Goal: Task Accomplishment & Management: Complete application form

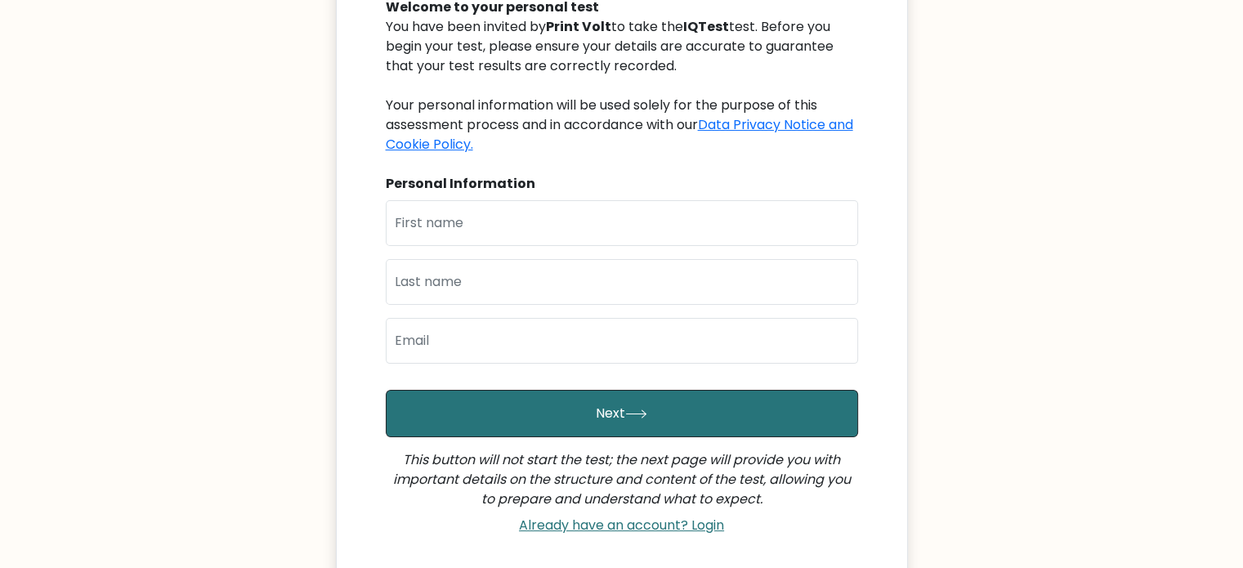
scroll to position [350, 0]
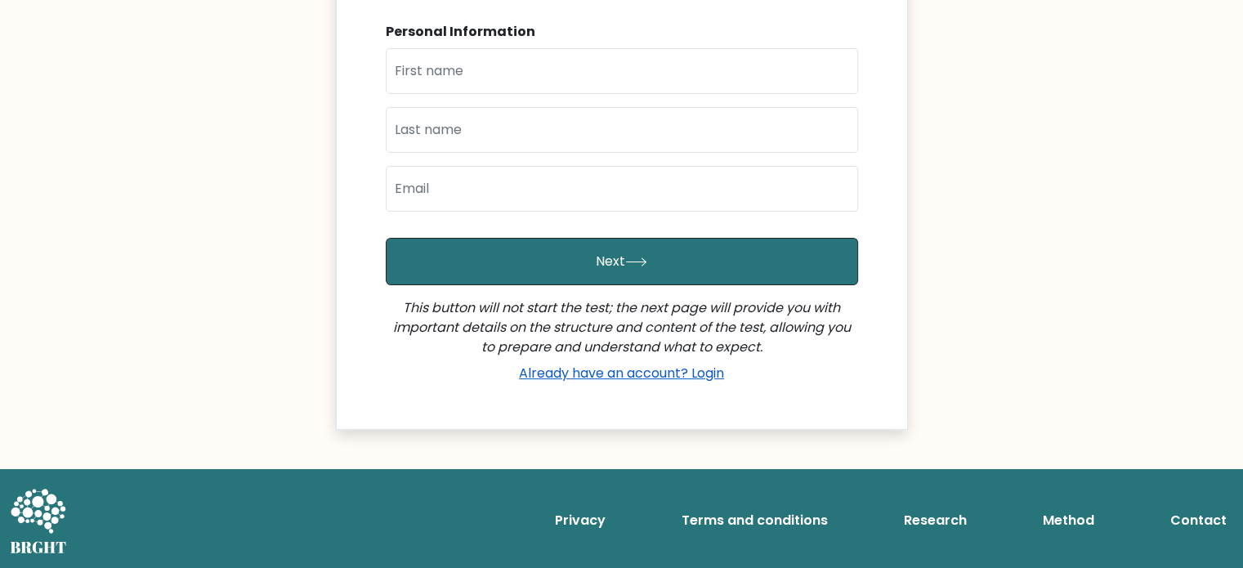
click at [620, 368] on link "Already have an account? Login" at bounding box center [622, 373] width 218 height 19
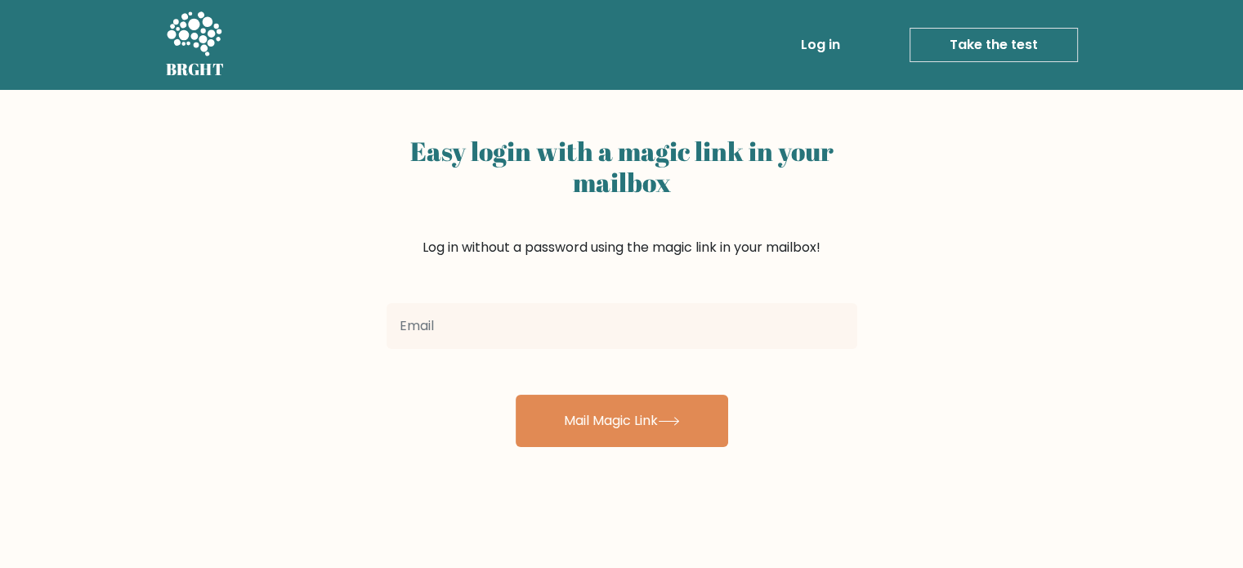
click at [609, 335] on input "email" at bounding box center [622, 326] width 471 height 46
type input "tarriq.va@gmail.com"
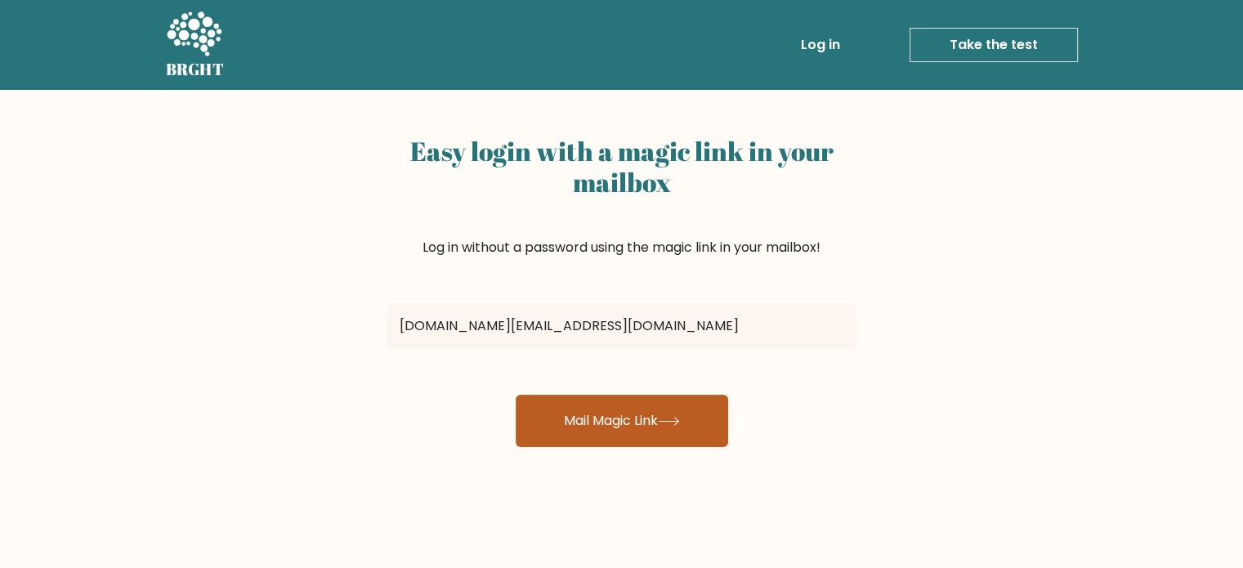
click at [623, 418] on button "Mail Magic Link" at bounding box center [622, 421] width 213 height 52
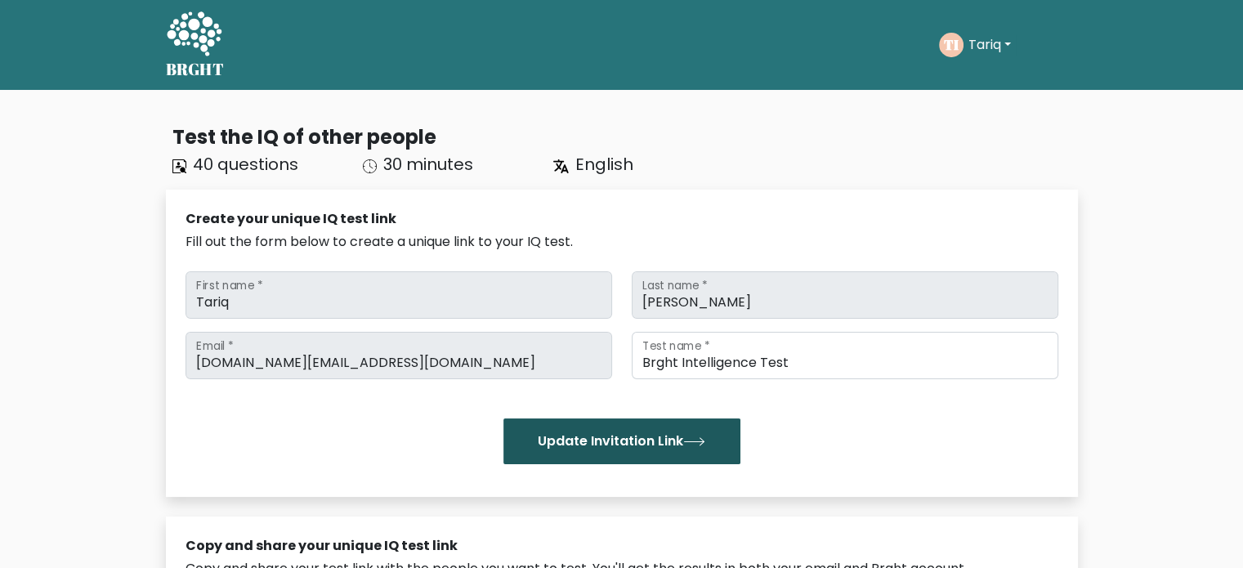
click at [633, 446] on button "Update Invitation Link" at bounding box center [622, 442] width 237 height 46
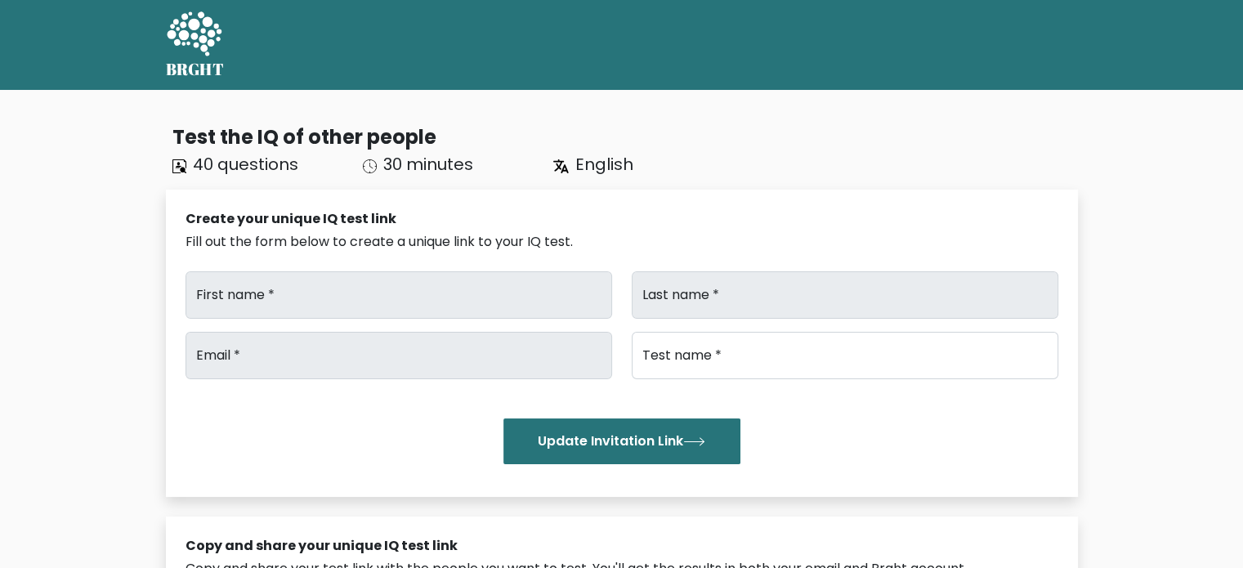
type input "[URL][DOMAIN_NAME]"
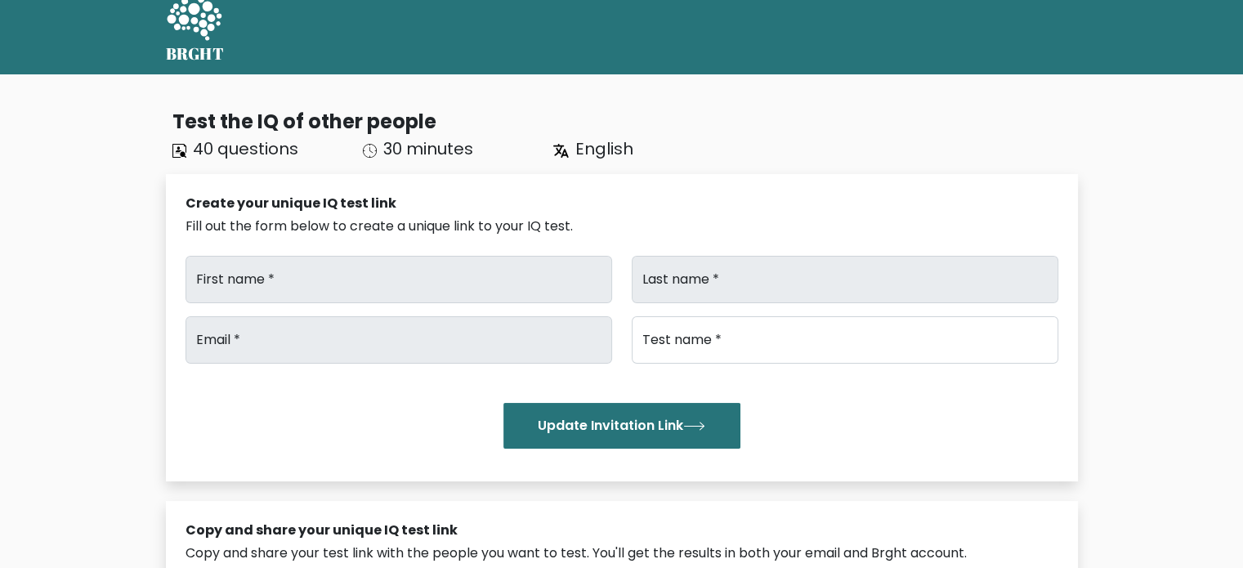
type input "Tariq"
type input "[PERSON_NAME]"
type input "[DOMAIN_NAME][EMAIL_ADDRESS][DOMAIN_NAME]"
type input "Brght Intelligence Test"
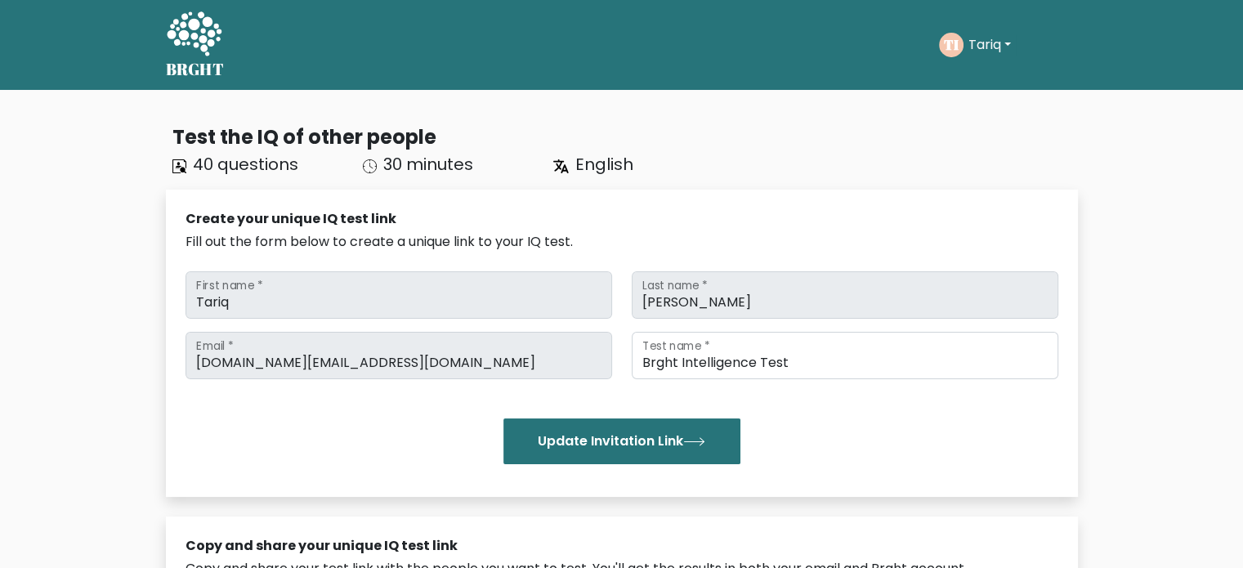
click at [1010, 38] on button "Tariq" at bounding box center [990, 44] width 52 height 21
click at [994, 79] on link "Dashboard" at bounding box center [1004, 79] width 129 height 26
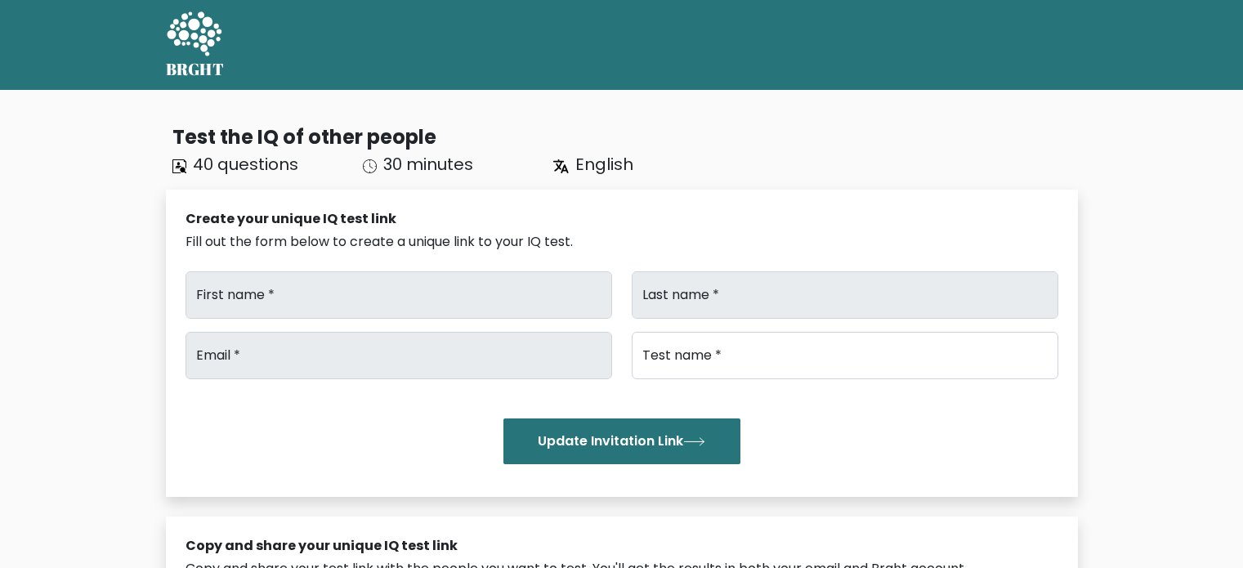
type input "Tariq"
type input "[PERSON_NAME]"
type input "[DOMAIN_NAME][EMAIL_ADDRESS][DOMAIN_NAME]"
type input "Brght Intelligence Test"
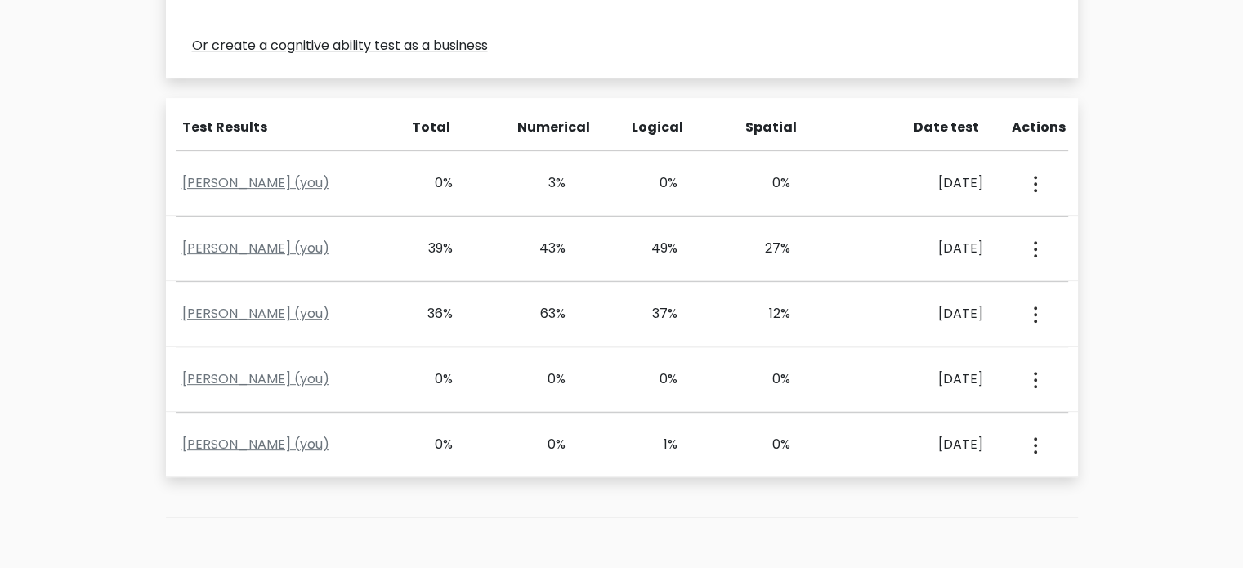
scroll to position [667, 0]
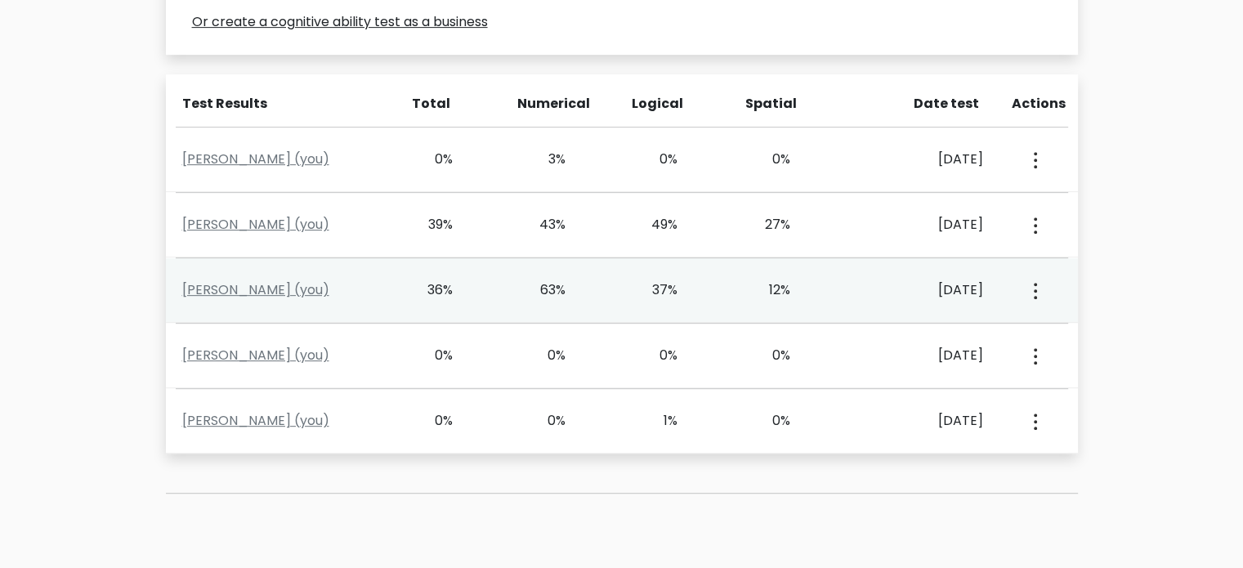
click at [1032, 279] on button "button" at bounding box center [1034, 290] width 13 height 51
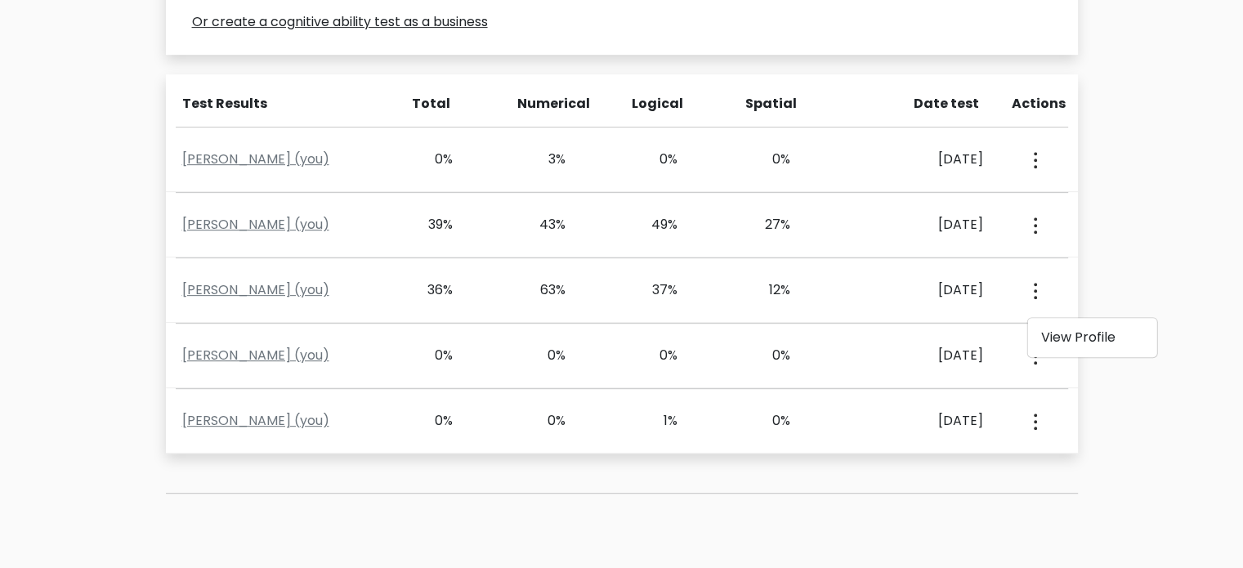
click at [1118, 247] on div "Test the IQ of other people 40 questions 30 minutes English Create your unique …" at bounding box center [621, 17] width 1243 height 1189
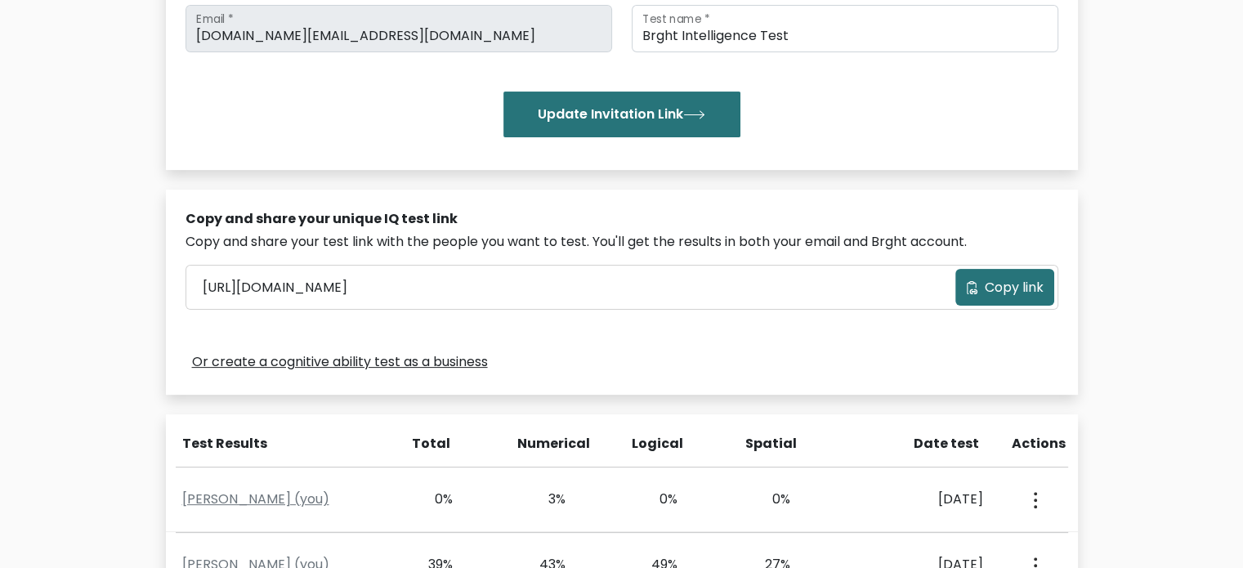
scroll to position [0, 0]
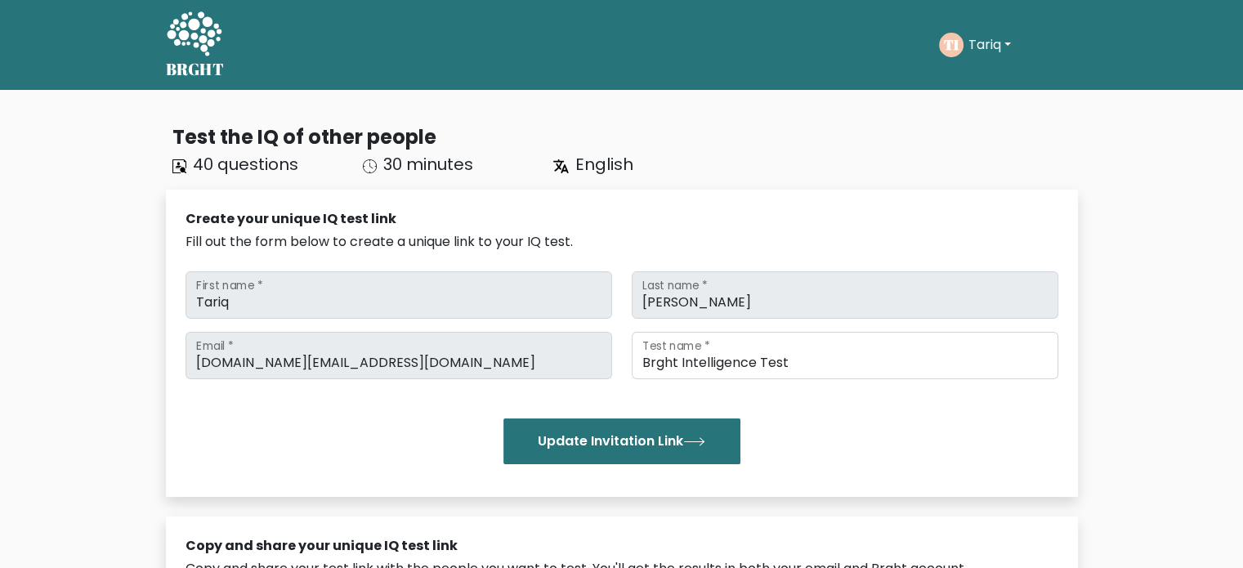
click at [1009, 45] on button "Tariq" at bounding box center [990, 44] width 52 height 21
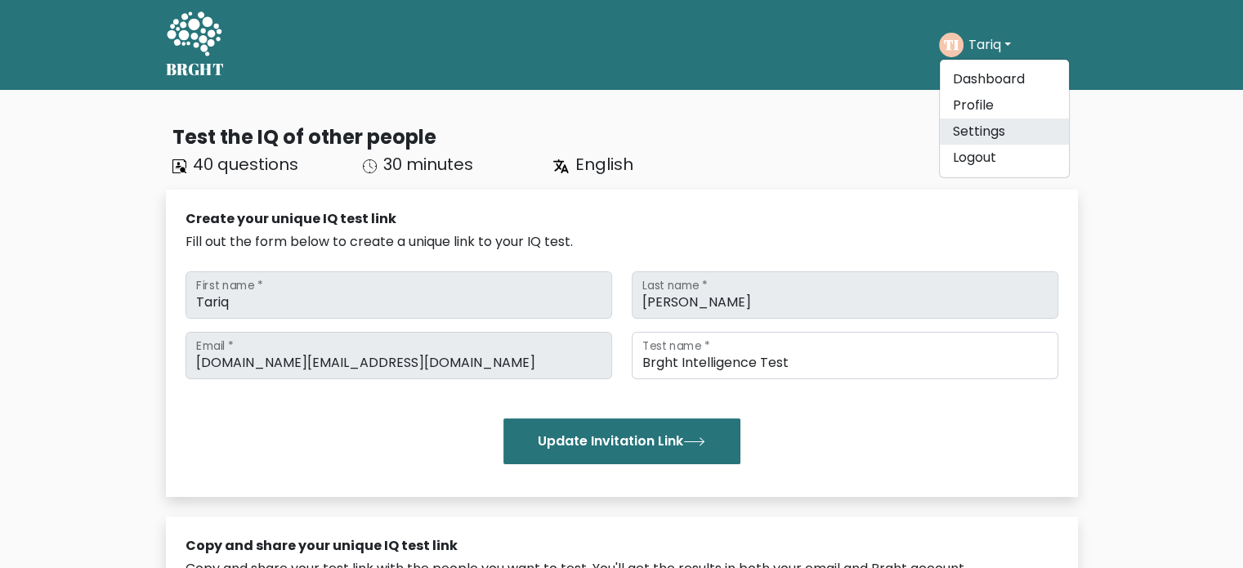
click at [987, 124] on link "Settings" at bounding box center [1004, 132] width 129 height 26
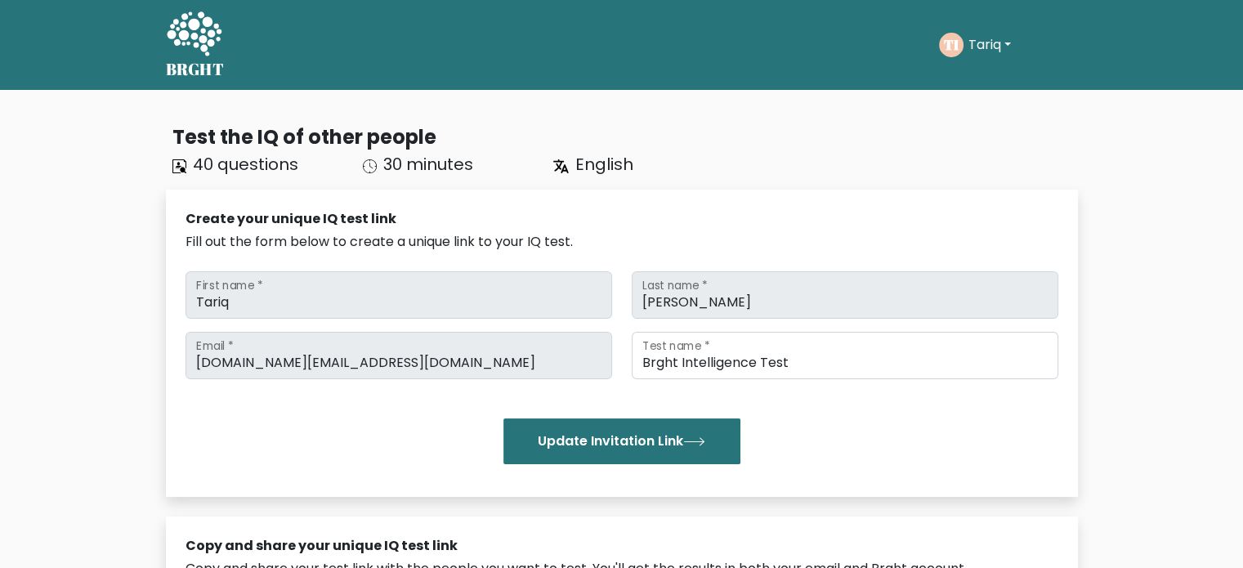
click at [1016, 45] on button "Tariq" at bounding box center [990, 44] width 52 height 21
click at [974, 101] on link "Profile" at bounding box center [1004, 105] width 129 height 26
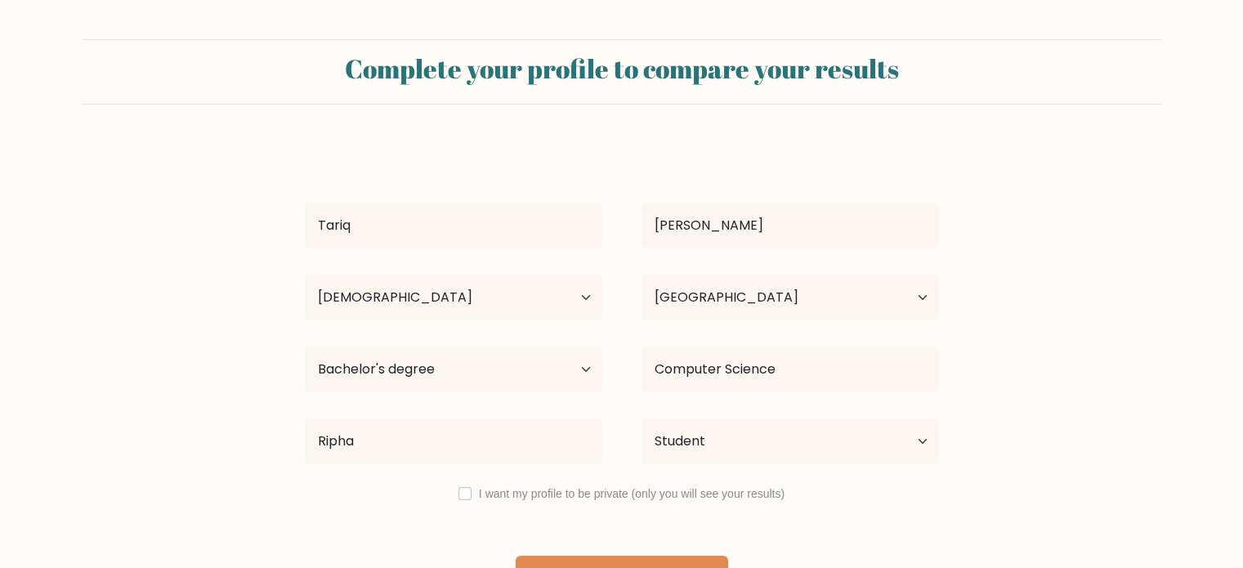
select select "25_34"
select select "PK"
select select "bachelors_degree"
select select "student"
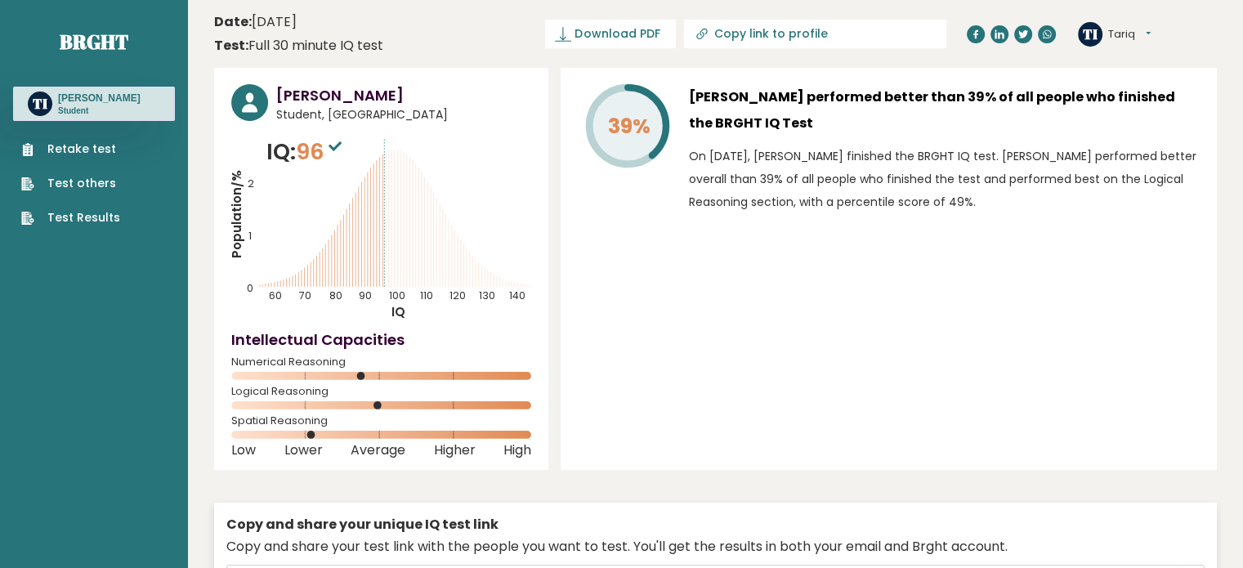
type input "[URL][DOMAIN_NAME]"
click at [85, 156] on link "Retake test" at bounding box center [70, 149] width 99 height 17
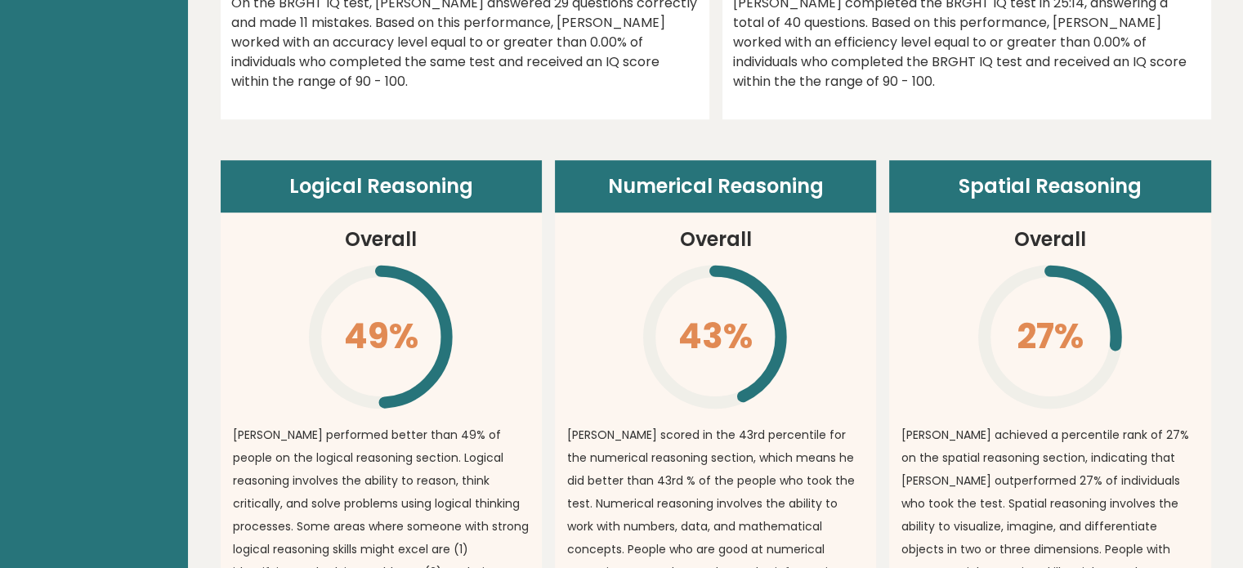
scroll to position [1053, 0]
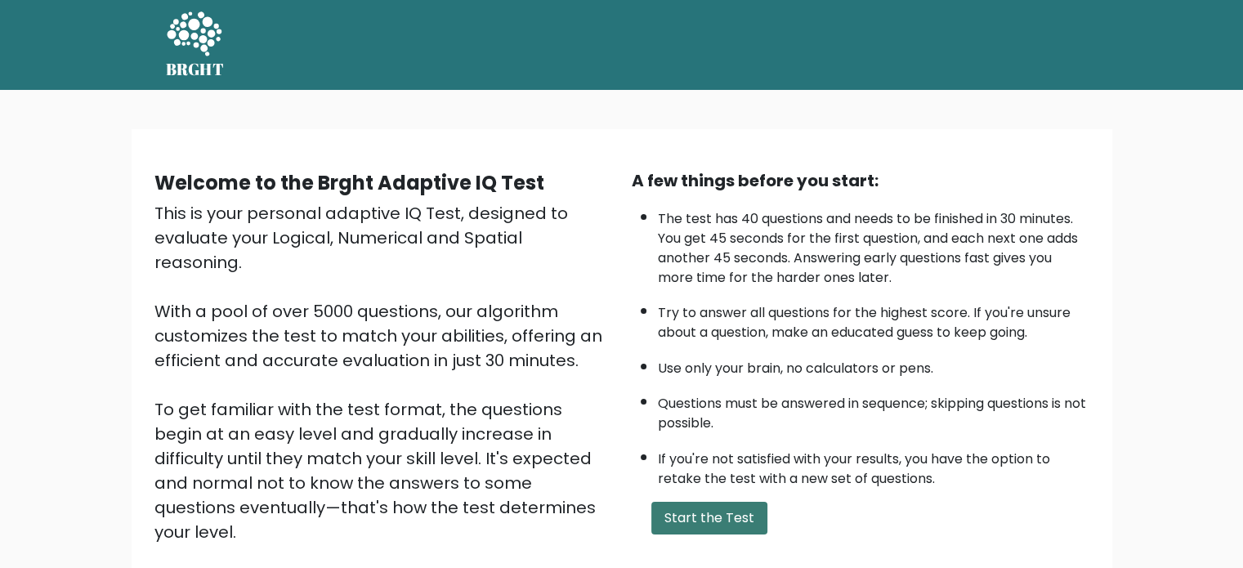
click at [705, 513] on button "Start the Test" at bounding box center [710, 518] width 116 height 33
click at [712, 511] on button "Start the Test" at bounding box center [710, 518] width 116 height 33
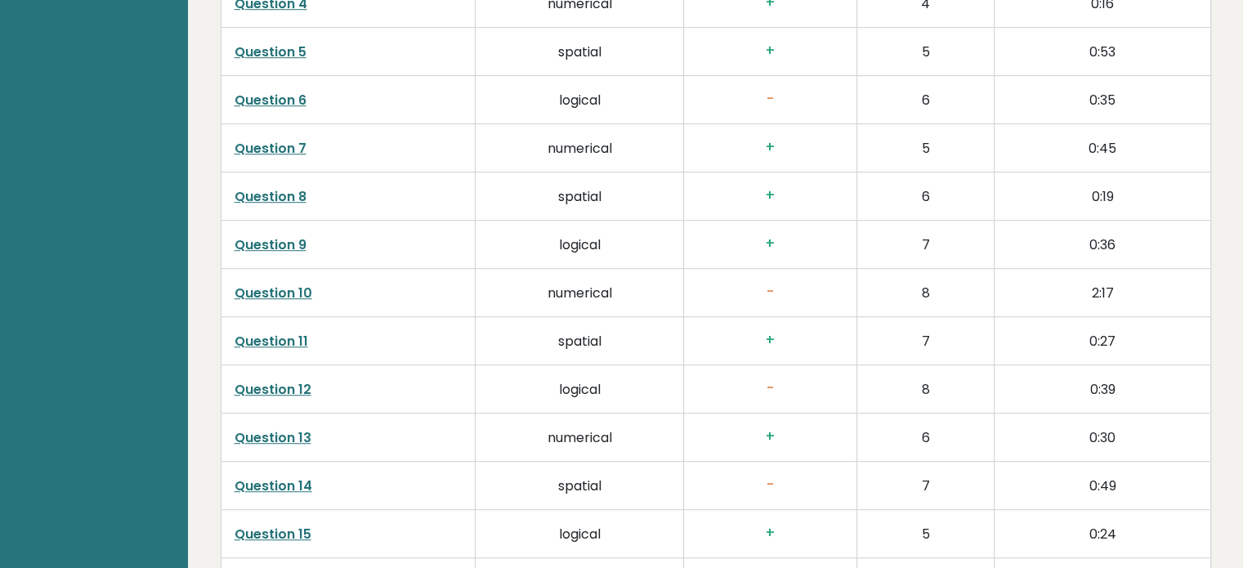
scroll to position [1053, 0]
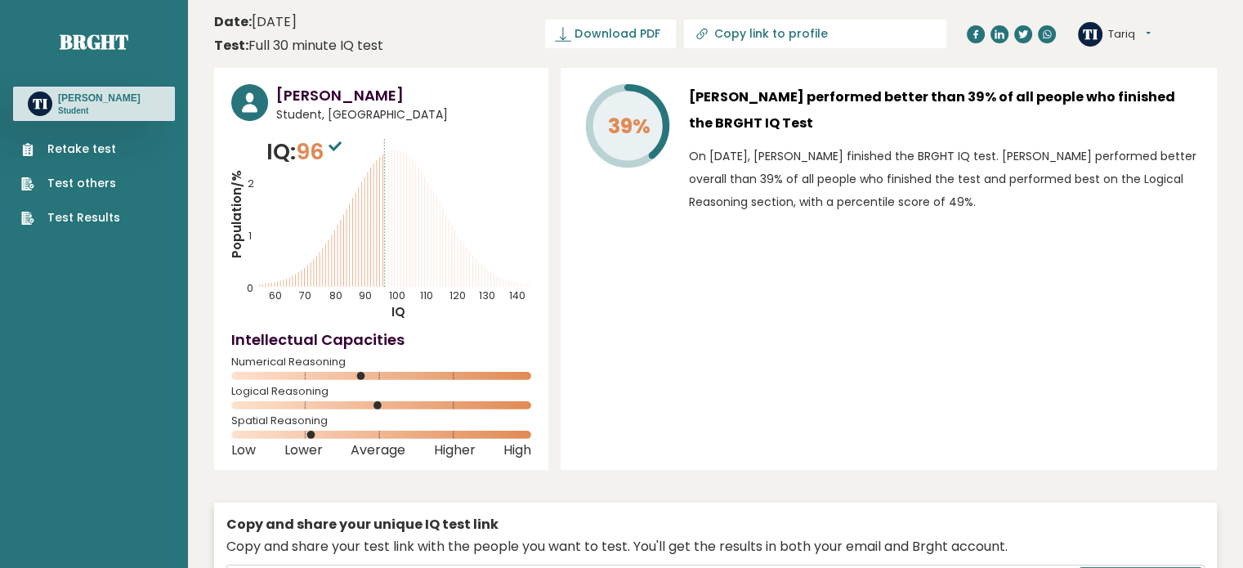
scroll to position [0, 0]
click at [80, 143] on link "Retake test" at bounding box center [70, 149] width 99 height 17
click at [1151, 38] on button "Tariq" at bounding box center [1130, 34] width 43 height 16
click at [1147, 63] on link "Dashboard" at bounding box center [1150, 60] width 83 height 22
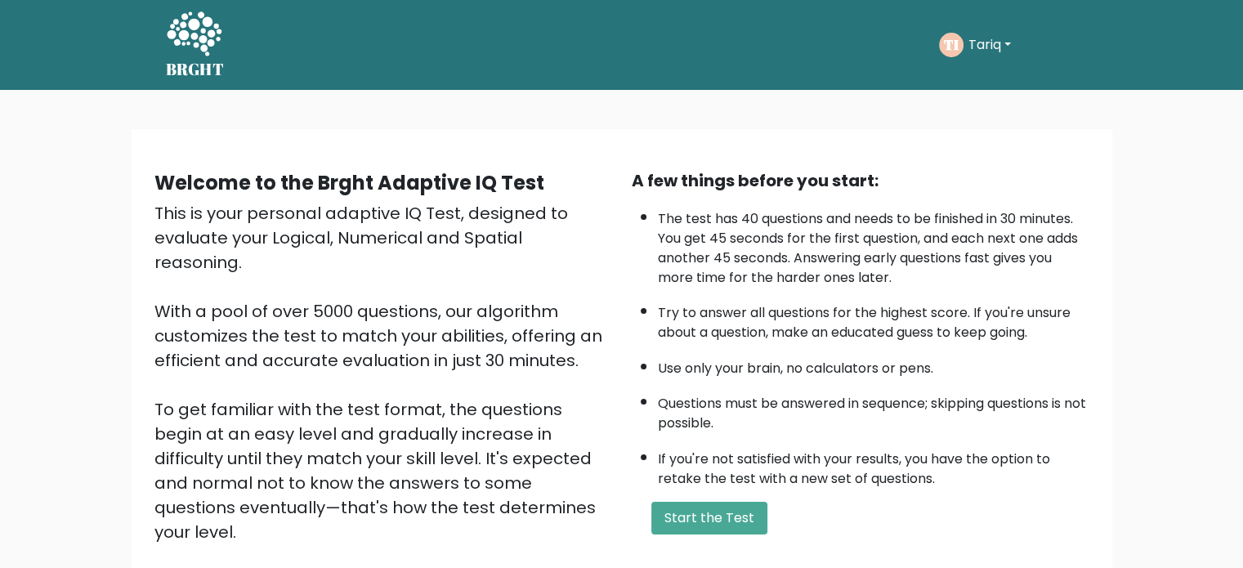
click at [709, 544] on div "A few things before you start: The test has 40 questions and needs to be finish…" at bounding box center [860, 380] width 477 height 425
click at [712, 515] on button "Start the Test" at bounding box center [710, 518] width 116 height 33
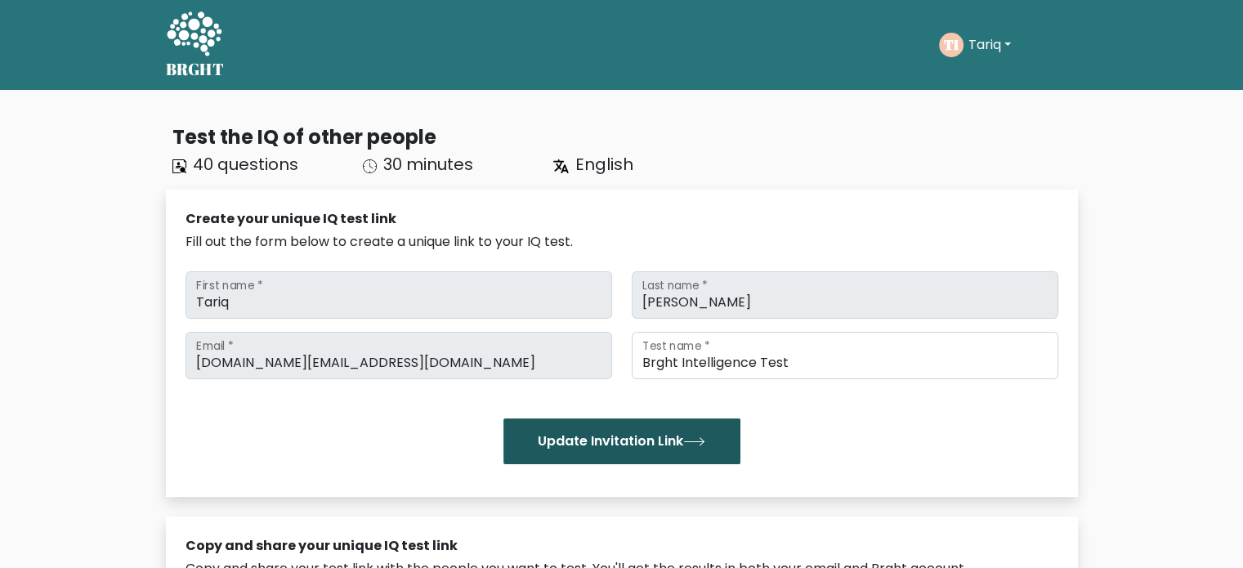
click at [630, 435] on button "Update Invitation Link" at bounding box center [622, 442] width 237 height 46
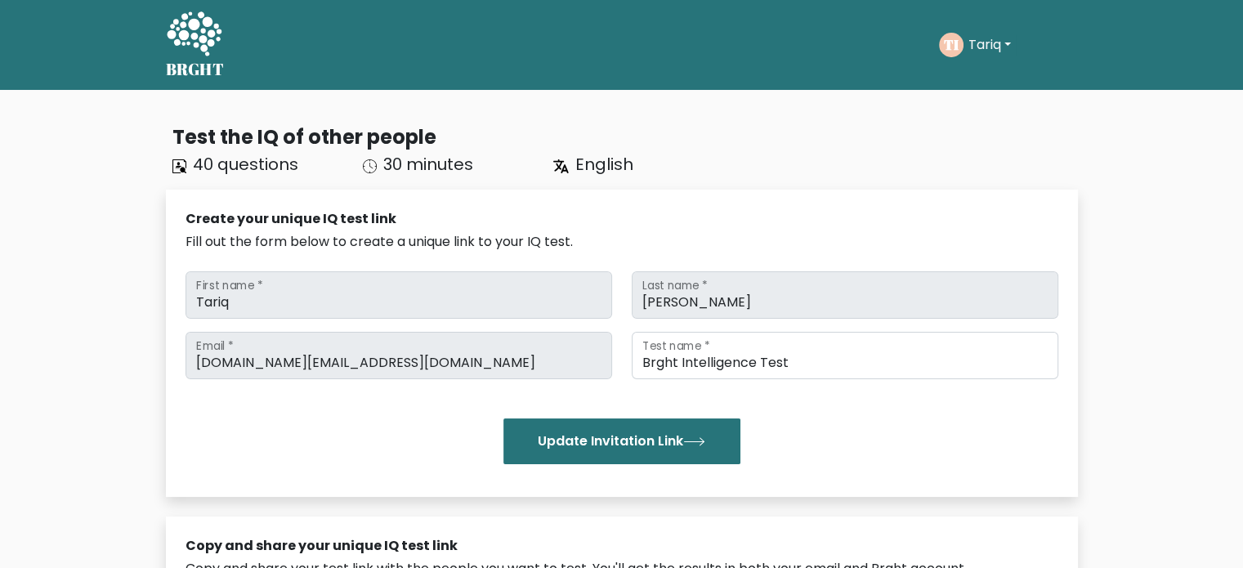
click at [1011, 38] on button "Tariq" at bounding box center [990, 44] width 52 height 21
click at [981, 81] on link "Dashboard" at bounding box center [1004, 79] width 129 height 26
click at [1013, 43] on div "Take the test TI Tariq Dashboard Profile Settings Logout Dashboard Profile Sett…" at bounding box center [657, 45] width 840 height 51
click at [1013, 43] on button "Tariq" at bounding box center [990, 44] width 52 height 21
click at [972, 107] on link "Profile" at bounding box center [1004, 105] width 129 height 26
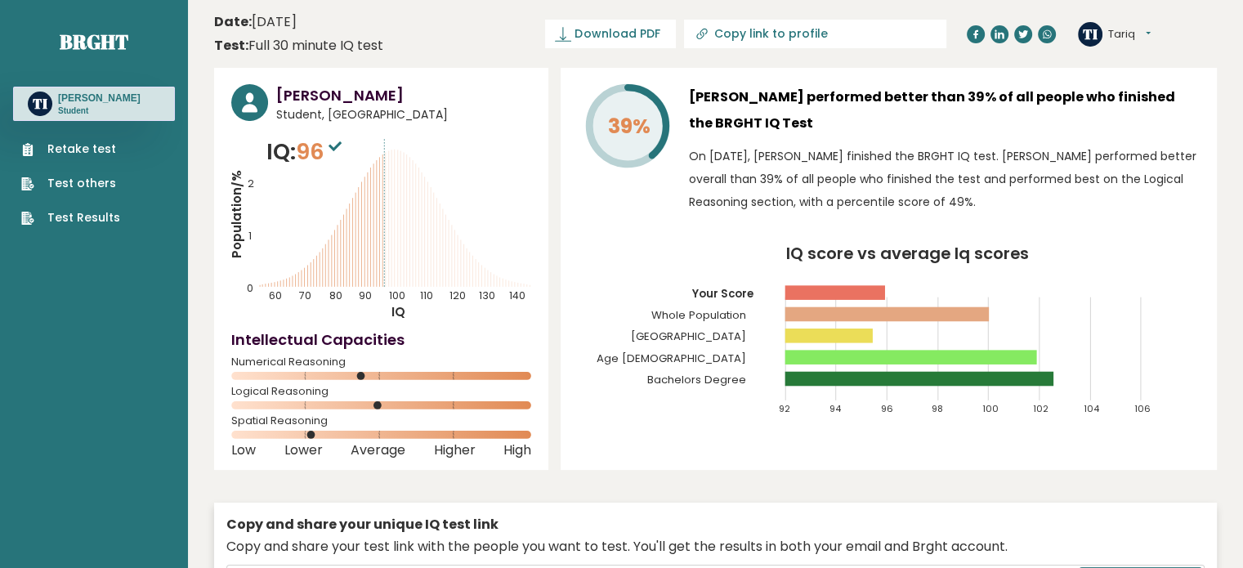
click at [56, 158] on ul "Retake test Test others Test Results" at bounding box center [70, 184] width 115 height 86
click at [52, 153] on link "Retake test" at bounding box center [70, 149] width 99 height 17
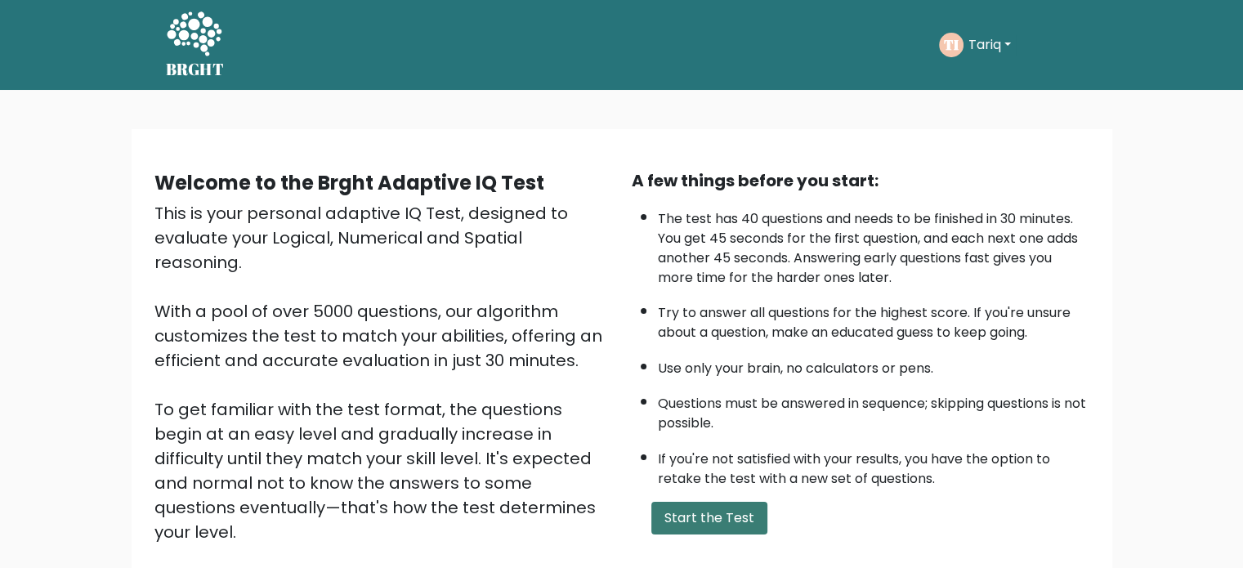
click at [698, 510] on button "Start the Test" at bounding box center [710, 518] width 116 height 33
click at [1009, 45] on button "Tariq" at bounding box center [990, 44] width 52 height 21
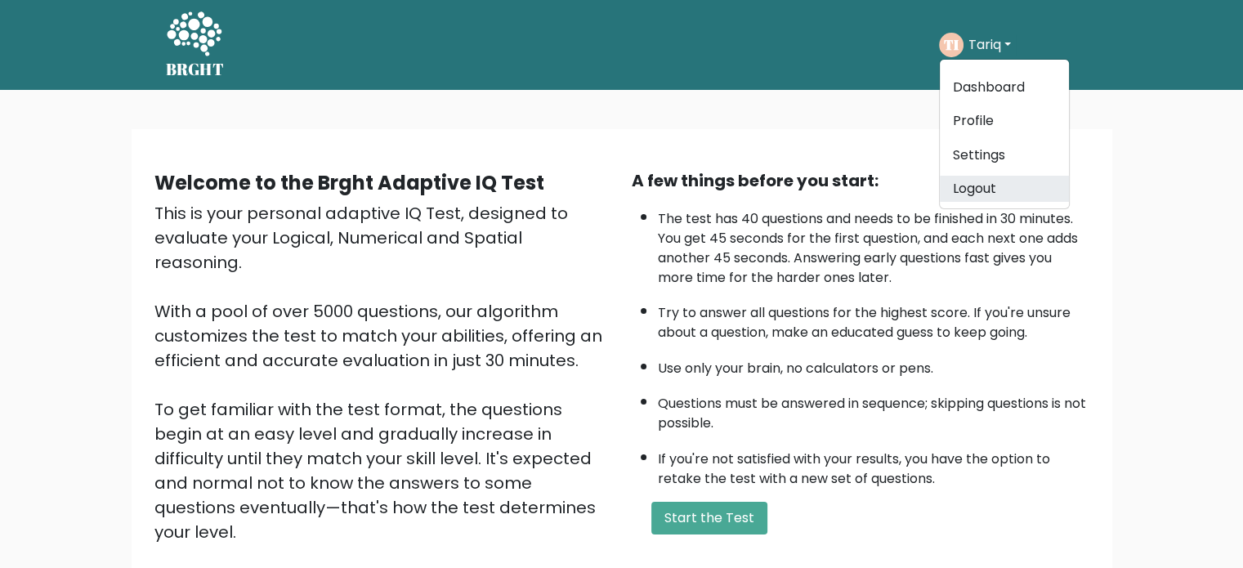
click at [987, 182] on link "Logout" at bounding box center [1004, 189] width 129 height 26
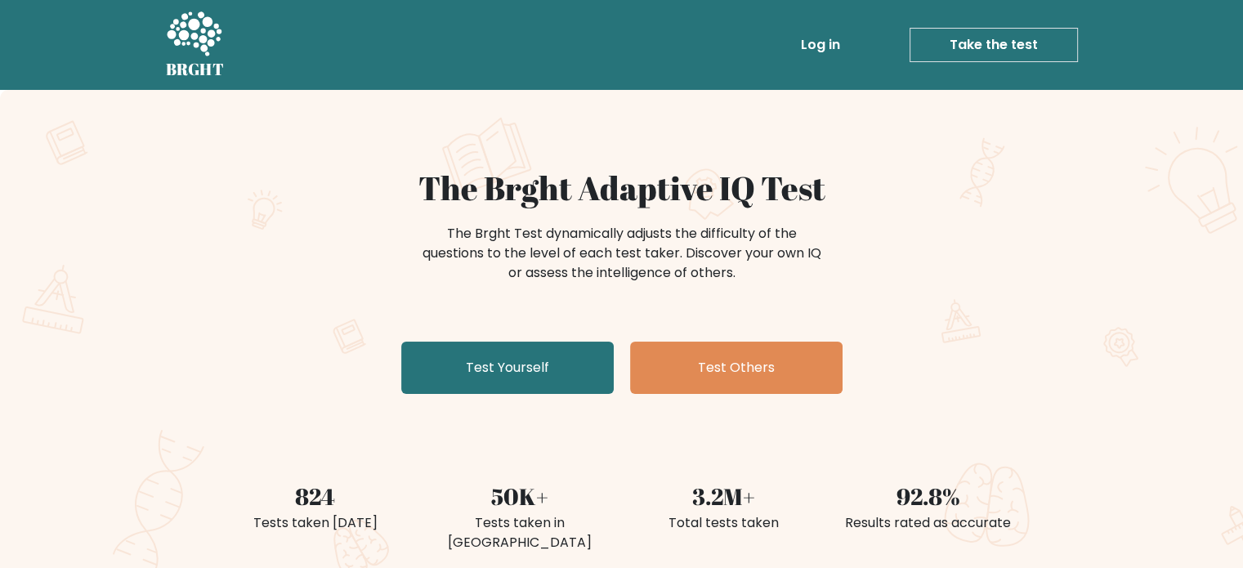
click at [832, 49] on link "Log in" at bounding box center [821, 45] width 52 height 33
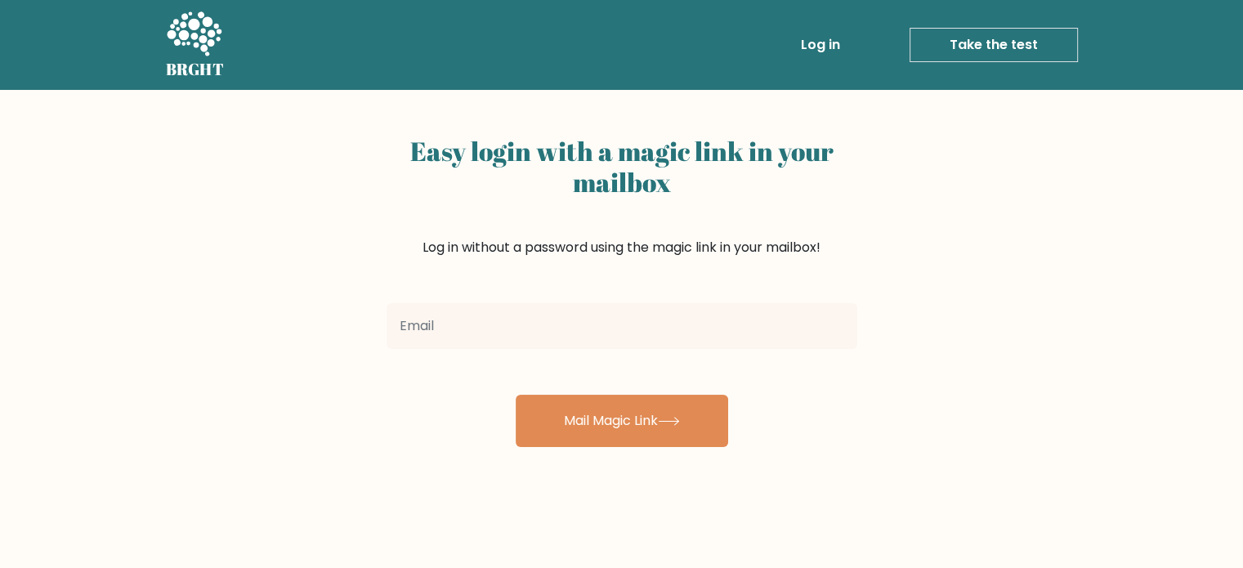
click at [602, 316] on input "email" at bounding box center [622, 326] width 471 height 46
type input "tarriq.va@gmail.com"
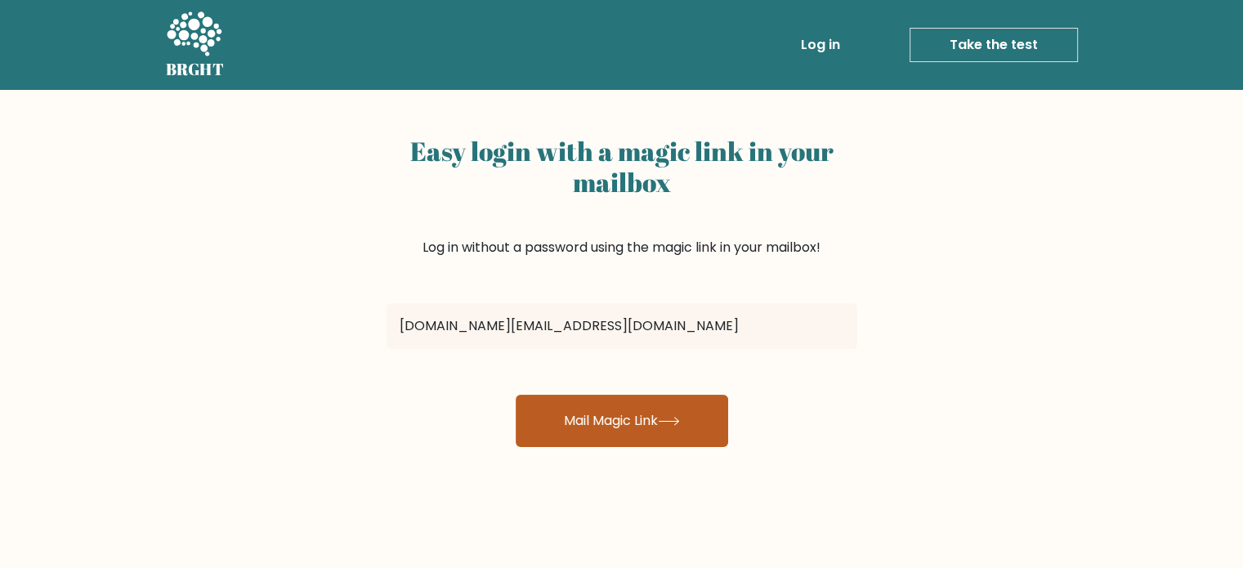
click at [598, 423] on button "Mail Magic Link" at bounding box center [622, 421] width 213 height 52
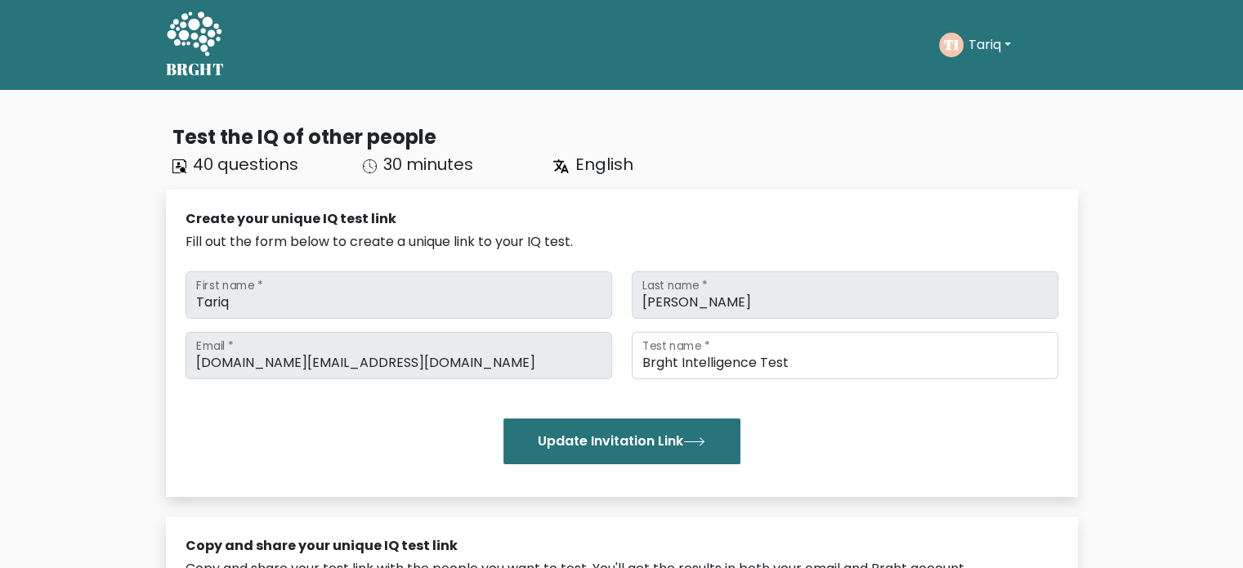
click at [1010, 45] on button "Tariq" at bounding box center [990, 44] width 52 height 21
click at [979, 114] on link "Profile" at bounding box center [1004, 105] width 129 height 26
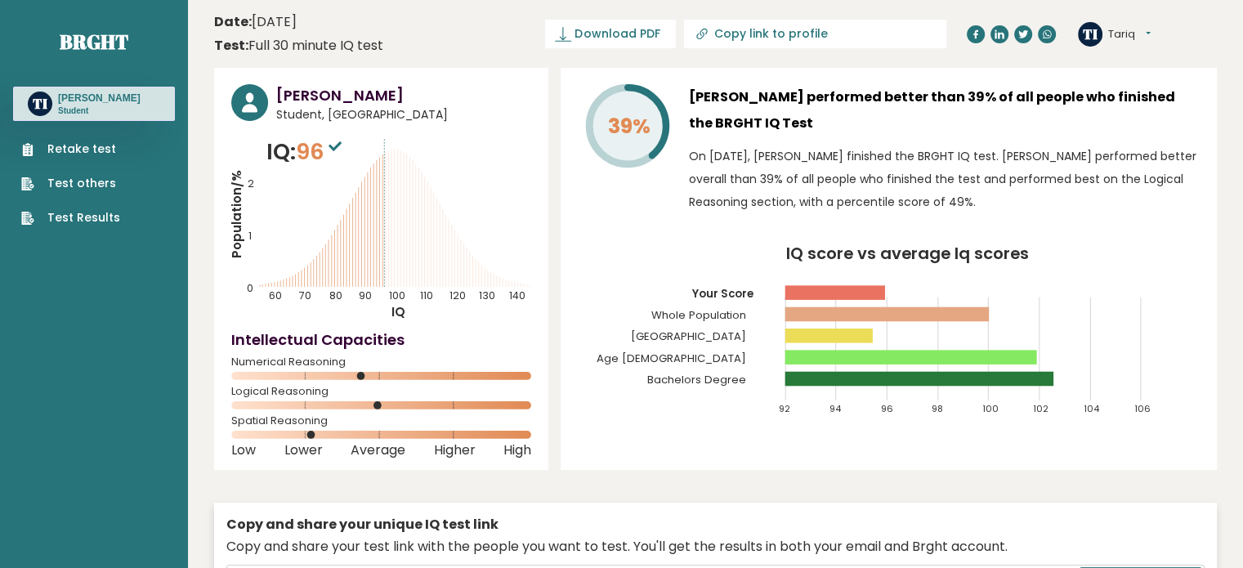
click at [99, 148] on link "Retake test" at bounding box center [70, 149] width 99 height 17
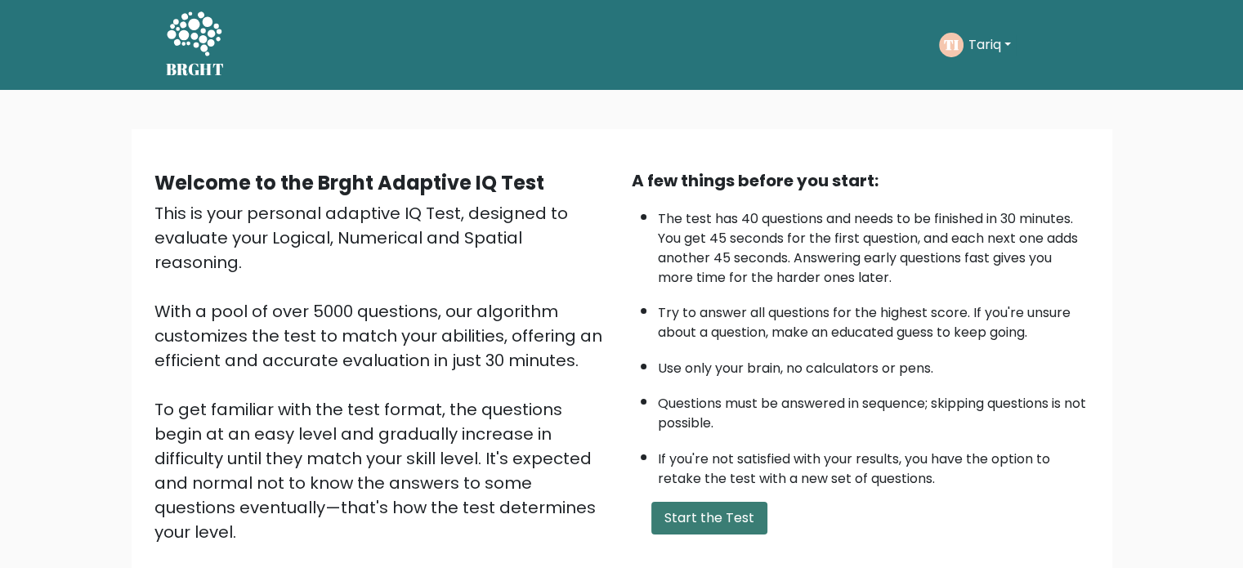
click at [712, 516] on button "Start the Test" at bounding box center [710, 518] width 116 height 33
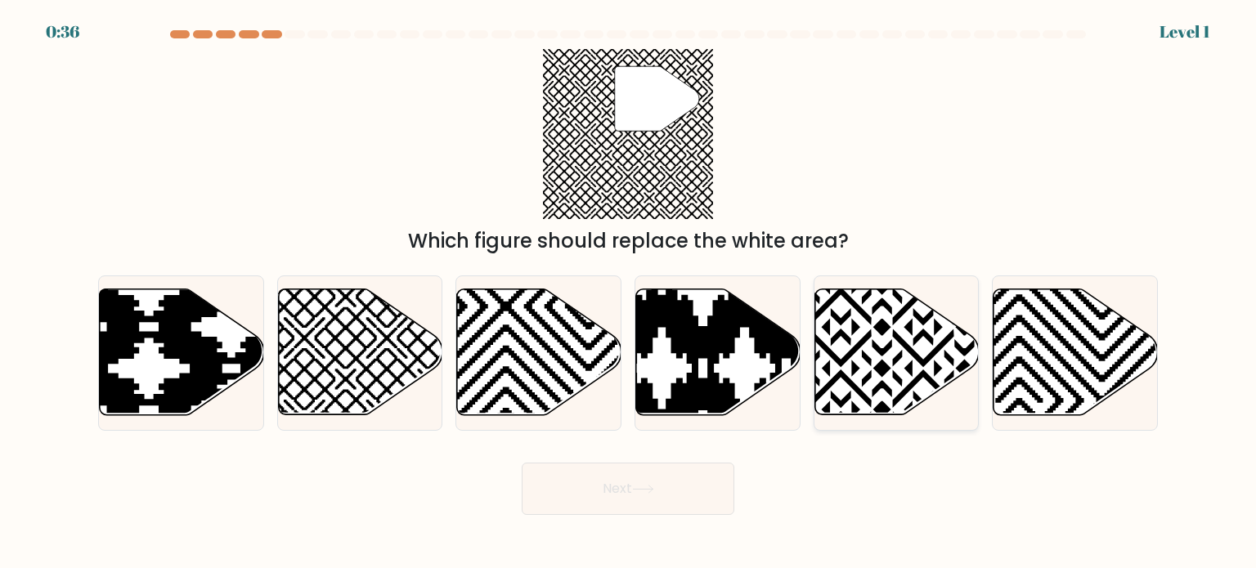
click at [890, 409] on icon at bounding box center [896, 352] width 164 height 126
click at [629, 293] on input "e." at bounding box center [628, 288] width 1 height 8
radio input "true"
click at [656, 504] on button "Next" at bounding box center [628, 489] width 213 height 52
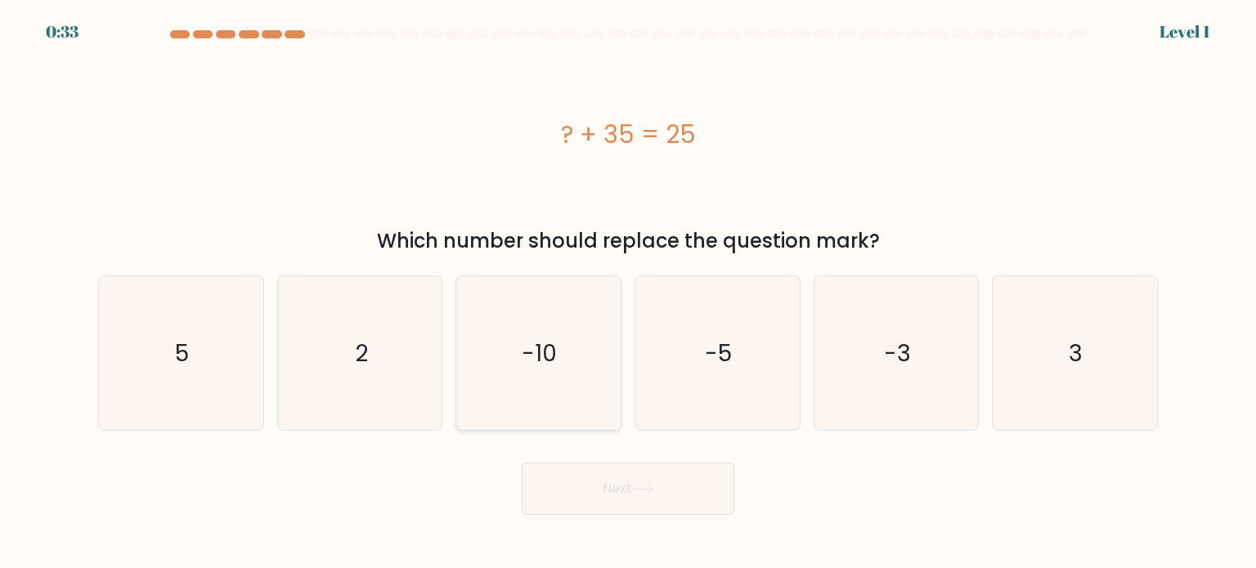
click at [496, 404] on icon "-10" at bounding box center [538, 353] width 154 height 154
click at [628, 293] on input "c. -10" at bounding box center [628, 288] width 1 height 8
radio input "true"
click at [637, 473] on button "Next" at bounding box center [628, 489] width 213 height 52
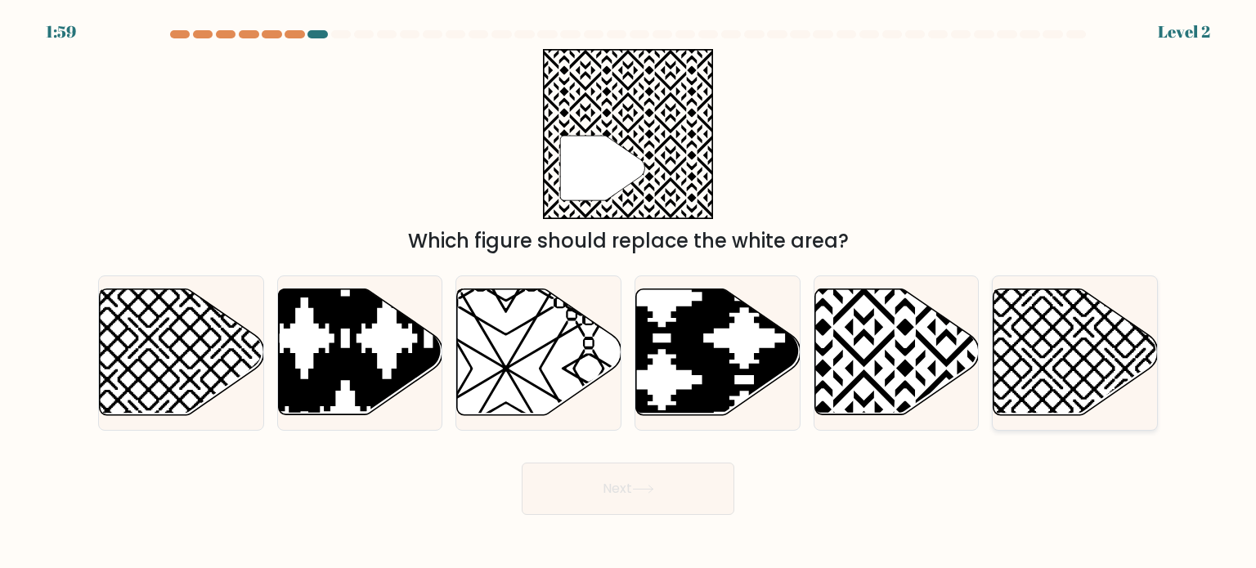
click at [1025, 398] on icon at bounding box center [1075, 352] width 164 height 126
click at [629, 293] on input "f." at bounding box center [628, 288] width 1 height 8
radio input "true"
click at [589, 504] on button "Next" at bounding box center [628, 489] width 213 height 52
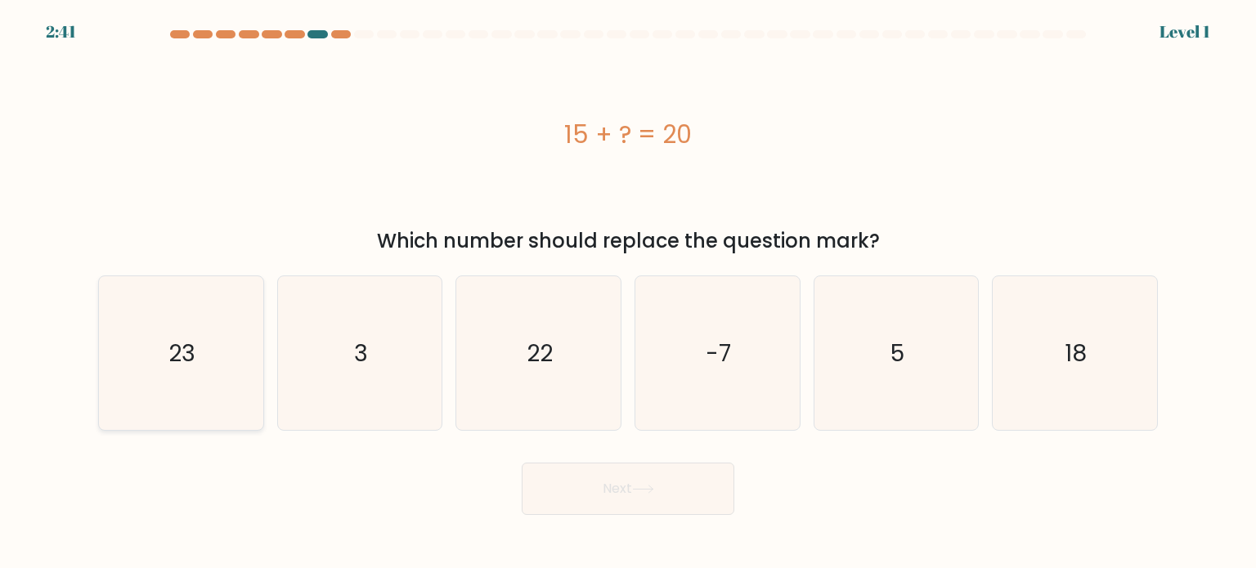
click at [232, 374] on icon "23" at bounding box center [181, 353] width 154 height 154
click at [628, 293] on input "a. 23" at bounding box center [628, 288] width 1 height 8
radio input "true"
click at [557, 503] on button "Next" at bounding box center [628, 489] width 213 height 52
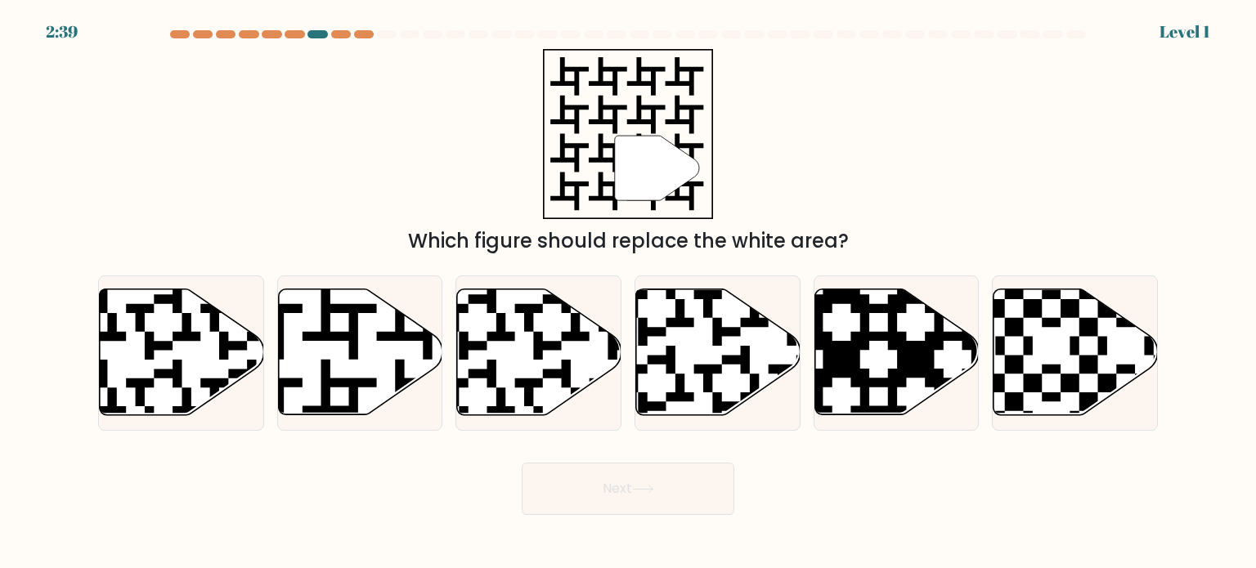
click at [444, 394] on div "b." at bounding box center [360, 352] width 179 height 155
click at [475, 411] on icon at bounding box center [539, 352] width 164 height 126
click at [628, 293] on input "c." at bounding box center [628, 288] width 1 height 8
radio input "true"
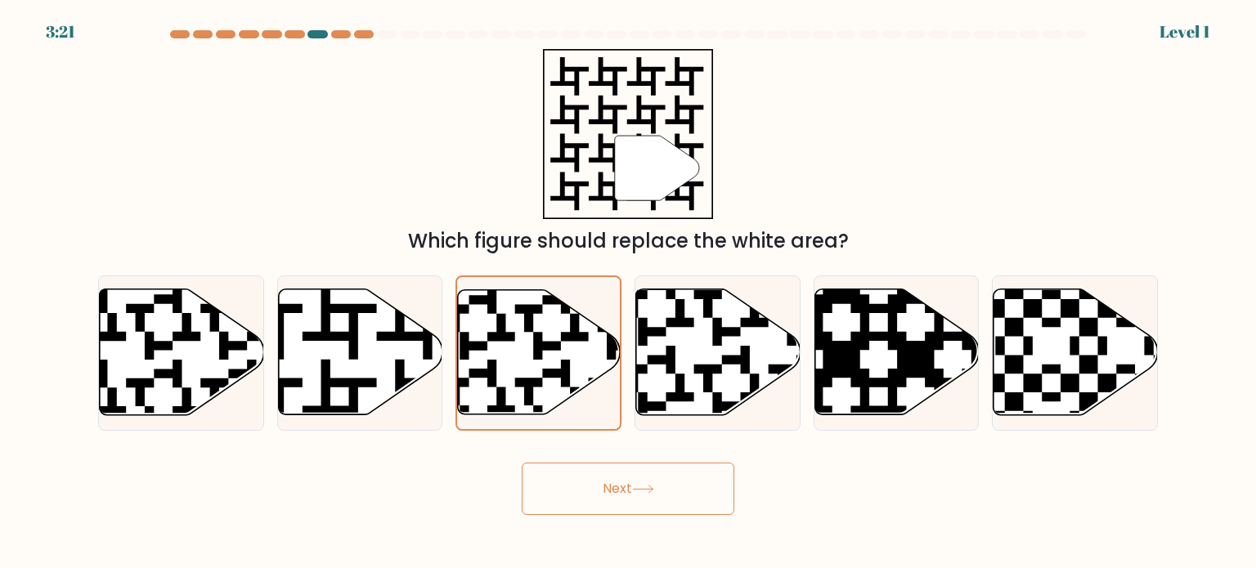
click at [587, 472] on button "Next" at bounding box center [628, 489] width 213 height 52
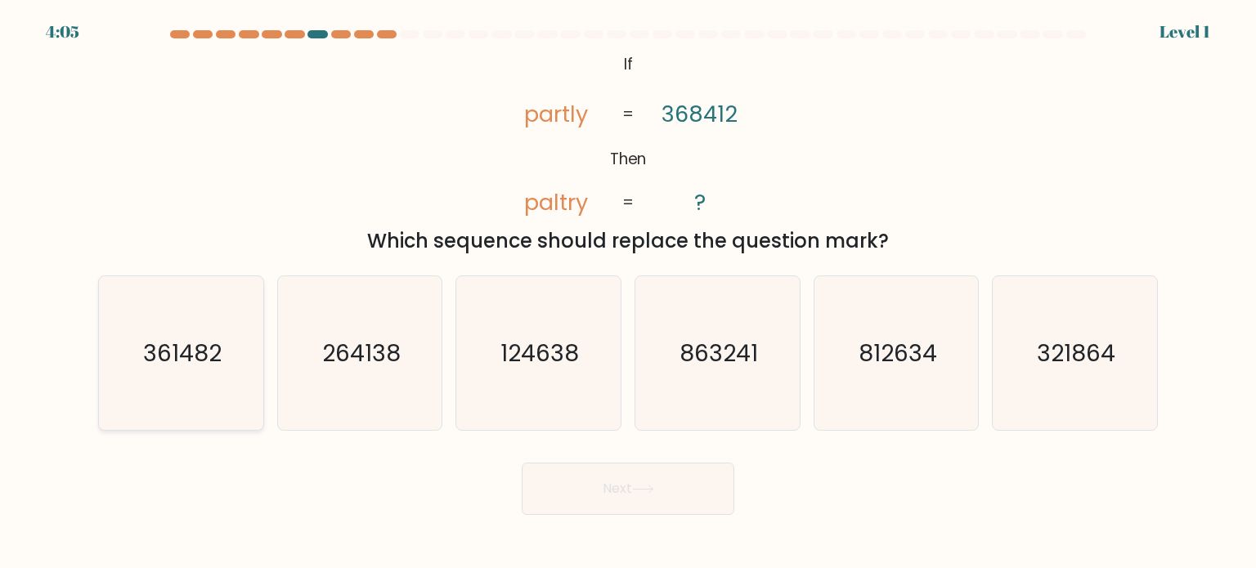
click at [219, 365] on text "361482" at bounding box center [182, 352] width 78 height 33
click at [628, 293] on input "a. 361482" at bounding box center [628, 288] width 1 height 8
radio input "true"
click at [572, 502] on button "Next" at bounding box center [628, 489] width 213 height 52
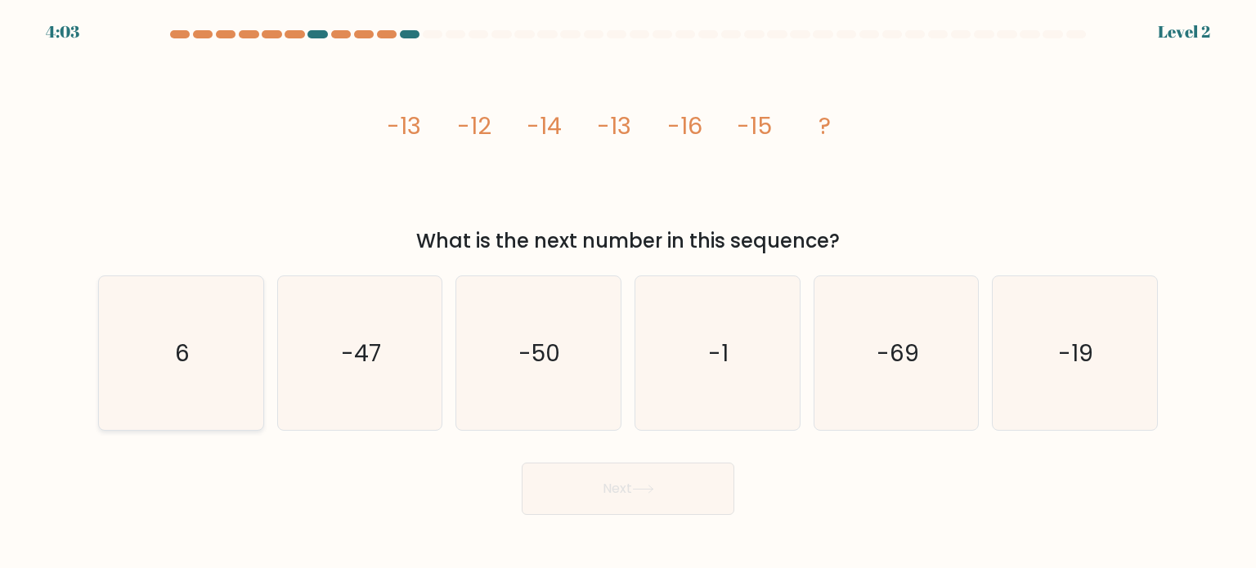
click at [211, 395] on icon "6" at bounding box center [181, 353] width 154 height 154
click at [628, 293] on input "a. 6" at bounding box center [628, 288] width 1 height 8
radio input "true"
click at [629, 486] on button "Next" at bounding box center [628, 489] width 213 height 52
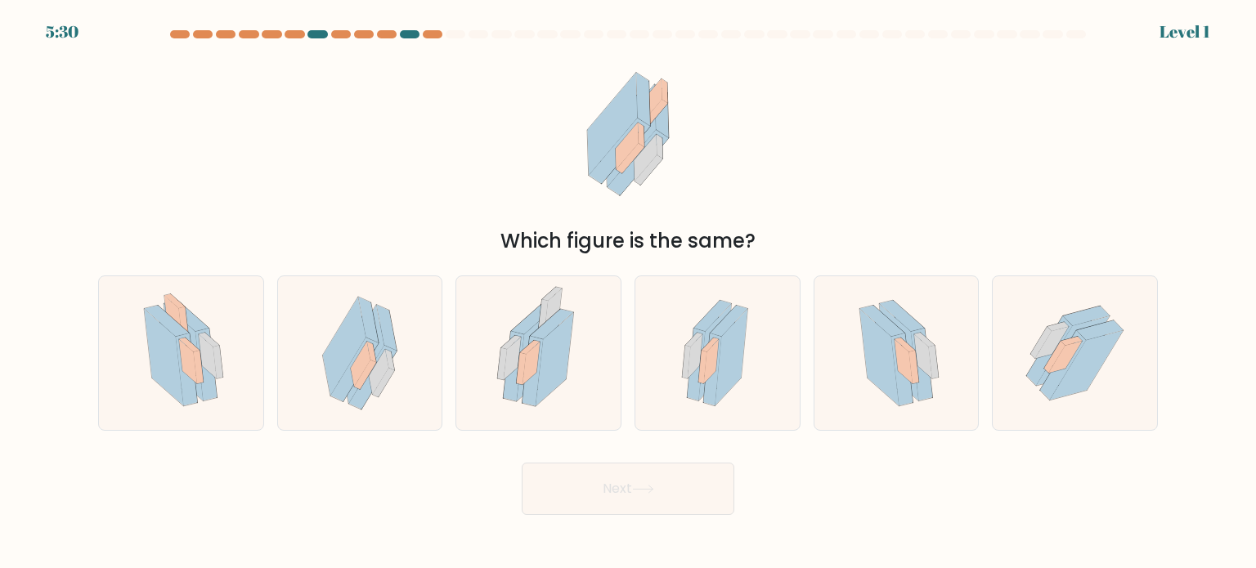
click at [589, 393] on icon at bounding box center [539, 353] width 106 height 154
click at [628, 293] on input "c." at bounding box center [628, 288] width 1 height 8
radio input "true"
click at [607, 473] on button "Next" at bounding box center [628, 489] width 213 height 52
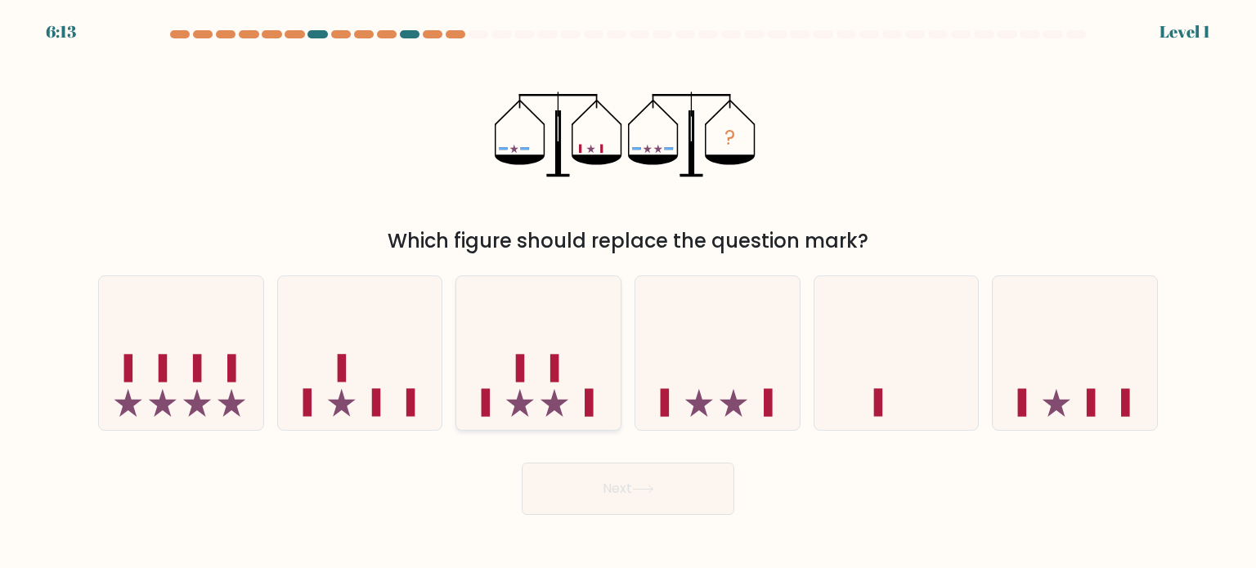
click at [578, 401] on icon at bounding box center [538, 353] width 164 height 136
click at [628, 293] on input "c." at bounding box center [628, 288] width 1 height 8
radio input "true"
click at [605, 472] on button "Next" at bounding box center [628, 489] width 213 height 52
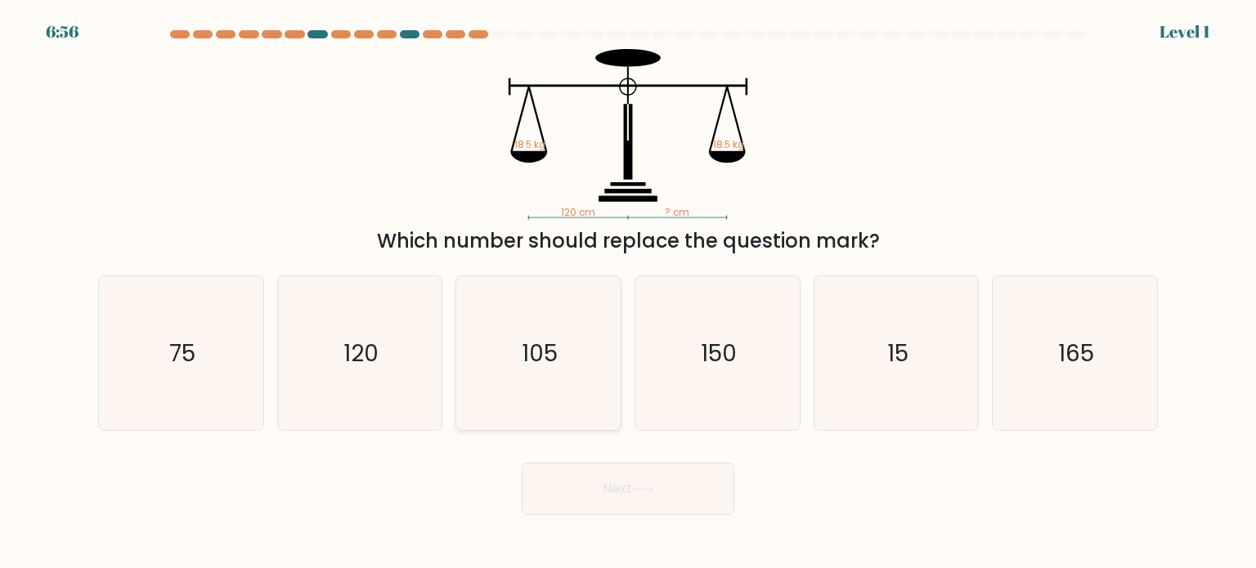
click at [580, 382] on icon "105" at bounding box center [538, 353] width 154 height 154
click at [628, 293] on input "c. 105" at bounding box center [628, 288] width 1 height 8
radio input "true"
click at [624, 474] on button "Next" at bounding box center [628, 489] width 213 height 52
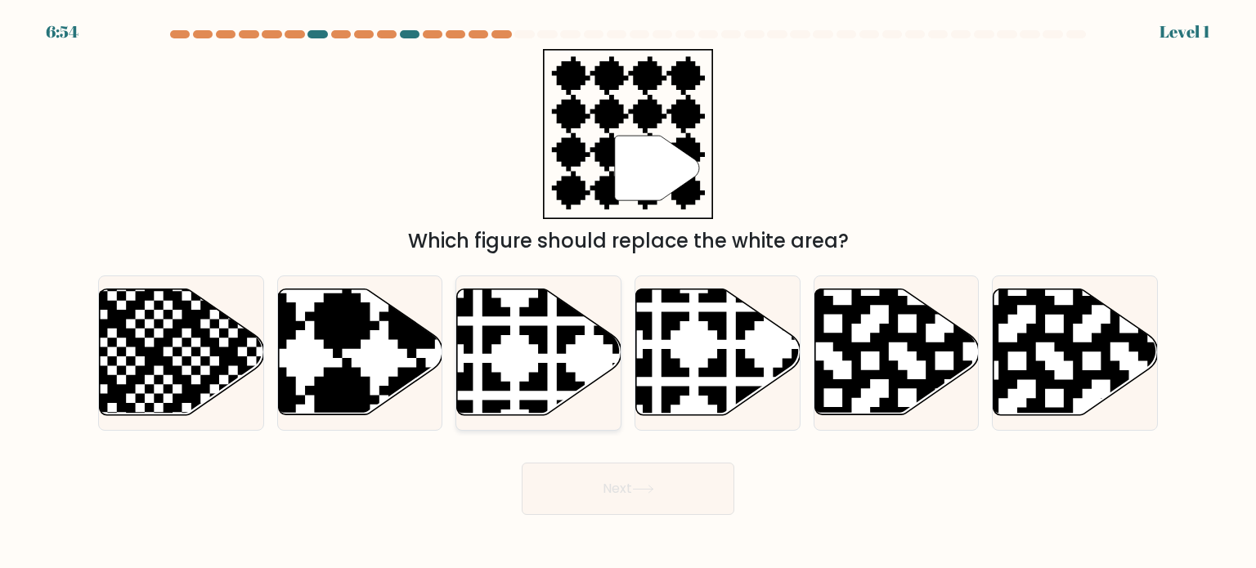
click at [591, 393] on icon at bounding box center [538, 353] width 164 height 128
click at [628, 293] on input "c." at bounding box center [628, 288] width 1 height 8
radio input "true"
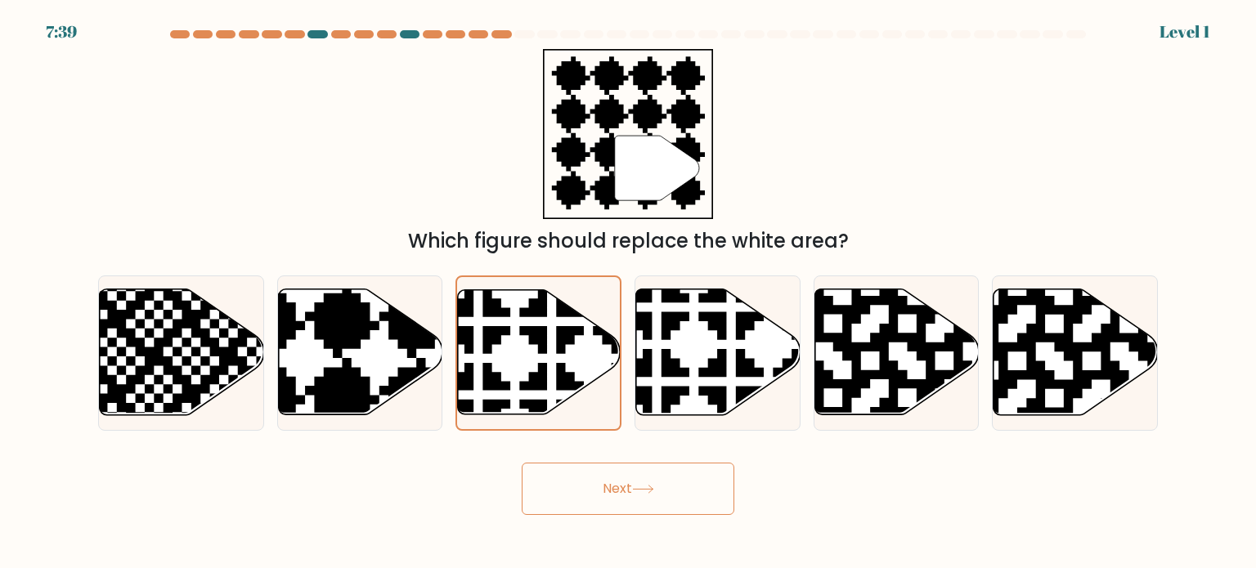
click at [607, 475] on button "Next" at bounding box center [628, 489] width 213 height 52
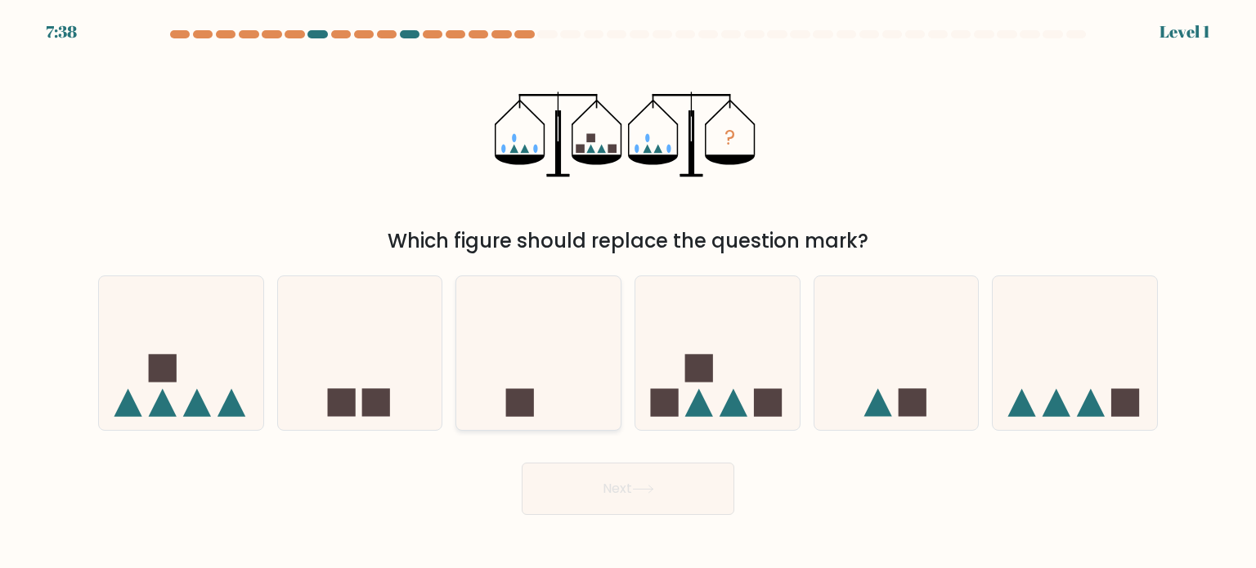
click at [577, 373] on icon at bounding box center [538, 353] width 164 height 136
click at [628, 293] on input "c." at bounding box center [628, 288] width 1 height 8
radio input "true"
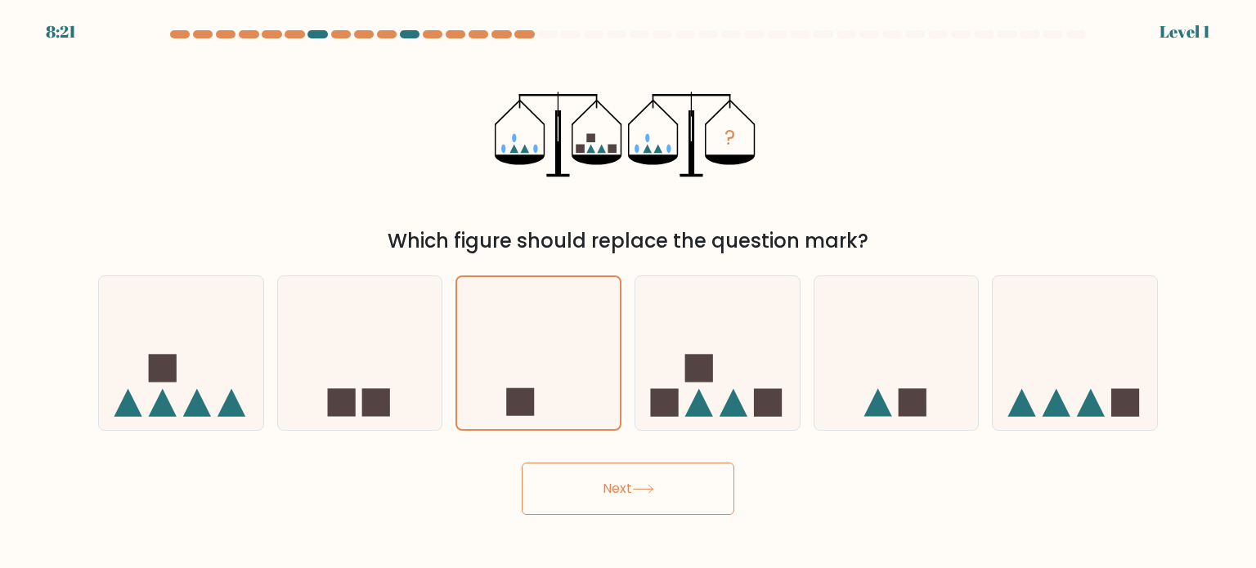
click at [615, 490] on button "Next" at bounding box center [628, 489] width 213 height 52
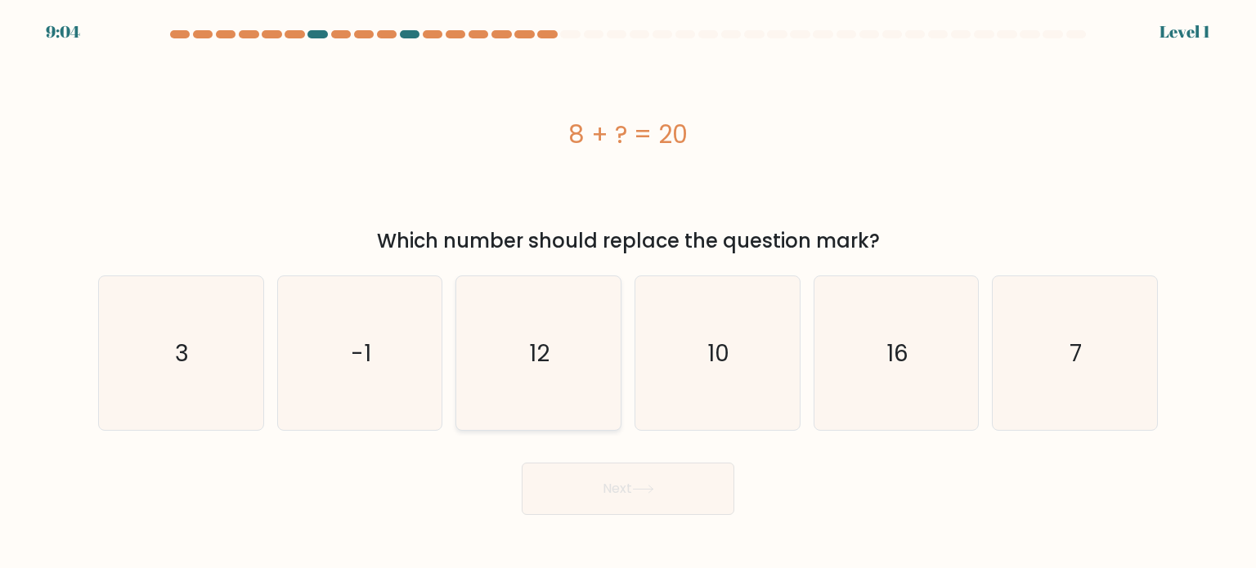
click at [592, 428] on icon "12" at bounding box center [538, 353] width 154 height 154
click at [628, 293] on input "c. 12" at bounding box center [628, 288] width 1 height 8
radio input "true"
click at [602, 470] on button "Next" at bounding box center [628, 489] width 213 height 52
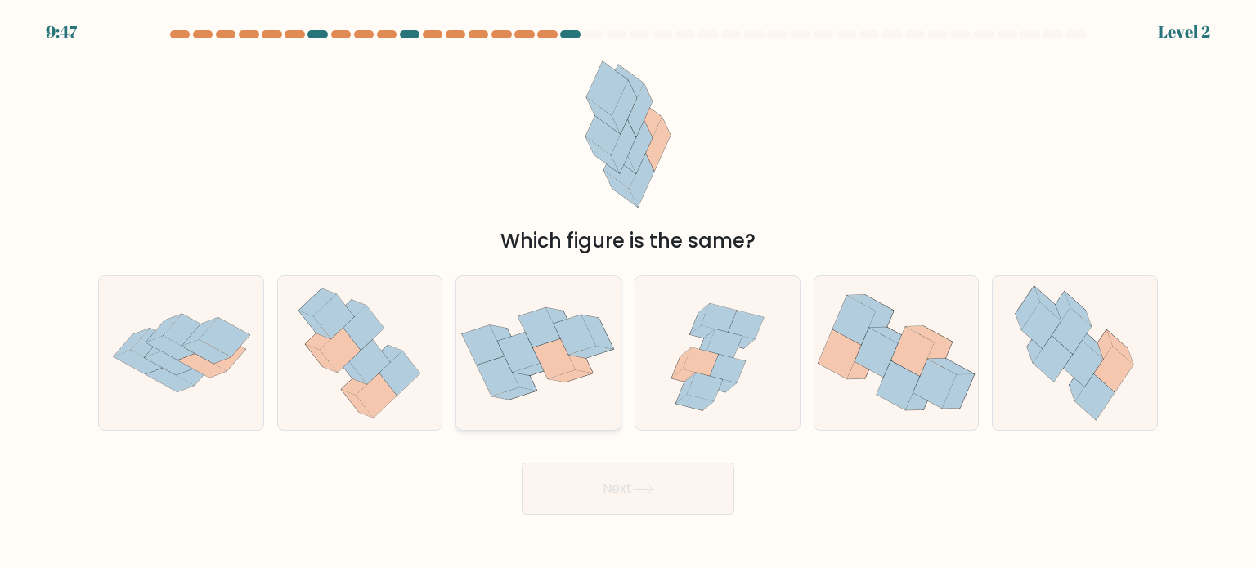
click at [585, 405] on icon at bounding box center [538, 353] width 164 height 126
click at [628, 293] on input "c." at bounding box center [628, 288] width 1 height 8
radio input "true"
click at [609, 486] on button "Next" at bounding box center [628, 489] width 213 height 52
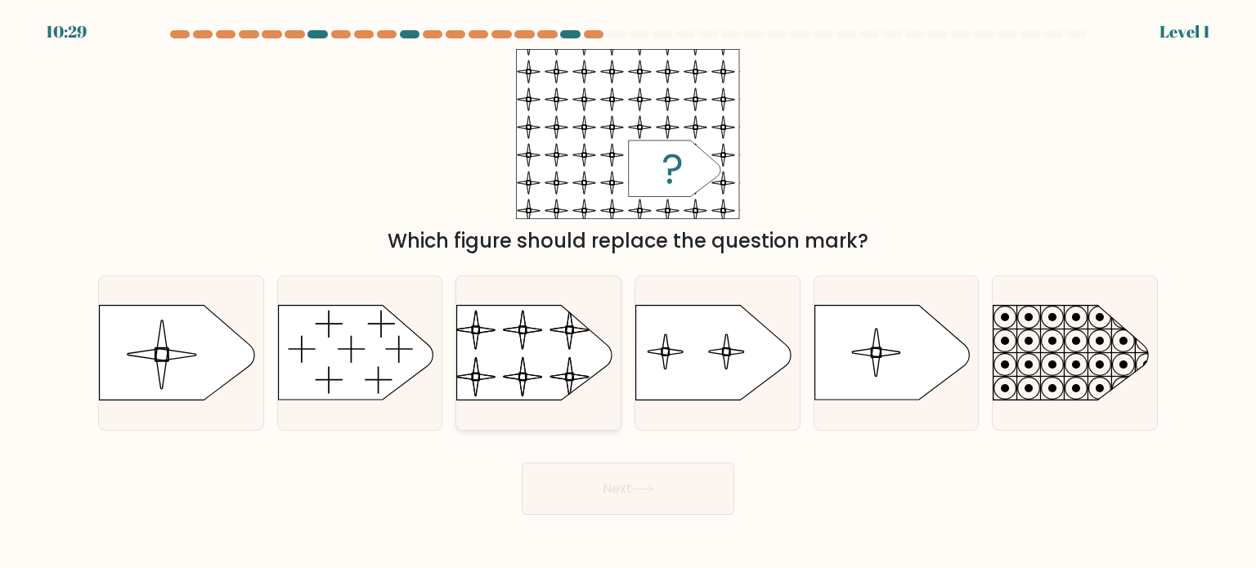
click at [577, 406] on div at bounding box center [538, 352] width 166 height 155
click at [628, 293] on input "c." at bounding box center [628, 288] width 1 height 8
radio input "true"
click at [595, 460] on div "Next" at bounding box center [627, 482] width 1079 height 65
click at [602, 499] on button "Next" at bounding box center [628, 489] width 213 height 52
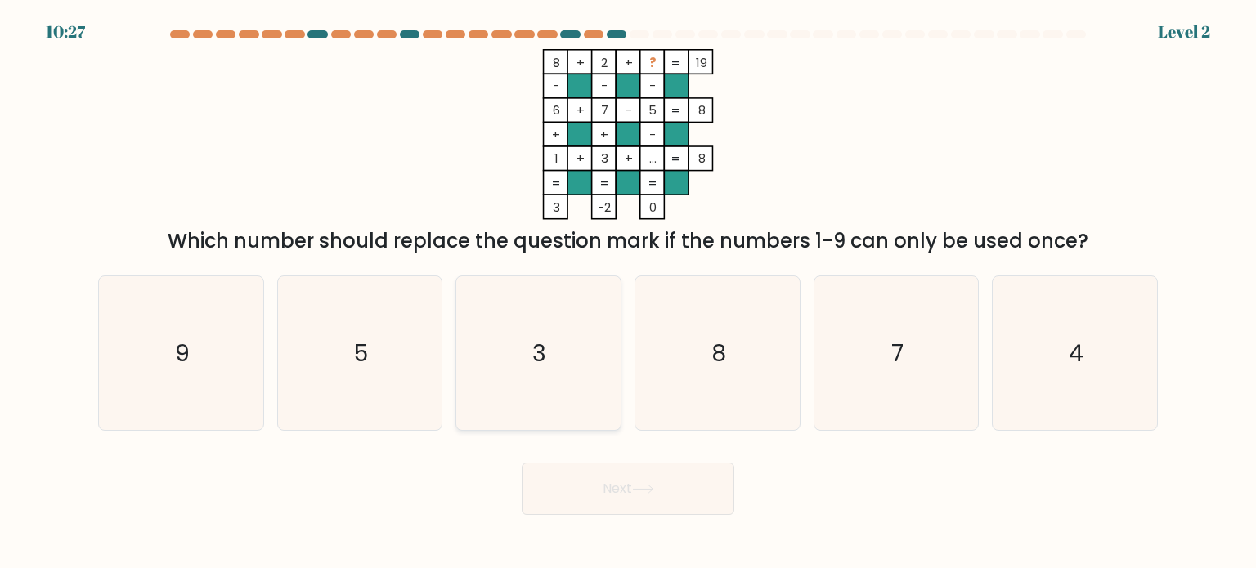
click at [582, 386] on icon "3" at bounding box center [538, 353] width 154 height 154
click at [628, 293] on input "c. 3" at bounding box center [628, 288] width 1 height 8
radio input "true"
click at [618, 513] on button "Next" at bounding box center [628, 489] width 213 height 52
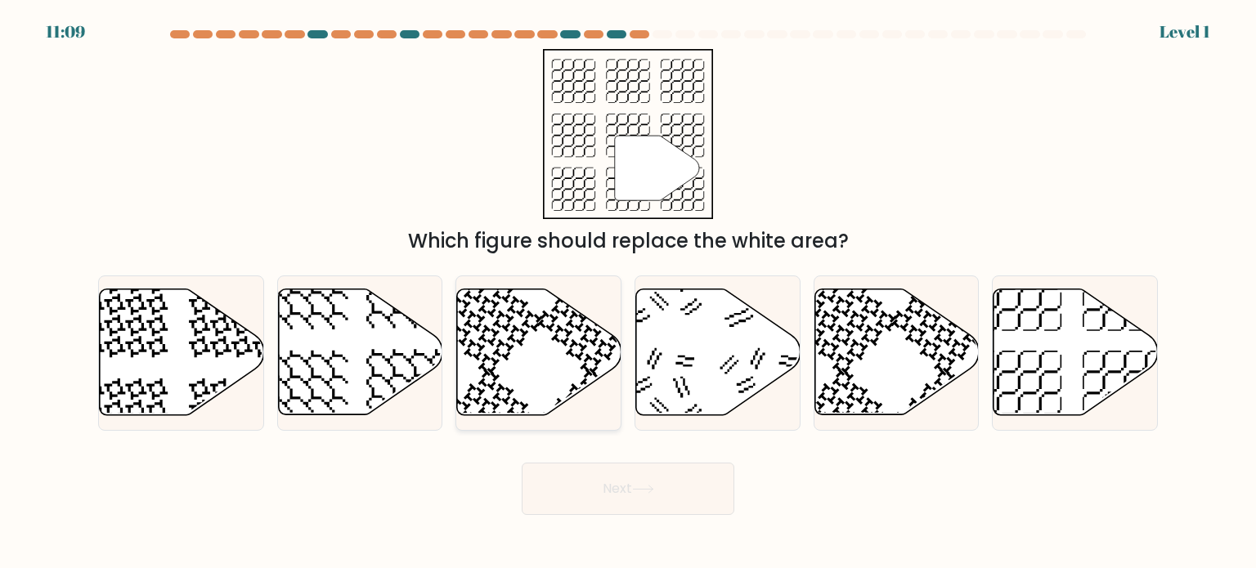
click at [574, 387] on icon at bounding box center [591, 424] width 108 height 108
click at [628, 293] on input "c." at bounding box center [628, 288] width 1 height 8
radio input "true"
click at [602, 468] on button "Next" at bounding box center [628, 489] width 213 height 52
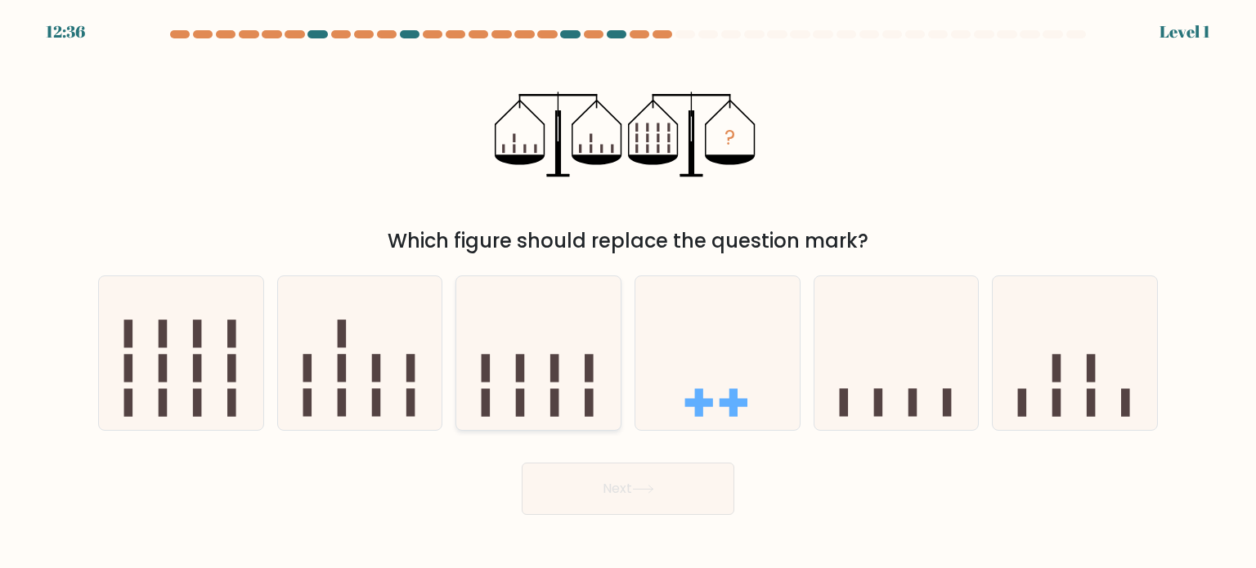
click at [572, 381] on icon at bounding box center [538, 353] width 164 height 136
click at [628, 293] on input "c." at bounding box center [628, 288] width 1 height 8
radio input "true"
click at [622, 476] on button "Next" at bounding box center [628, 489] width 213 height 52
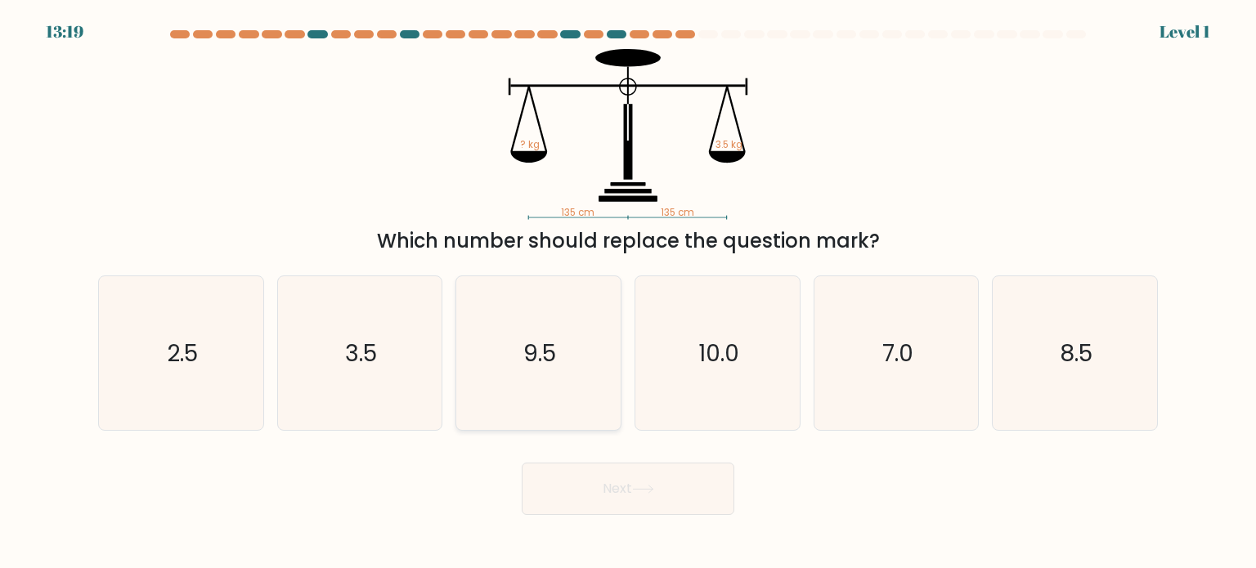
click at [600, 416] on icon "9.5" at bounding box center [538, 353] width 154 height 154
click at [628, 293] on input "c. 9.5" at bounding box center [628, 288] width 1 height 8
radio input "true"
click at [629, 496] on button "Next" at bounding box center [628, 489] width 213 height 52
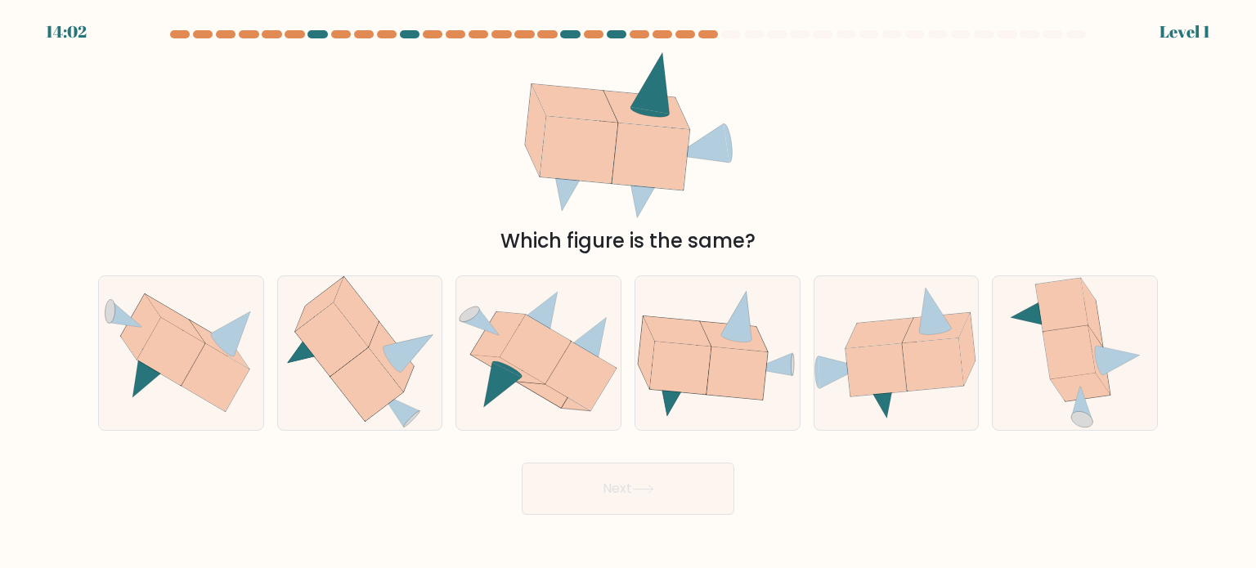
click at [634, 481] on button "Next" at bounding box center [628, 489] width 213 height 52
click at [596, 423] on div at bounding box center [538, 352] width 166 height 155
click at [628, 293] on input "c." at bounding box center [628, 288] width 1 height 8
radio input "true"
click at [621, 482] on button "Next" at bounding box center [628, 489] width 213 height 52
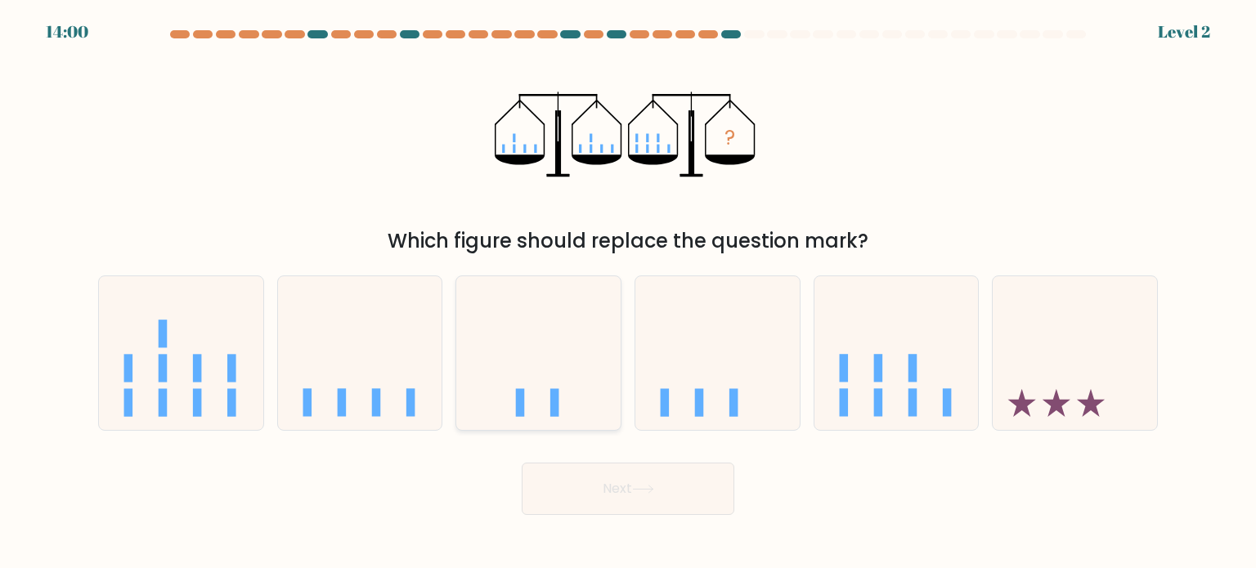
click at [594, 378] on icon at bounding box center [538, 353] width 164 height 136
click at [628, 293] on input "c." at bounding box center [628, 288] width 1 height 8
radio input "true"
click at [616, 484] on button "Next" at bounding box center [628, 489] width 213 height 52
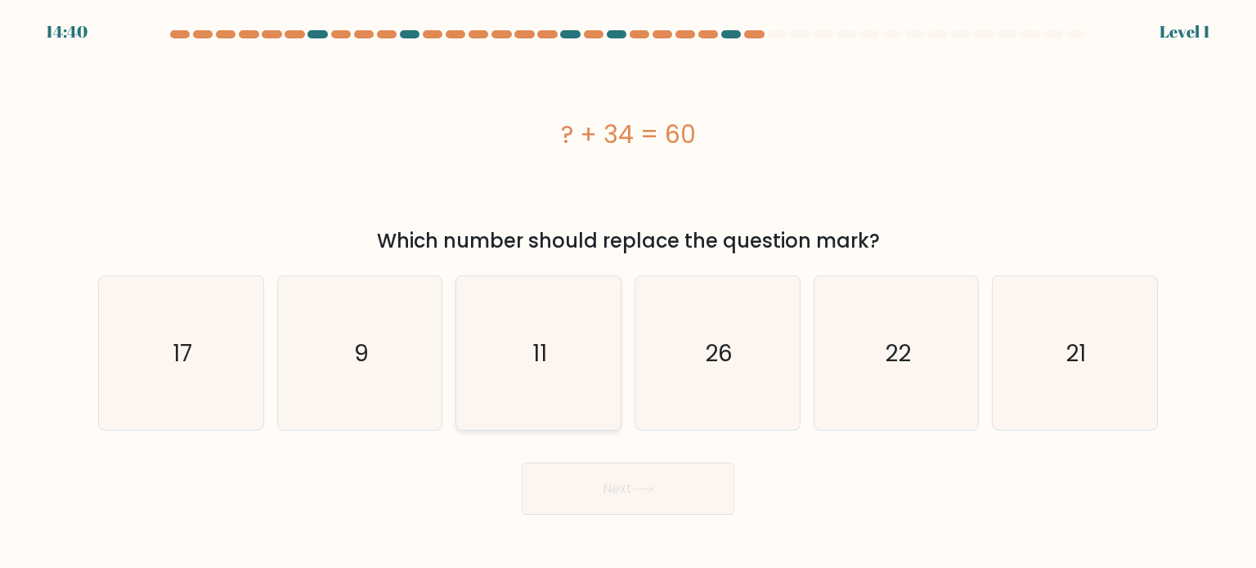
click at [573, 411] on icon "11" at bounding box center [538, 353] width 154 height 154
click at [628, 293] on input "c. 11" at bounding box center [628, 288] width 1 height 8
radio input "true"
click at [608, 467] on button "Next" at bounding box center [628, 489] width 213 height 52
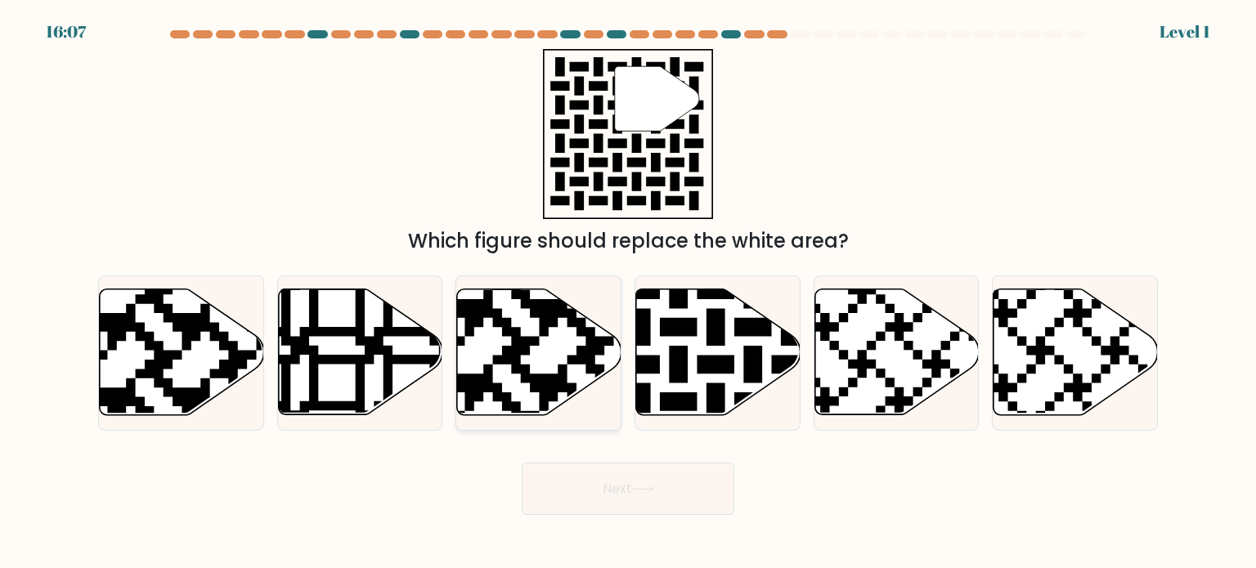
click at [558, 352] on icon at bounding box center [539, 352] width 164 height 126
click at [628, 293] on input "c." at bounding box center [628, 288] width 1 height 8
radio input "true"
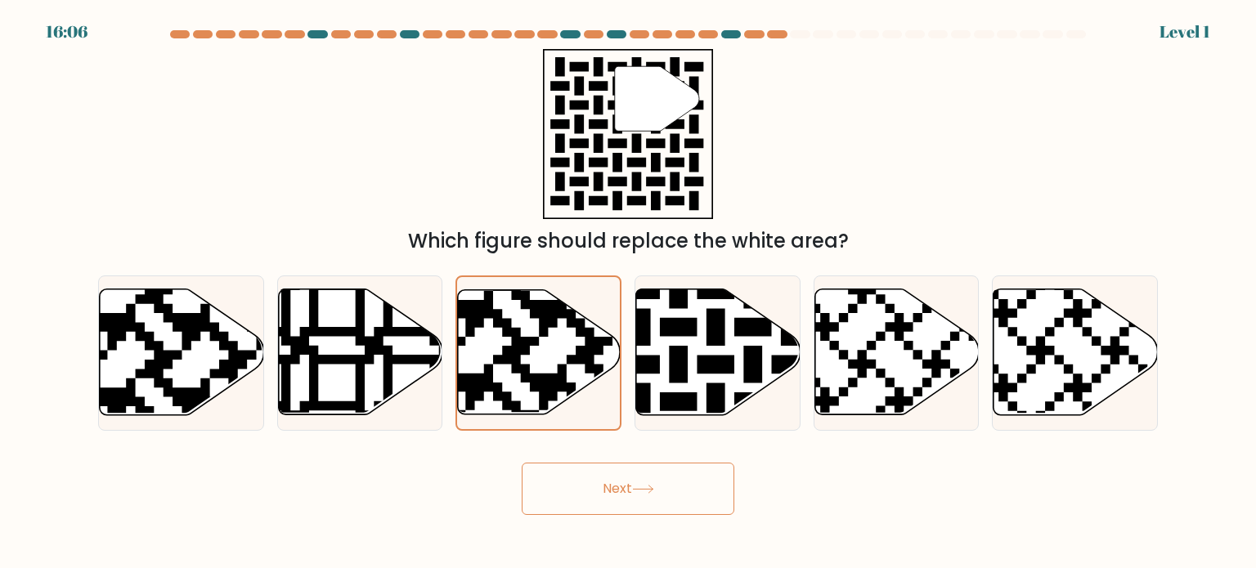
click at [625, 489] on button "Next" at bounding box center [628, 489] width 213 height 52
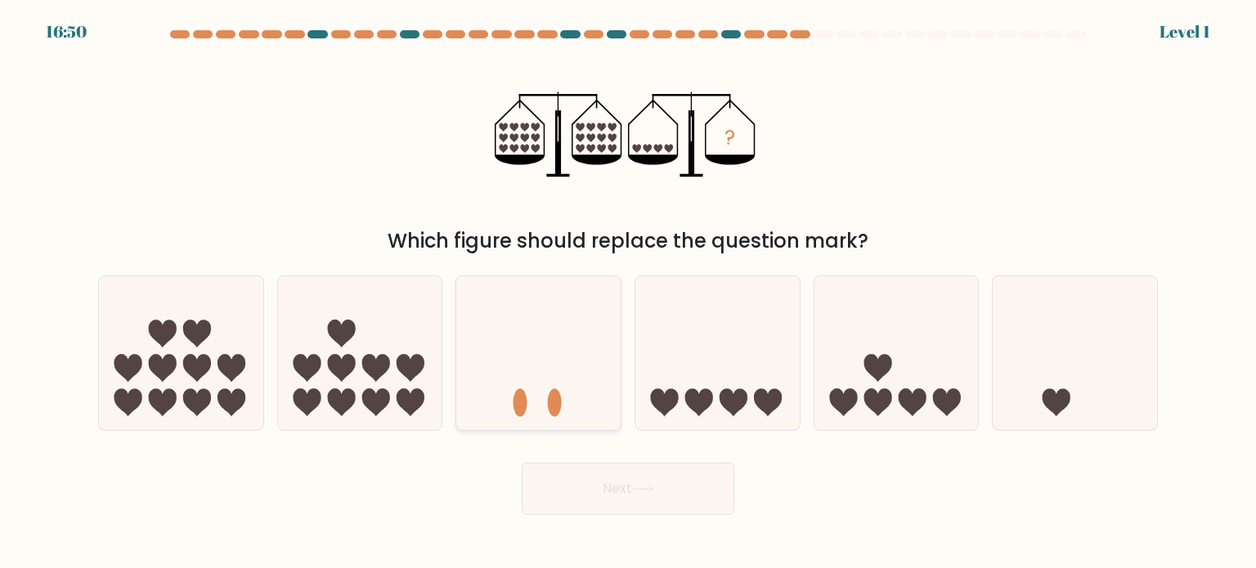
click at [557, 385] on icon at bounding box center [538, 353] width 164 height 136
click at [628, 293] on input "c." at bounding box center [628, 288] width 1 height 8
radio input "true"
click at [611, 468] on button "Next" at bounding box center [628, 489] width 213 height 52
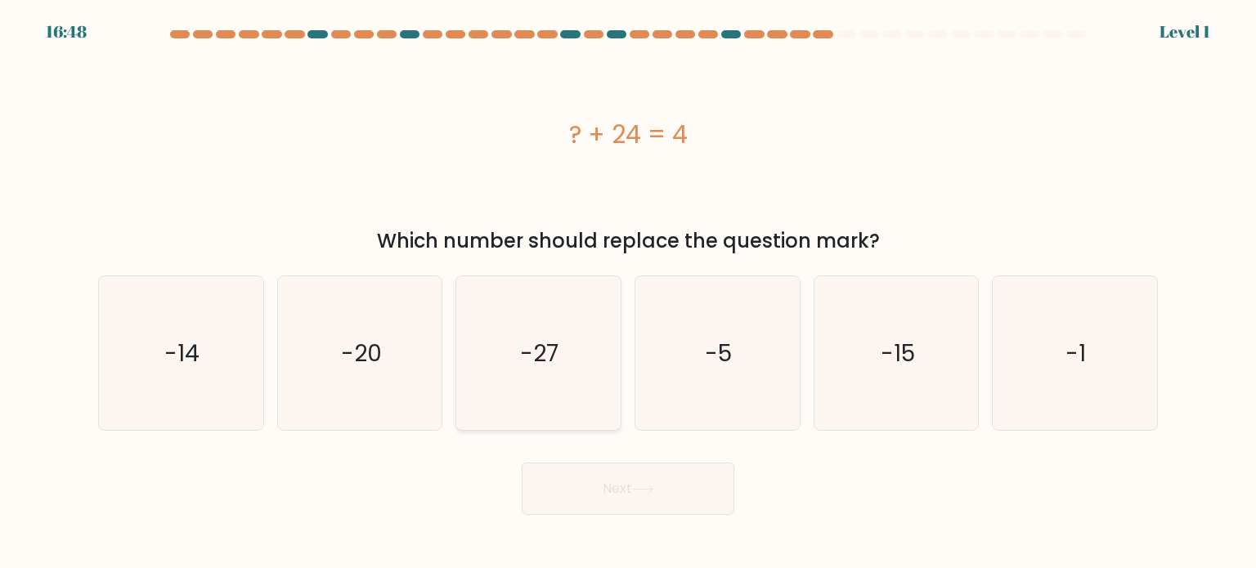
click at [585, 410] on icon "-27" at bounding box center [538, 353] width 154 height 154
click at [628, 293] on input "c. -27" at bounding box center [628, 288] width 1 height 8
radio input "true"
click at [620, 474] on button "Next" at bounding box center [628, 489] width 213 height 52
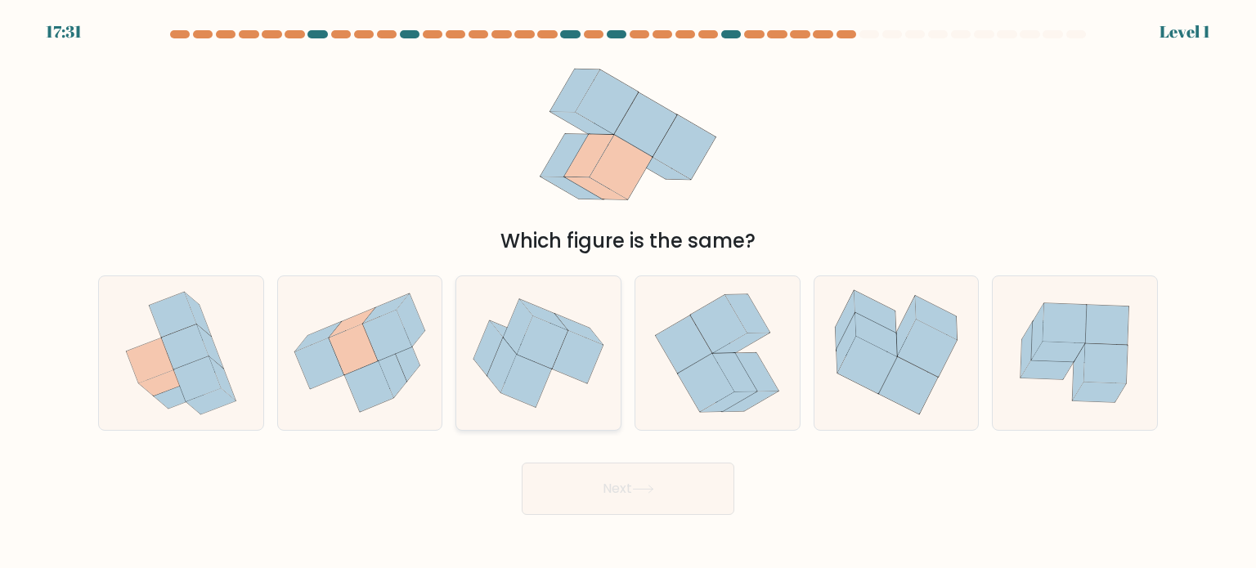
click at [519, 369] on icon at bounding box center [526, 380] width 51 height 52
click at [628, 293] on input "c." at bounding box center [628, 288] width 1 height 8
radio input "true"
click at [621, 486] on button "Next" at bounding box center [628, 489] width 213 height 52
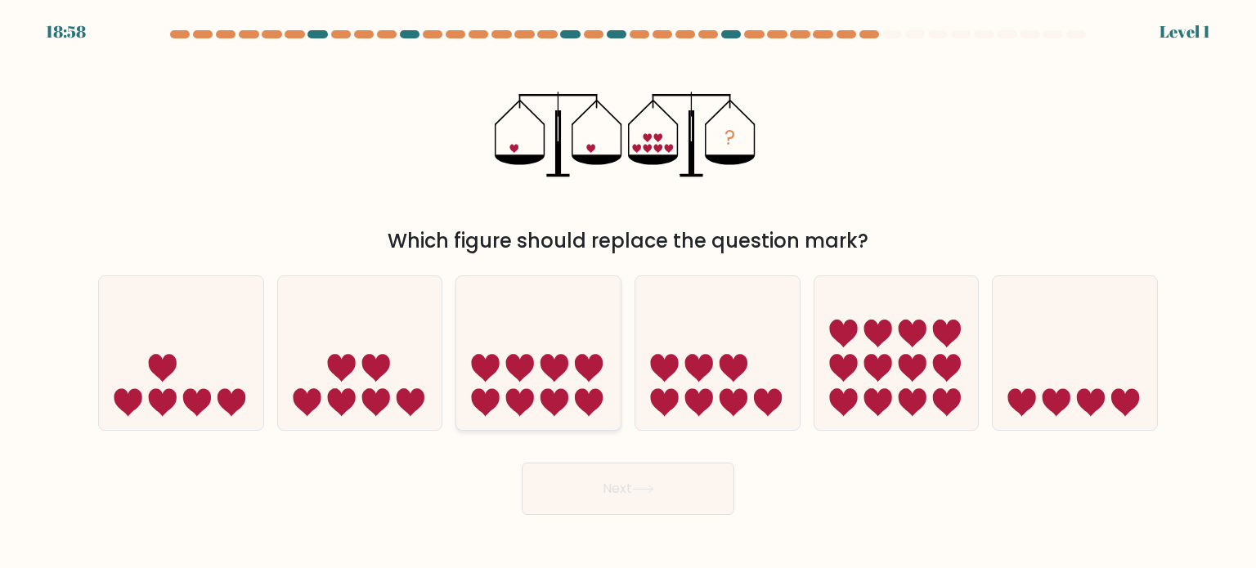
click at [582, 413] on icon at bounding box center [538, 353] width 164 height 136
click at [628, 293] on input "c." at bounding box center [628, 288] width 1 height 8
radio input "true"
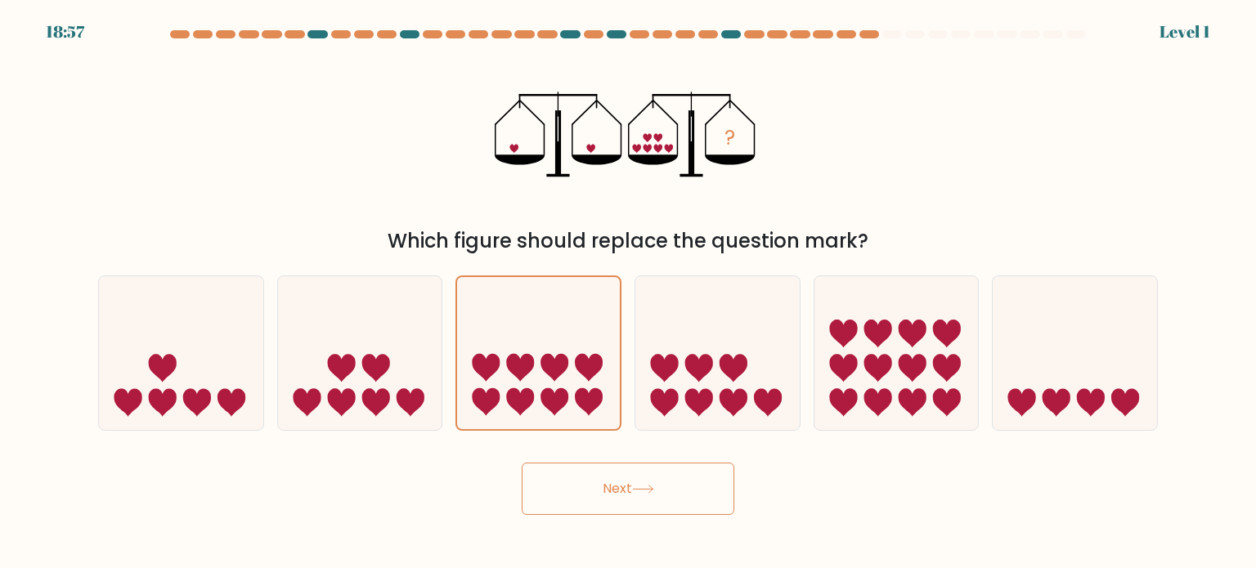
click at [615, 480] on button "Next" at bounding box center [628, 489] width 213 height 52
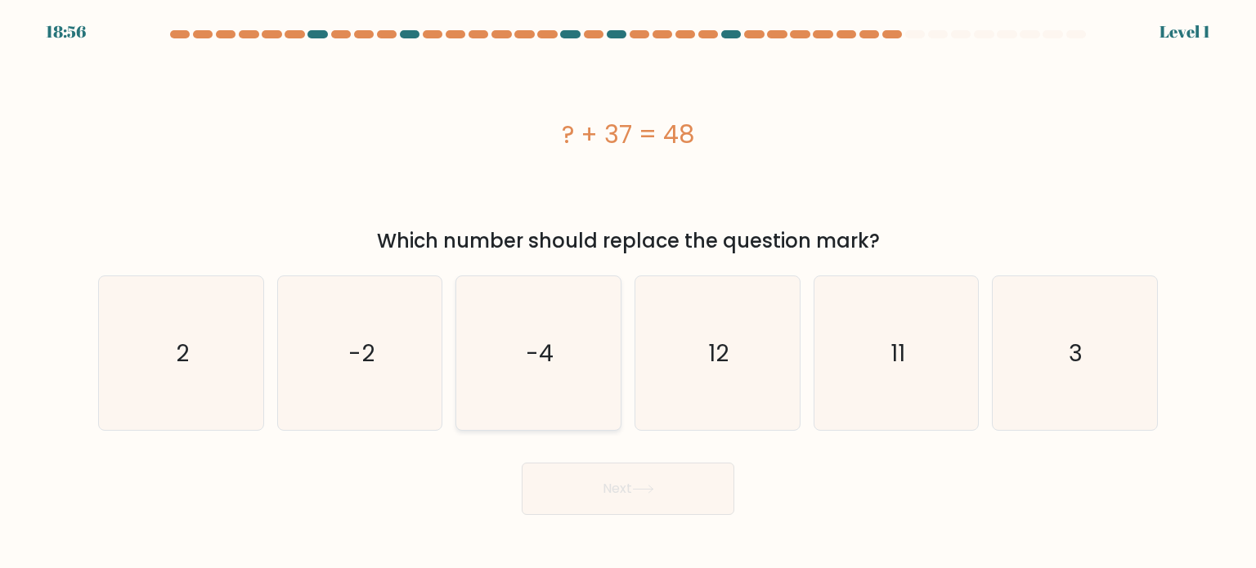
click at [584, 411] on icon "-4" at bounding box center [538, 353] width 154 height 154
click at [628, 293] on input "c. -4" at bounding box center [628, 288] width 1 height 8
radio input "true"
click at [621, 500] on button "Next" at bounding box center [628, 489] width 213 height 52
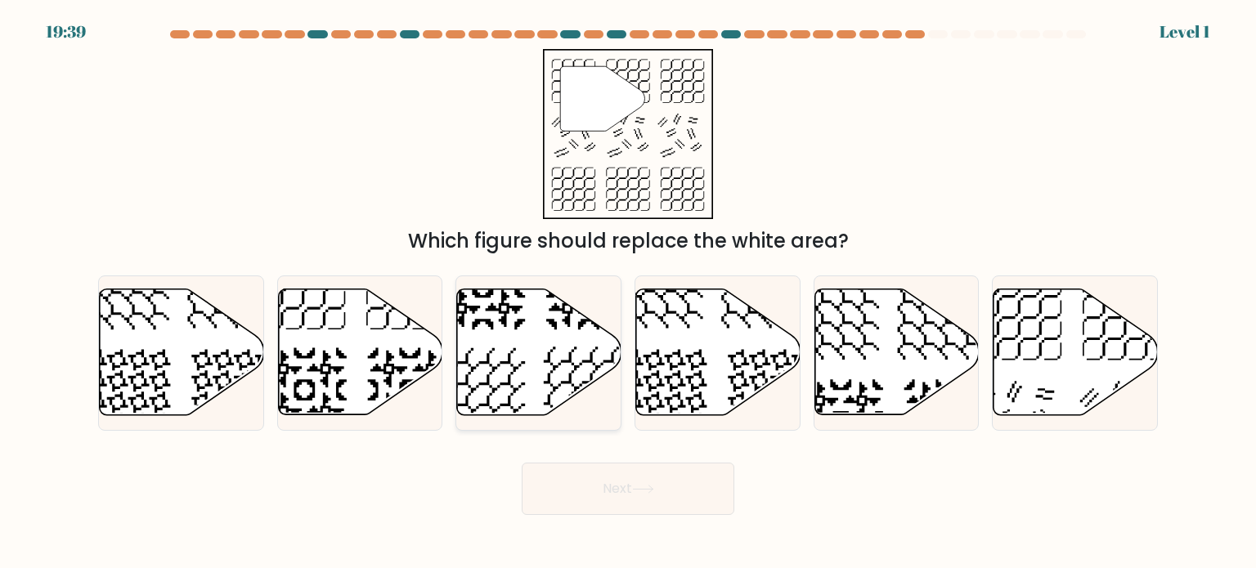
click at [587, 423] on div at bounding box center [538, 352] width 166 height 155
click at [628, 293] on input "c." at bounding box center [628, 288] width 1 height 8
radio input "true"
click at [625, 481] on button "Next" at bounding box center [628, 489] width 213 height 52
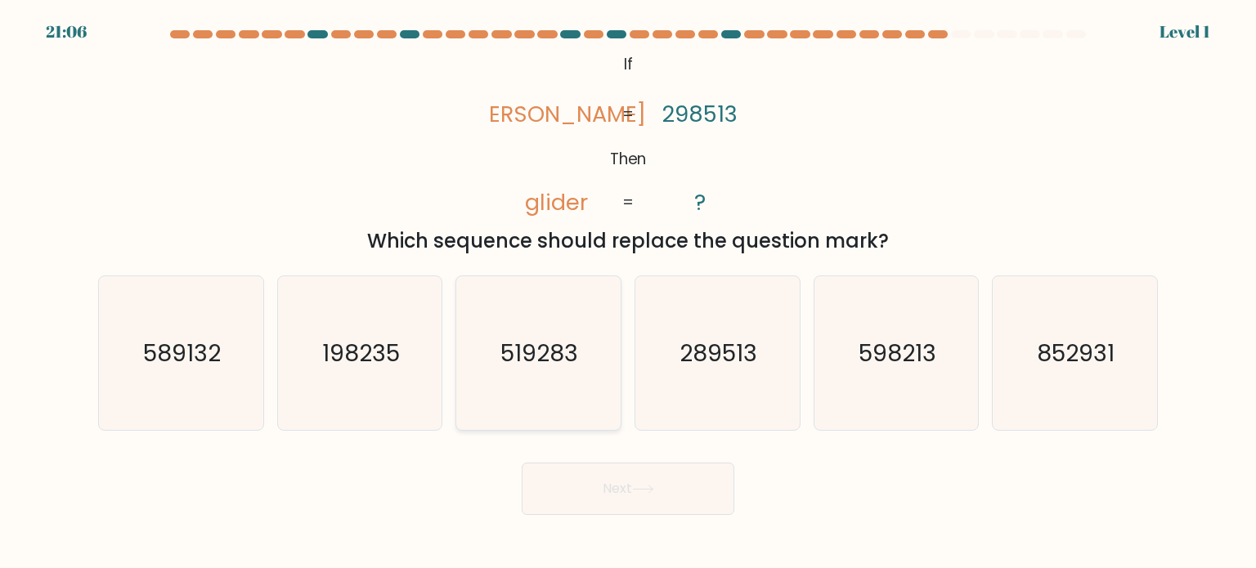
click at [585, 410] on icon "519283" at bounding box center [538, 353] width 154 height 154
click at [628, 293] on input "c. 519283" at bounding box center [628, 288] width 1 height 8
radio input "true"
click at [671, 491] on button "Next" at bounding box center [628, 489] width 213 height 52
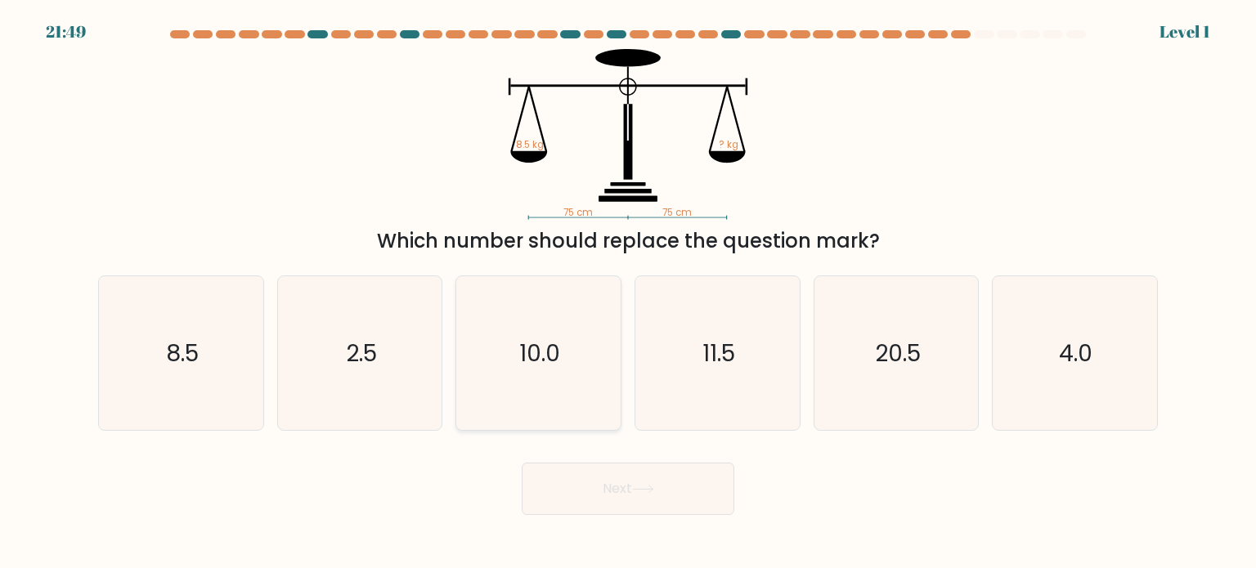
click at [584, 407] on icon "10.0" at bounding box center [538, 353] width 154 height 154
click at [628, 293] on input "c. 10.0" at bounding box center [628, 288] width 1 height 8
radio input "true"
click at [632, 487] on button "Next" at bounding box center [628, 489] width 213 height 52
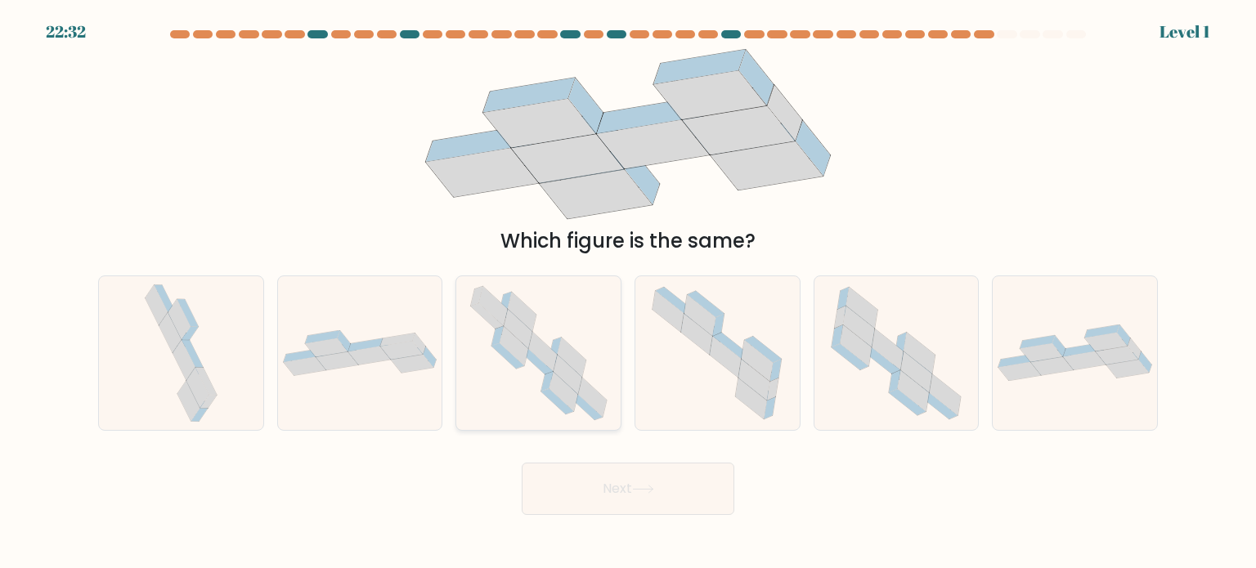
click at [583, 398] on icon at bounding box center [592, 397] width 29 height 39
click at [628, 293] on input "c." at bounding box center [628, 288] width 1 height 8
radio input "true"
click at [638, 477] on button "Next" at bounding box center [628, 489] width 213 height 52
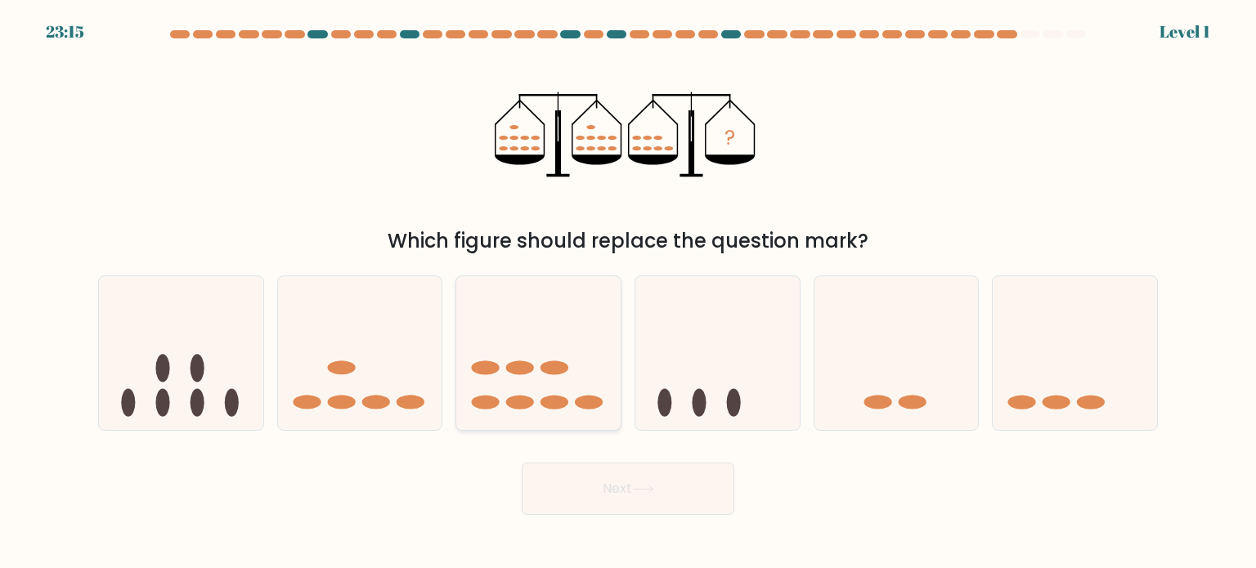
click at [573, 411] on icon at bounding box center [538, 353] width 164 height 136
click at [628, 293] on input "c." at bounding box center [628, 288] width 1 height 8
radio input "true"
click at [616, 494] on button "Next" at bounding box center [628, 489] width 213 height 52
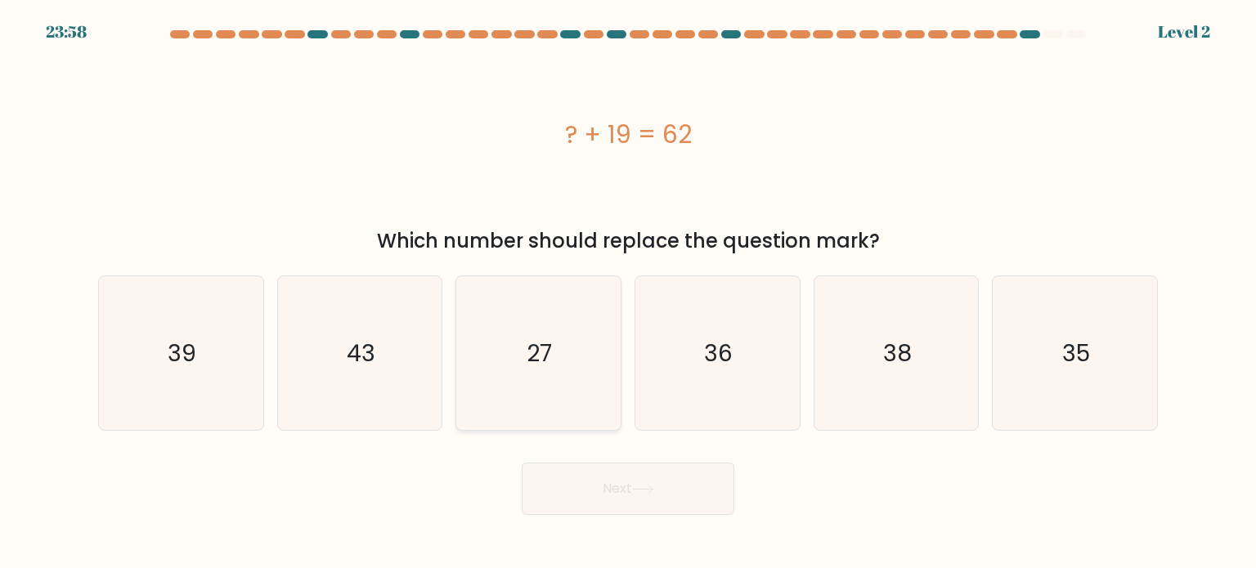
click at [549, 393] on icon "27" at bounding box center [538, 353] width 154 height 154
click at [628, 293] on input "c. 27" at bounding box center [628, 288] width 1 height 8
radio input "true"
click at [597, 486] on button "Next" at bounding box center [628, 489] width 213 height 52
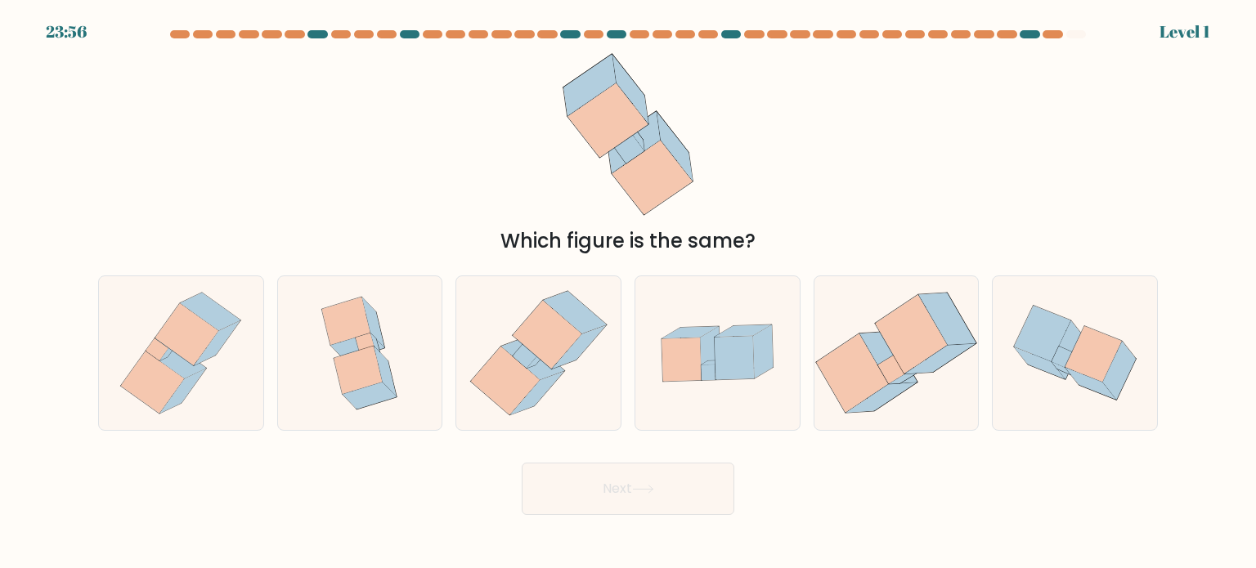
click at [570, 406] on icon at bounding box center [539, 353] width 150 height 154
click at [628, 293] on input "c." at bounding box center [628, 288] width 1 height 8
radio input "true"
click at [615, 493] on button "Next" at bounding box center [628, 489] width 213 height 52
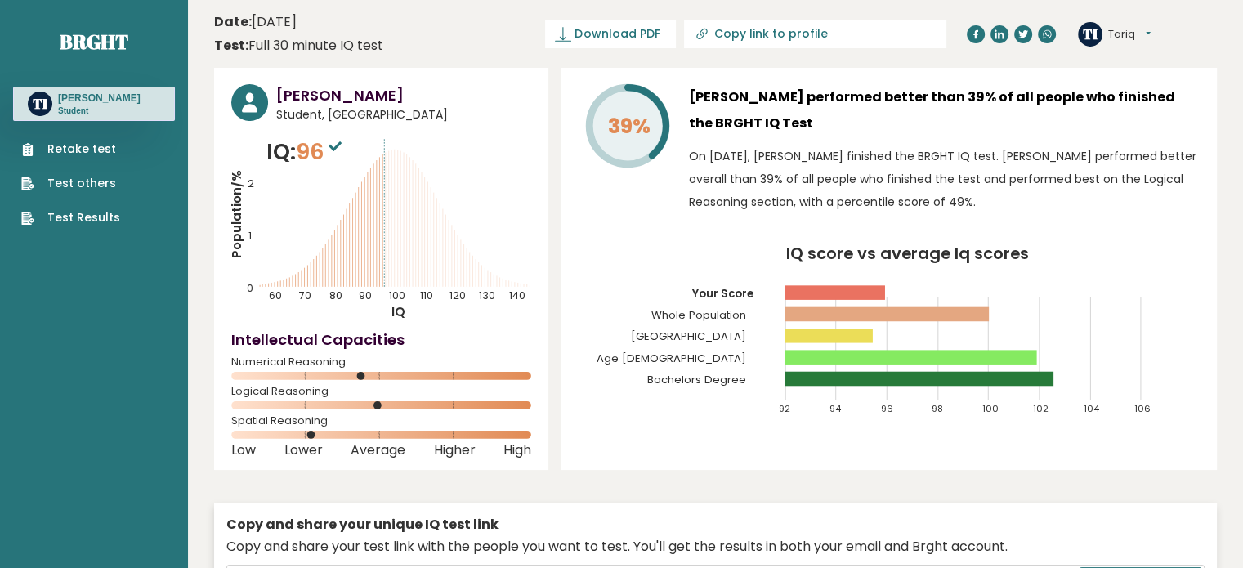
click at [83, 157] on link "Retake test" at bounding box center [70, 149] width 99 height 17
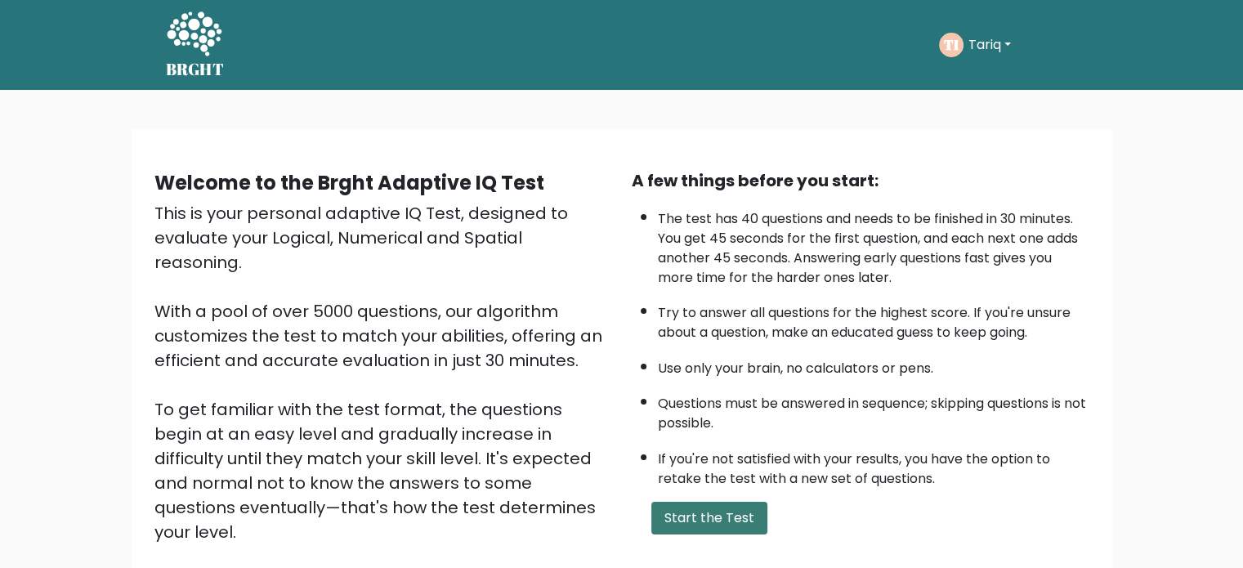
click at [719, 506] on button "Start the Test" at bounding box center [710, 518] width 116 height 33
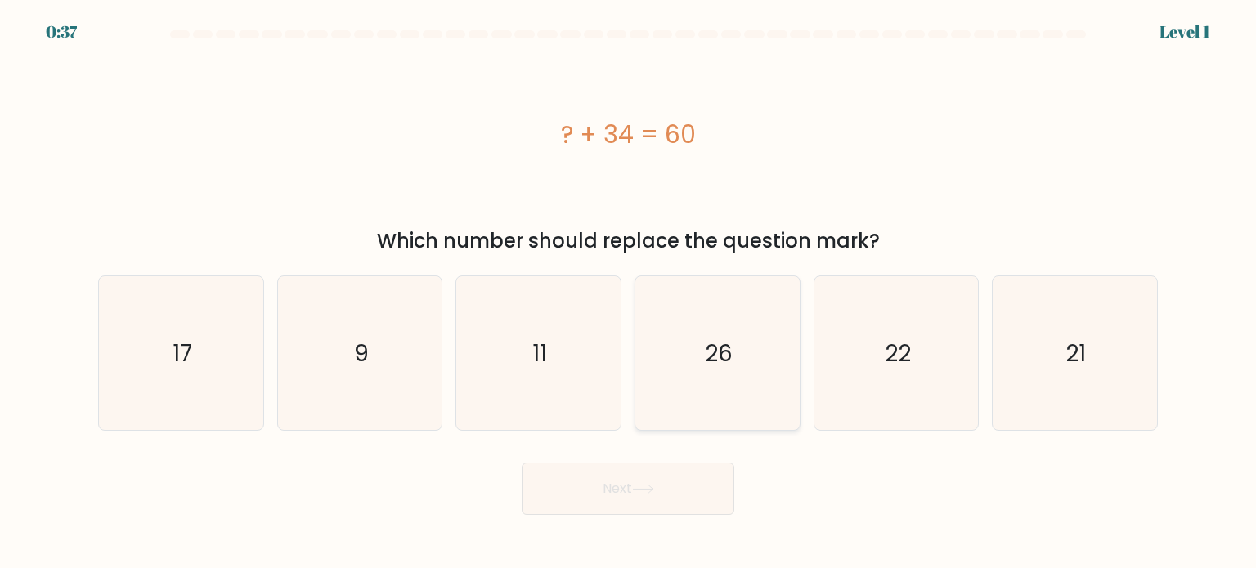
click at [690, 370] on icon "26" at bounding box center [717, 353] width 154 height 154
click at [629, 293] on input "d. 26" at bounding box center [628, 288] width 1 height 8
radio input "true"
click at [629, 479] on button "Next" at bounding box center [628, 489] width 213 height 52
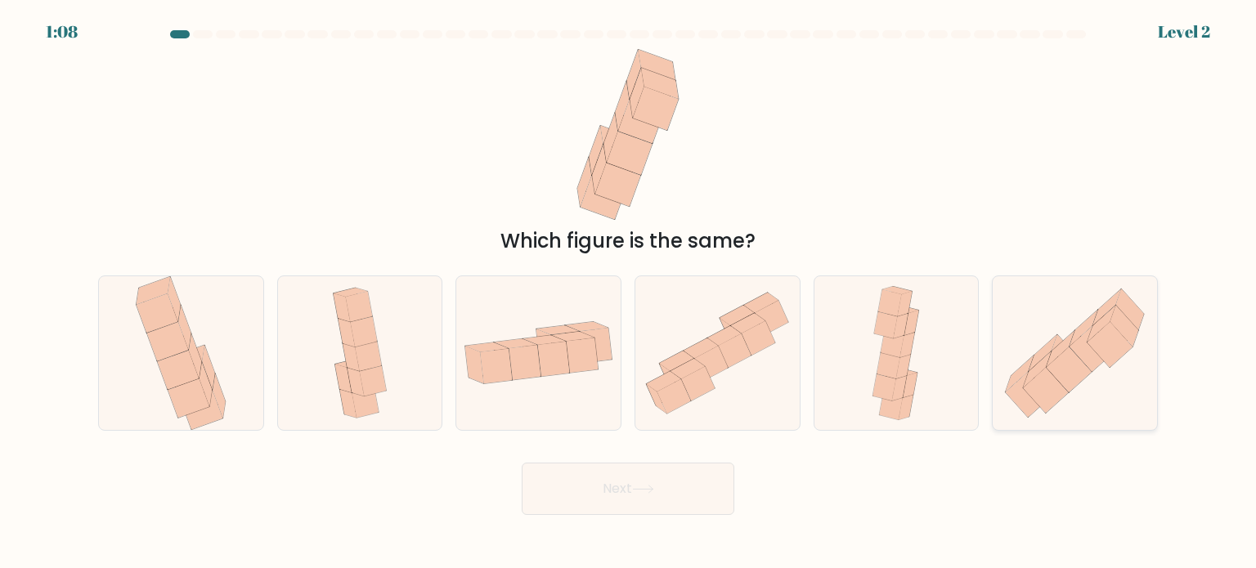
click at [1054, 350] on icon at bounding box center [1060, 348] width 29 height 36
click at [629, 293] on input "f." at bounding box center [628, 288] width 1 height 8
radio input "true"
click at [683, 495] on button "Next" at bounding box center [628, 489] width 213 height 52
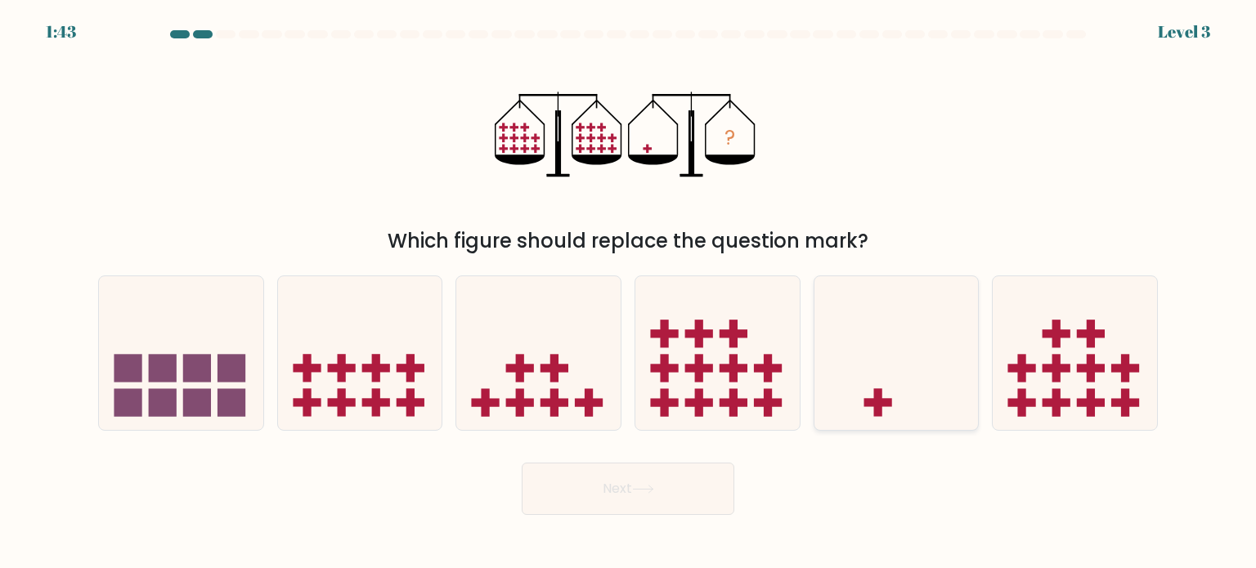
click at [815, 360] on icon at bounding box center [896, 353] width 164 height 136
click at [629, 293] on input "e." at bounding box center [628, 288] width 1 height 8
radio input "true"
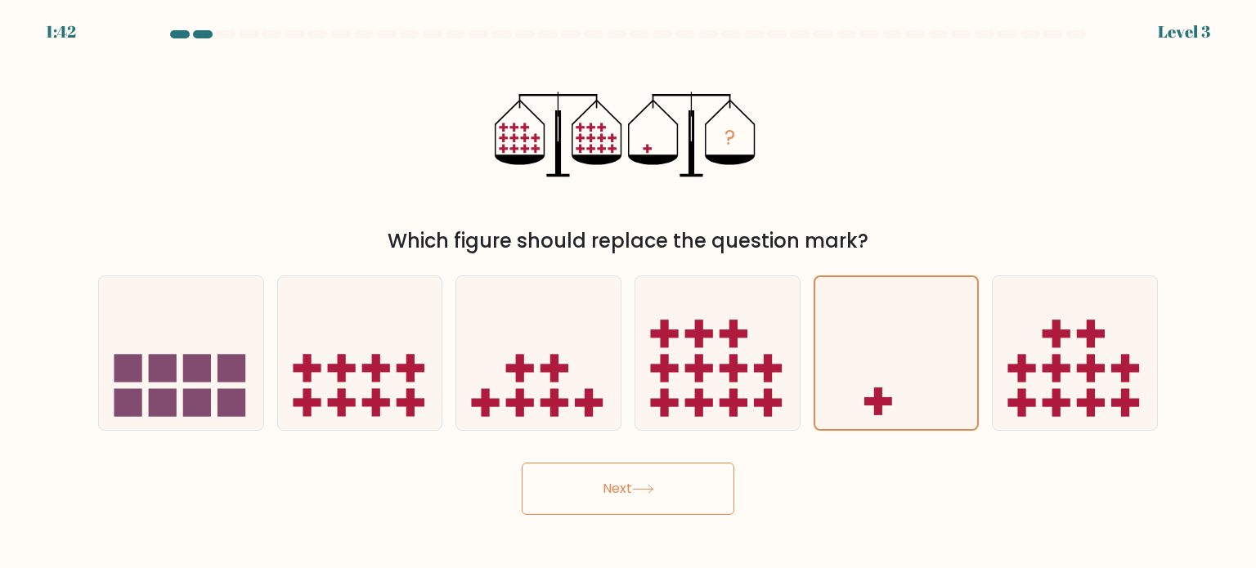
click at [666, 474] on button "Next" at bounding box center [628, 489] width 213 height 52
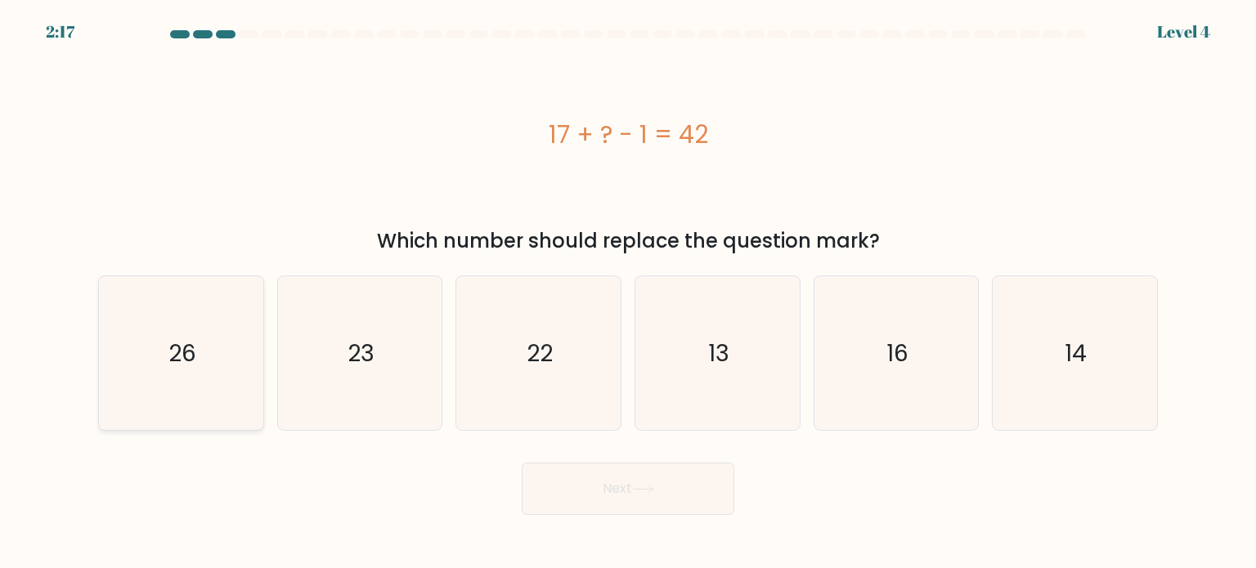
click at [191, 336] on icon "26" at bounding box center [181, 353] width 154 height 154
click at [628, 293] on input "a. 26" at bounding box center [628, 288] width 1 height 8
radio input "true"
click at [586, 496] on button "Next" at bounding box center [628, 489] width 213 height 52
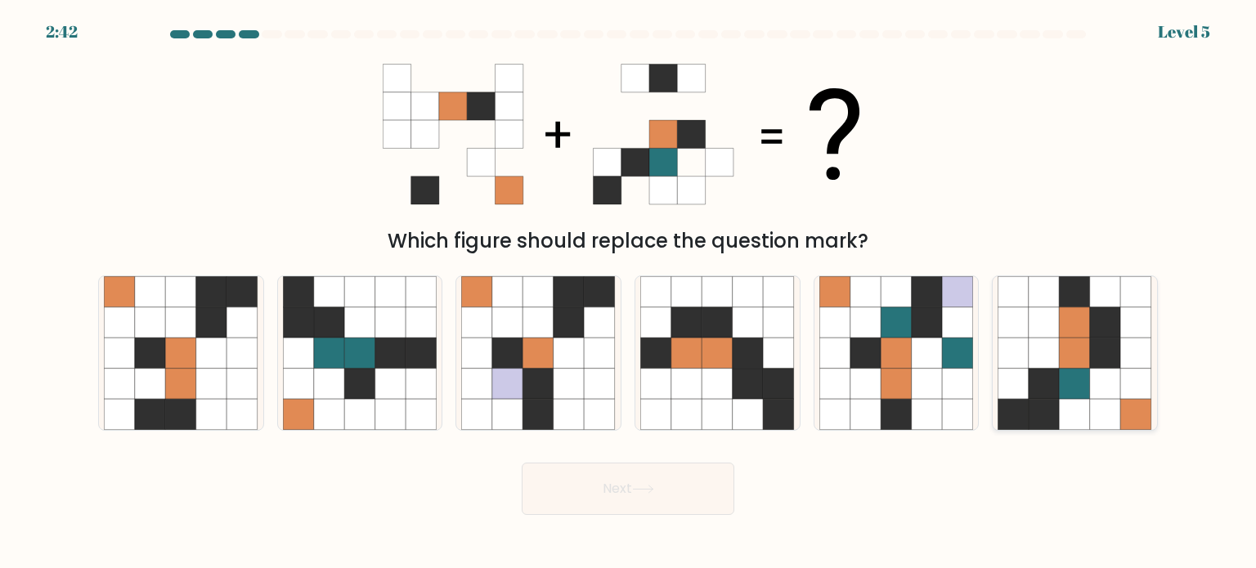
click at [1054, 389] on icon at bounding box center [1043, 383] width 31 height 31
click at [629, 293] on input "f." at bounding box center [628, 288] width 1 height 8
radio input "true"
click at [688, 502] on button "Next" at bounding box center [628, 489] width 213 height 52
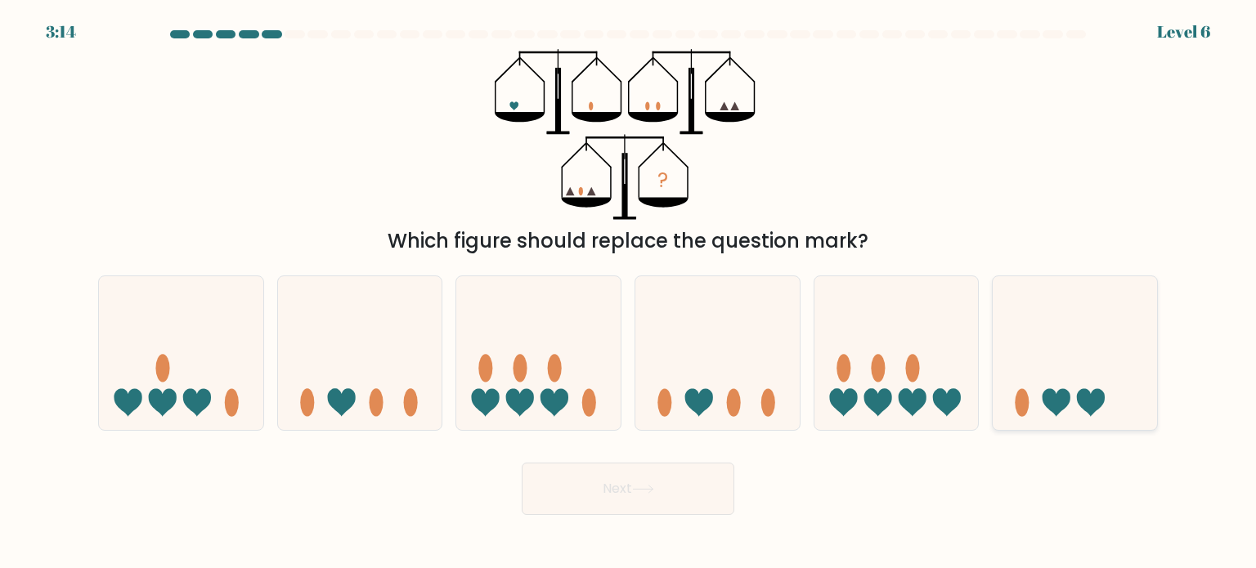
click at [1086, 357] on icon at bounding box center [1074, 353] width 164 height 136
click at [629, 293] on input "f." at bounding box center [628, 288] width 1 height 8
radio input "true"
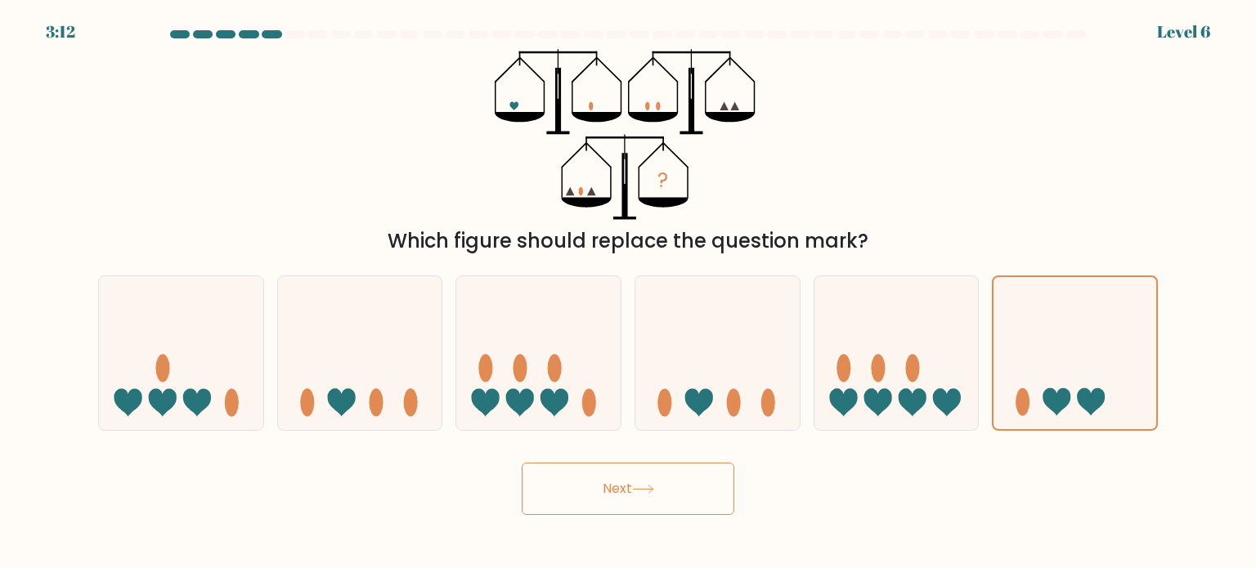
click at [677, 479] on button "Next" at bounding box center [628, 489] width 213 height 52
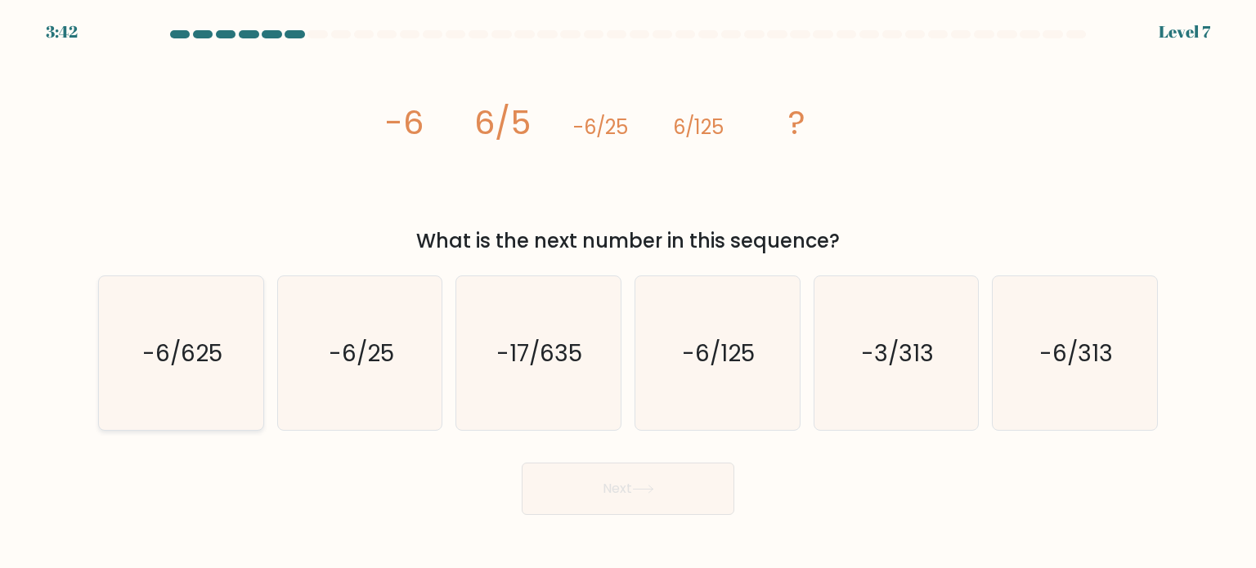
click at [194, 336] on text "-6/625" at bounding box center [182, 352] width 80 height 33
click at [628, 293] on input "a. -6/625" at bounding box center [628, 288] width 1 height 8
radio input "true"
click at [607, 486] on button "Next" at bounding box center [628, 489] width 213 height 52
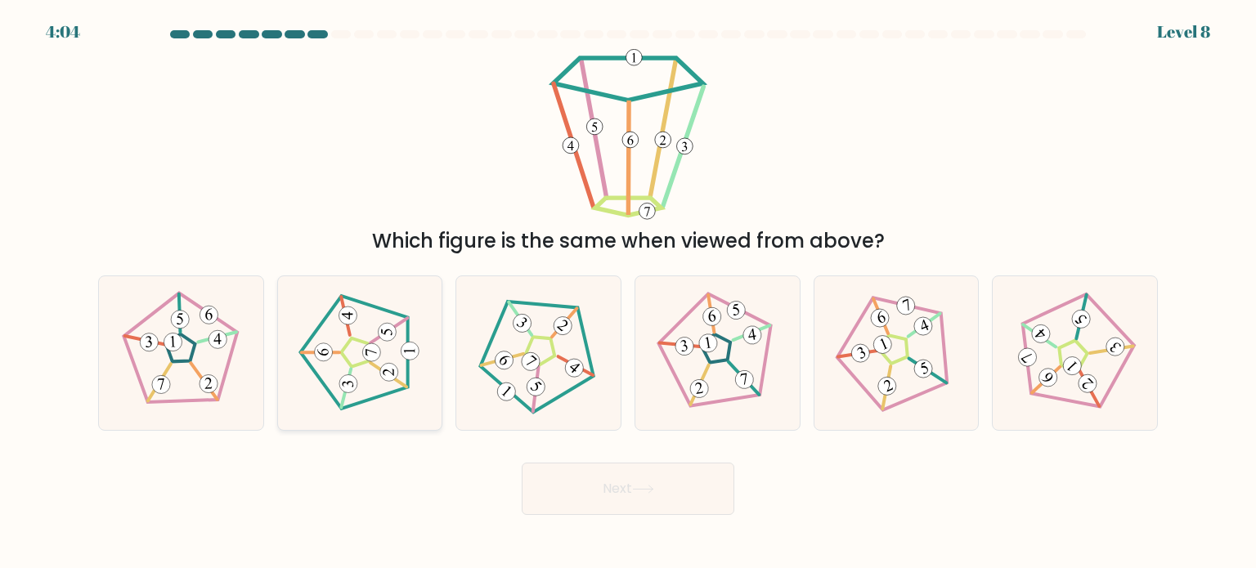
click at [354, 367] on 175 at bounding box center [354, 352] width 27 height 29
click at [628, 293] on input "b." at bounding box center [628, 288] width 1 height 8
radio input "true"
click at [647, 490] on icon at bounding box center [643, 489] width 22 height 9
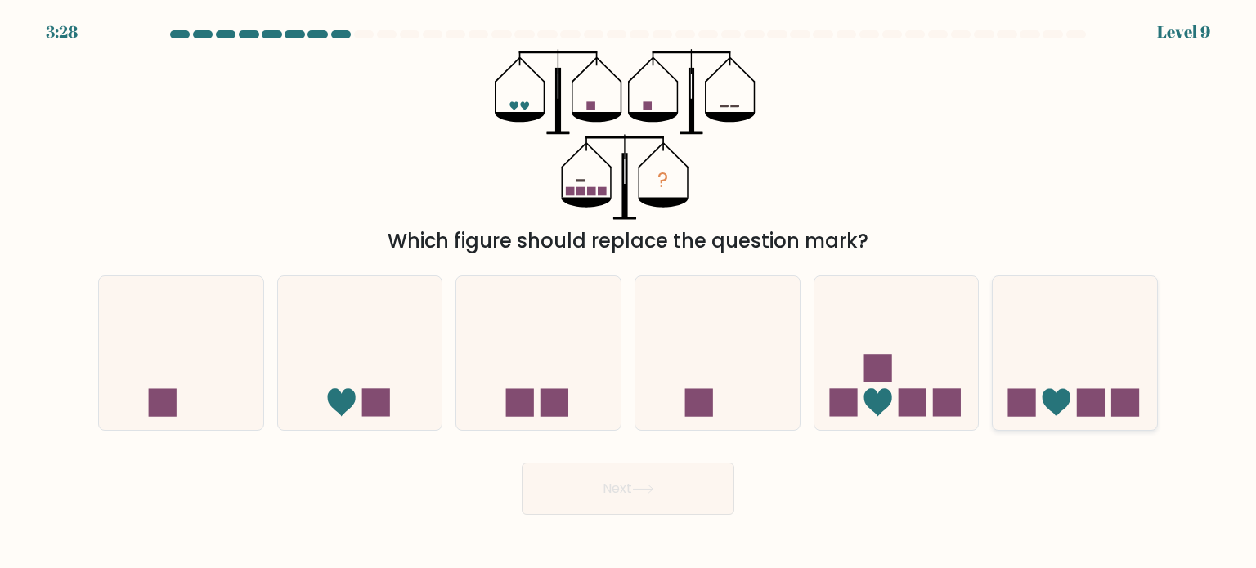
click at [1037, 359] on icon at bounding box center [1074, 353] width 164 height 136
click at [629, 293] on input "f." at bounding box center [628, 288] width 1 height 8
radio input "true"
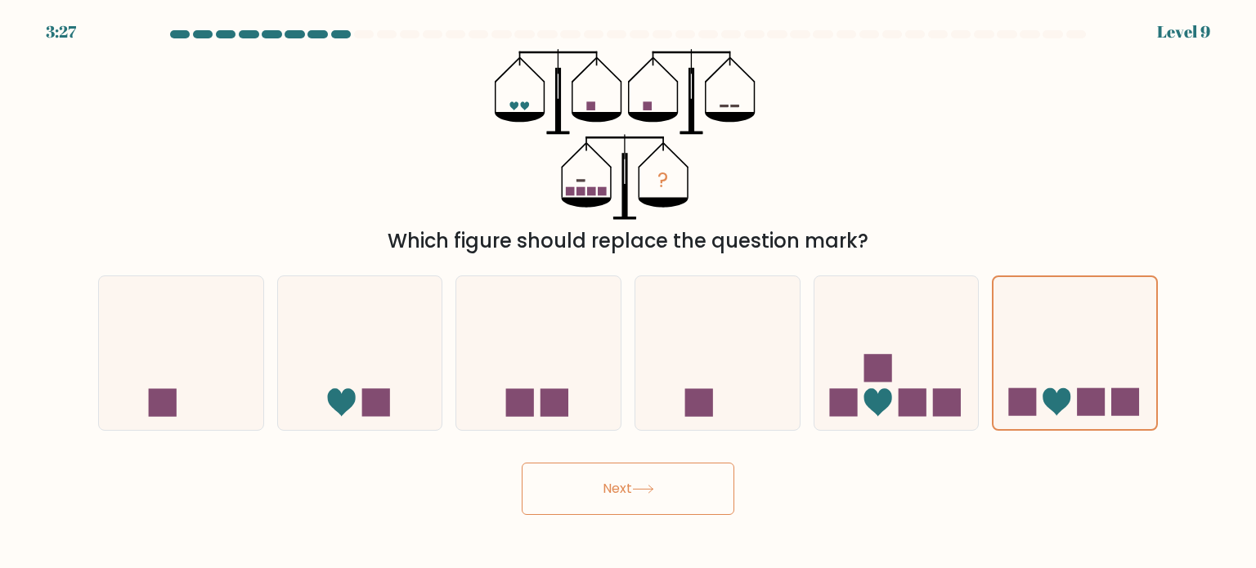
click at [658, 490] on button "Next" at bounding box center [628, 489] width 213 height 52
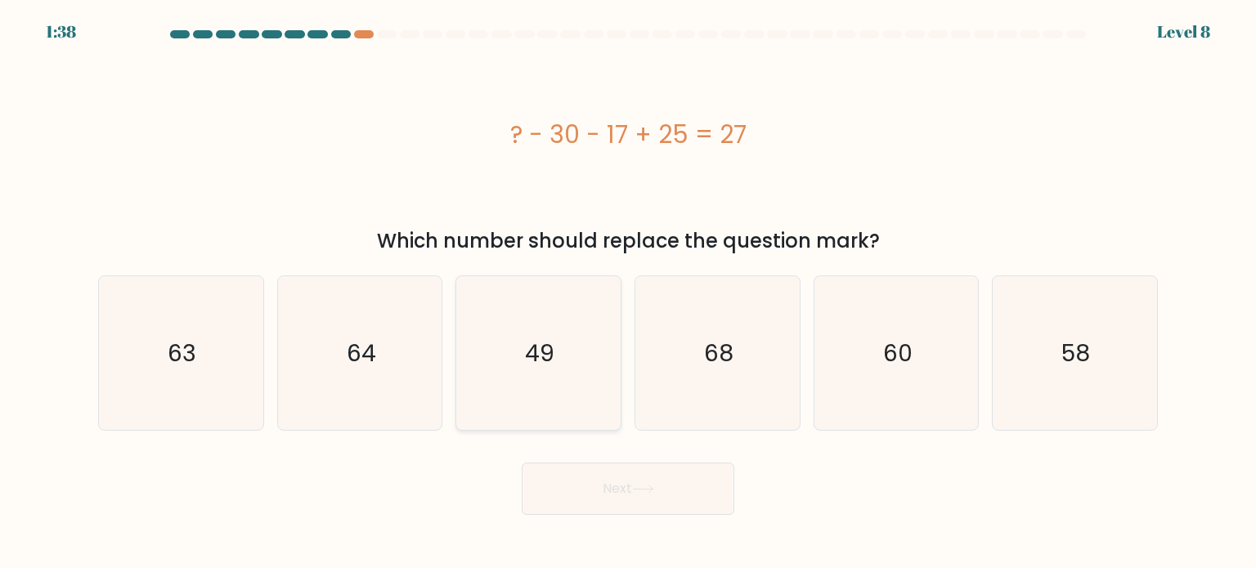
click at [517, 365] on icon "49" at bounding box center [538, 353] width 154 height 154
click at [628, 293] on input "c. 49" at bounding box center [628, 288] width 1 height 8
radio input "true"
click at [567, 477] on button "Next" at bounding box center [628, 489] width 213 height 52
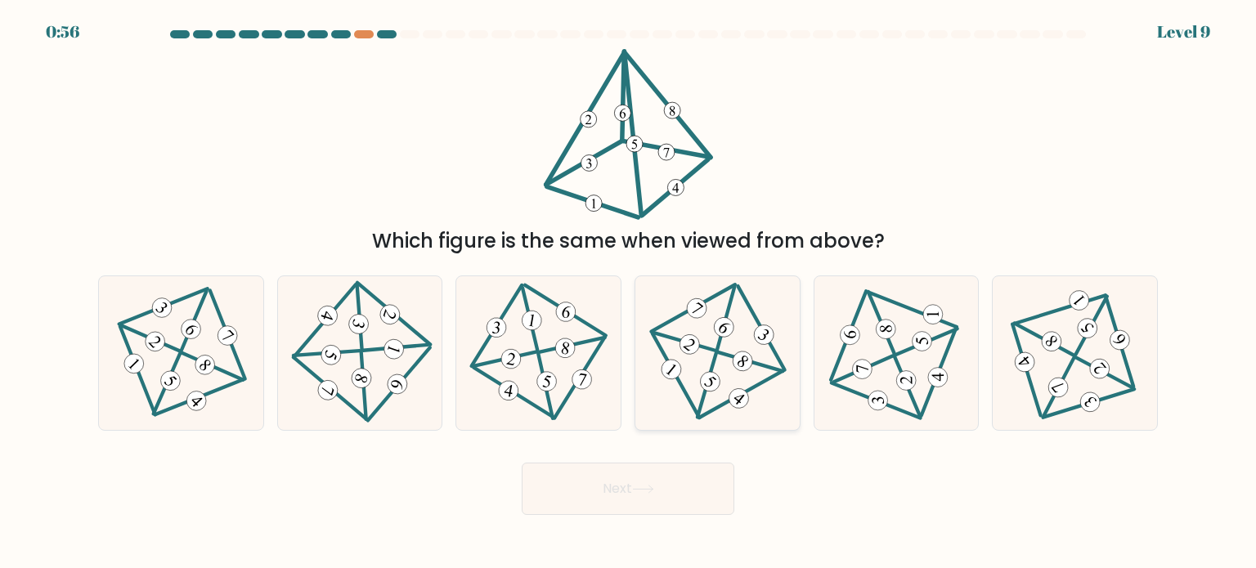
click at [746, 368] on 464 at bounding box center [742, 361] width 28 height 28
click at [629, 293] on input "d." at bounding box center [628, 288] width 1 height 8
radio input "true"
click at [620, 482] on button "Next" at bounding box center [628, 489] width 213 height 52
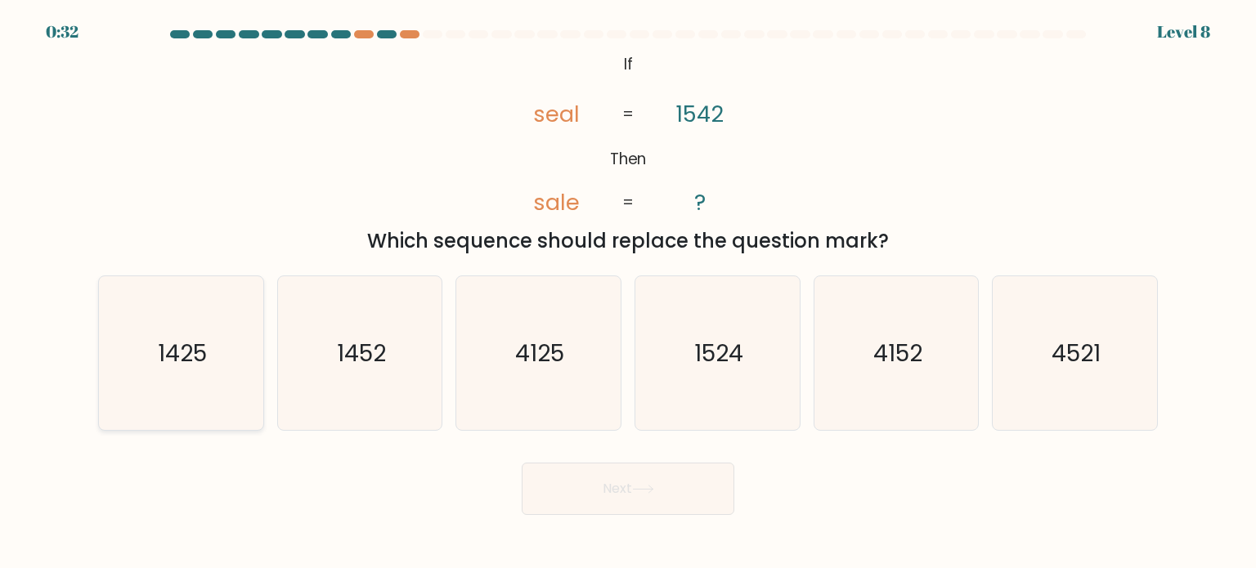
click at [185, 392] on icon "1425" at bounding box center [181, 353] width 154 height 154
click at [628, 293] on input "a. 1425" at bounding box center [628, 288] width 1 height 8
radio input "true"
click at [578, 493] on button "Next" at bounding box center [628, 489] width 213 height 52
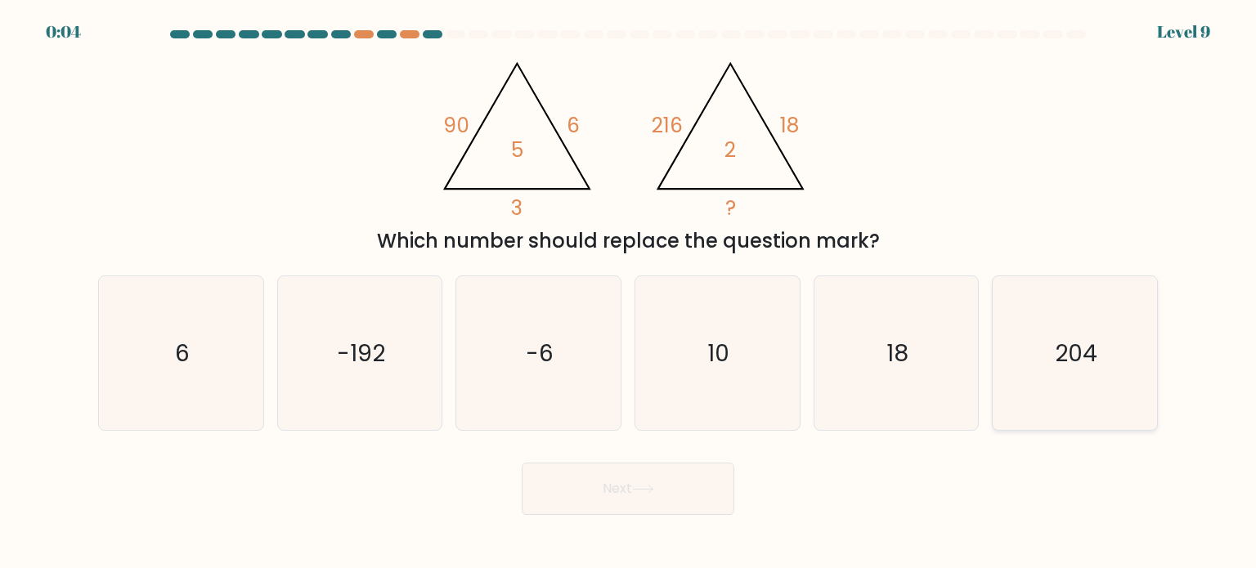
click at [1068, 350] on text "204" at bounding box center [1076, 352] width 43 height 33
click at [629, 293] on input "f. 204" at bounding box center [628, 288] width 1 height 8
radio input "true"
click at [914, 332] on icon "18" at bounding box center [896, 353] width 154 height 154
click at [629, 293] on input "e. 18" at bounding box center [628, 288] width 1 height 8
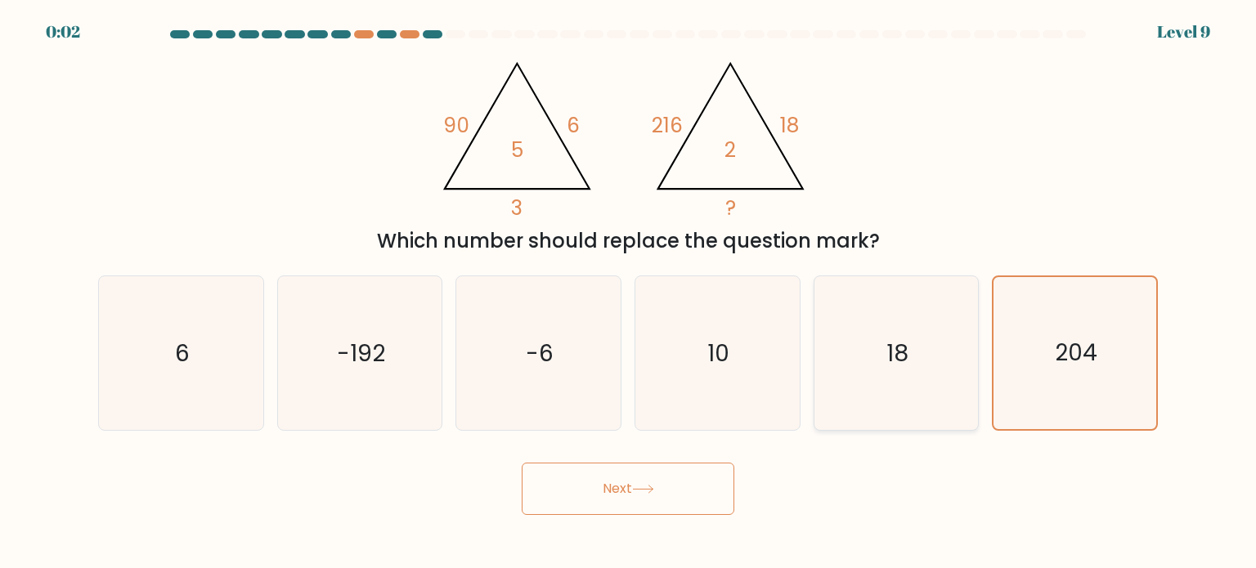
radio input "true"
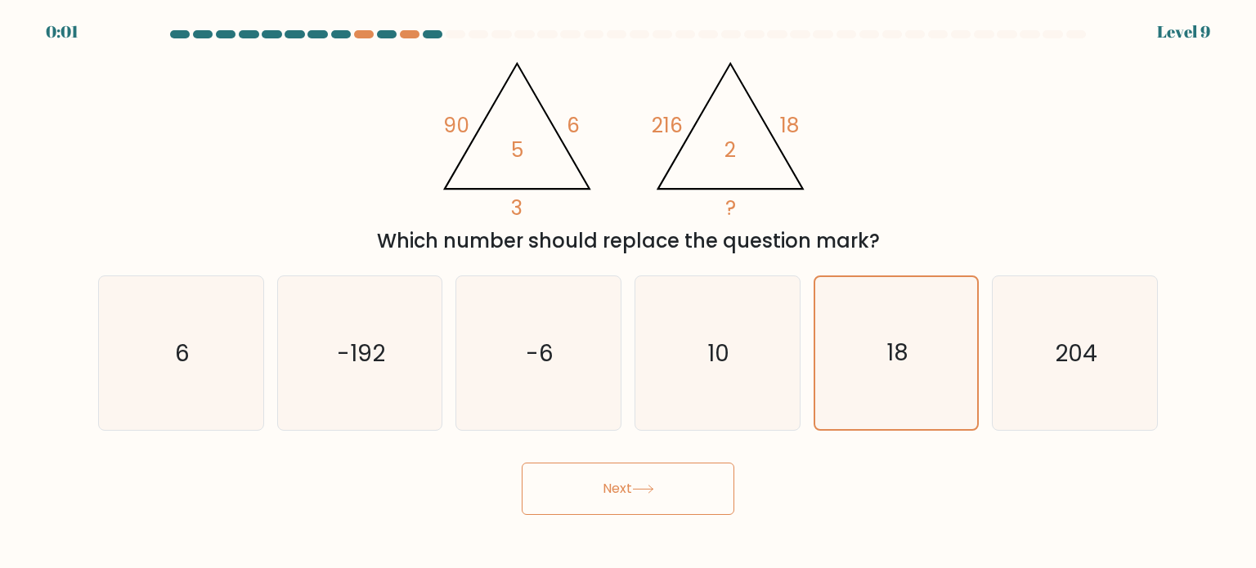
click at [618, 509] on button "Next" at bounding box center [628, 489] width 213 height 52
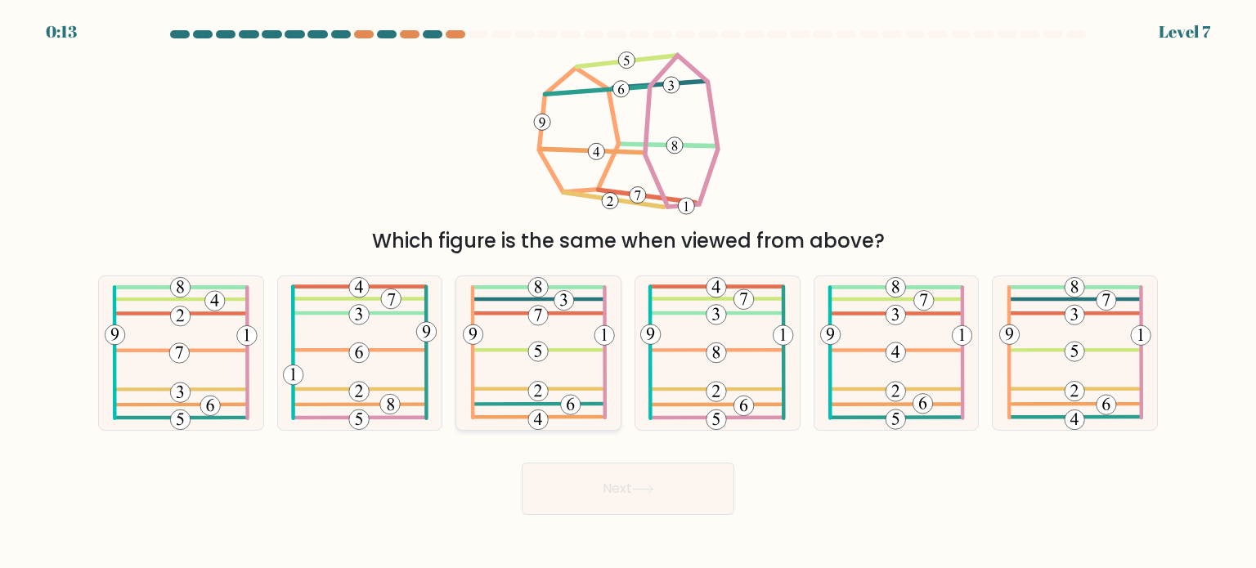
click at [536, 348] on icon at bounding box center [537, 351] width 7 height 12
click at [628, 293] on input "c." at bounding box center [628, 288] width 1 height 8
radio input "true"
click at [617, 494] on button "Next" at bounding box center [628, 489] width 213 height 52
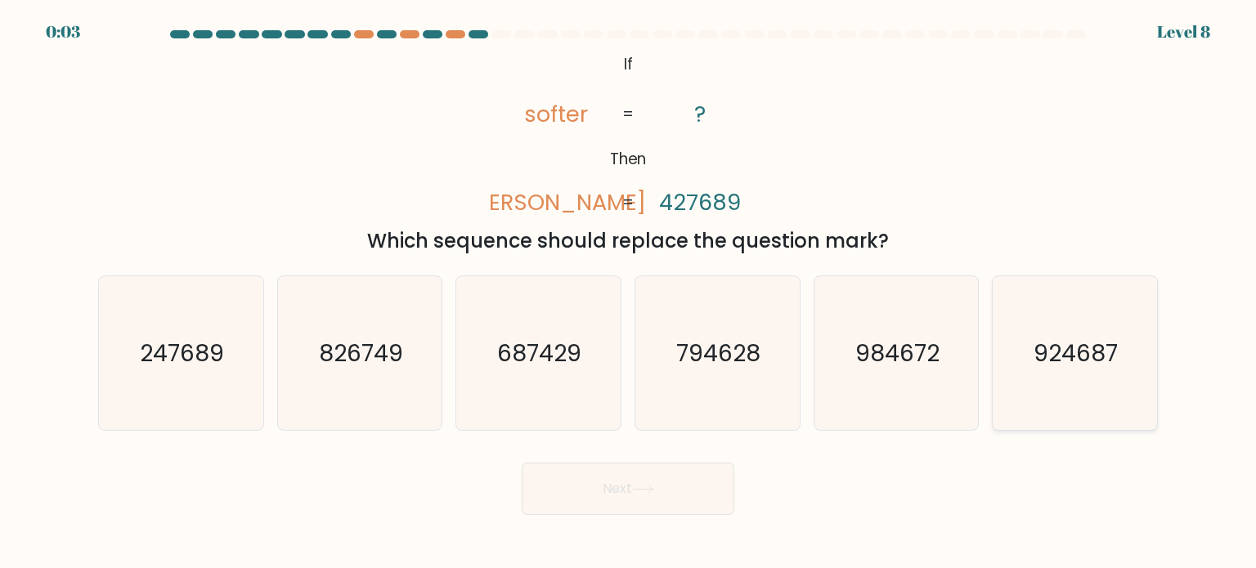
click at [1025, 297] on icon "924687" at bounding box center [1074, 353] width 154 height 154
click at [629, 293] on input "f. 924687" at bounding box center [628, 288] width 1 height 8
radio input "true"
click at [572, 499] on button "Next" at bounding box center [628, 489] width 213 height 52
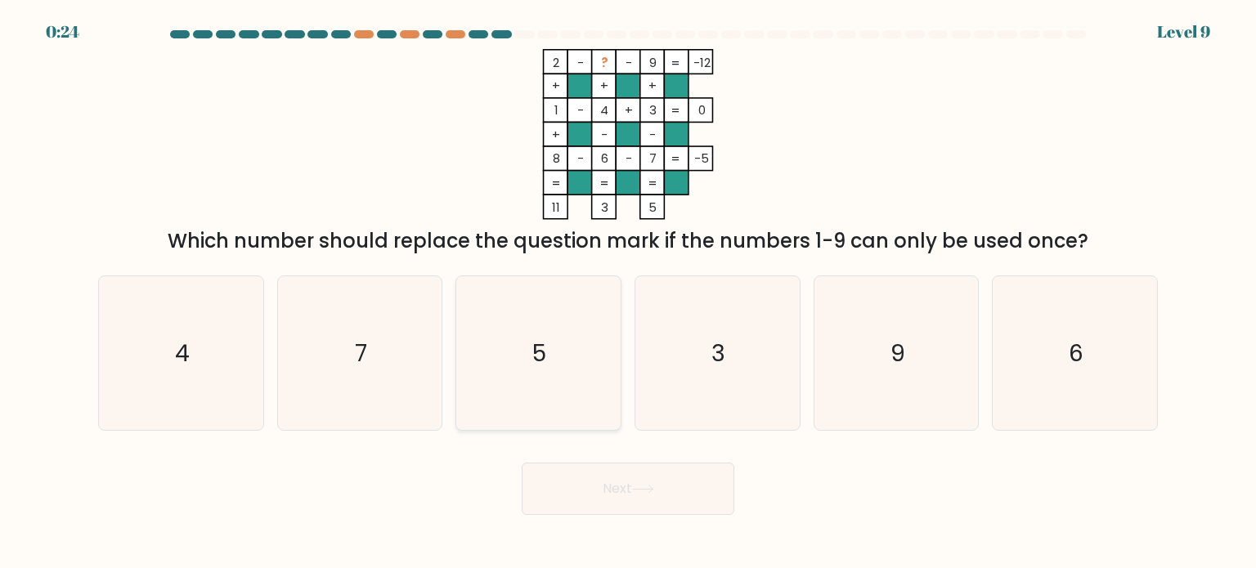
click at [553, 346] on icon "5" at bounding box center [538, 353] width 154 height 154
click at [628, 293] on input "c. 5" at bounding box center [628, 288] width 1 height 8
radio input "true"
click at [619, 483] on button "Next" at bounding box center [628, 489] width 213 height 52
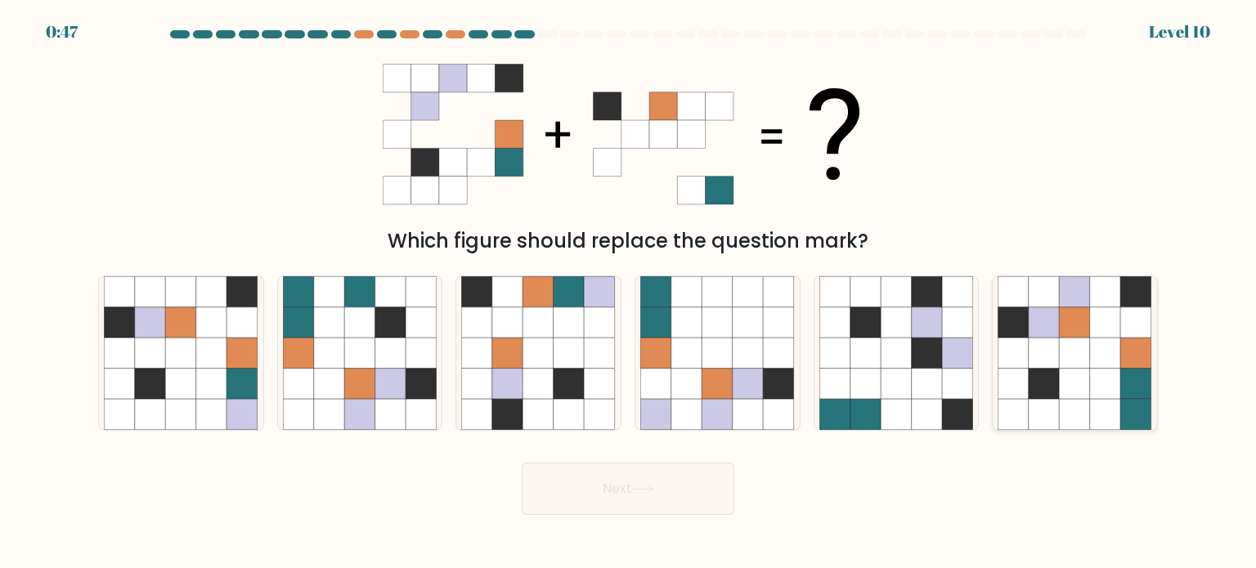
click at [1067, 310] on icon at bounding box center [1074, 322] width 31 height 31
click at [629, 293] on input "f." at bounding box center [628, 288] width 1 height 8
radio input "true"
click at [664, 489] on button "Next" at bounding box center [628, 489] width 213 height 52
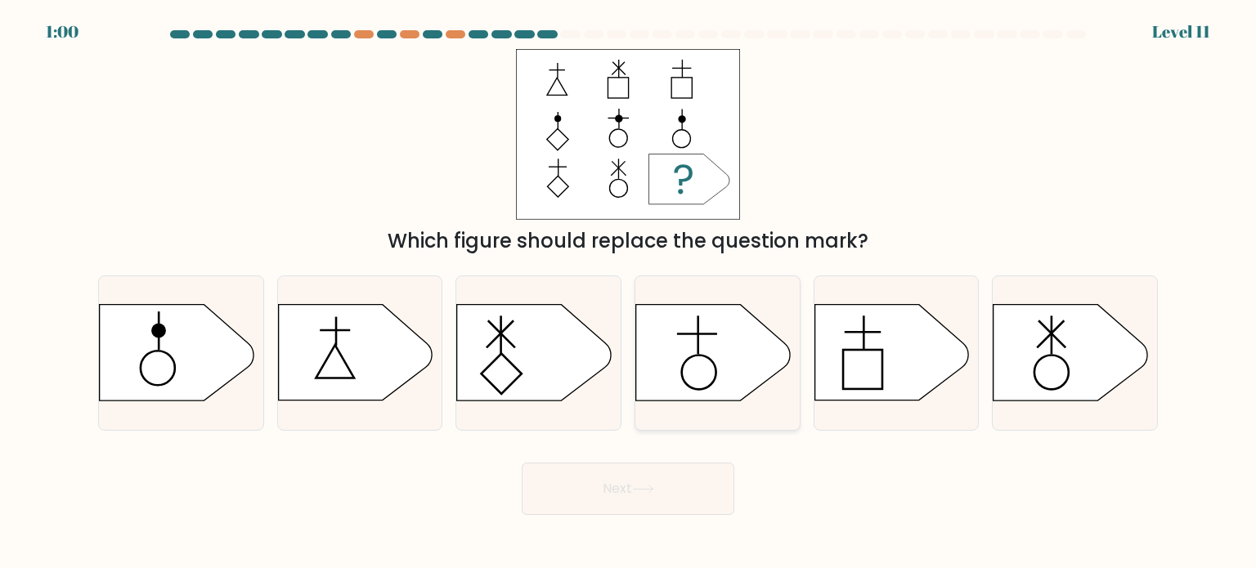
click at [716, 348] on icon at bounding box center [713, 353] width 154 height 96
click at [629, 293] on input "d." at bounding box center [628, 288] width 1 height 8
radio input "true"
click at [589, 486] on button "Next" at bounding box center [628, 489] width 213 height 52
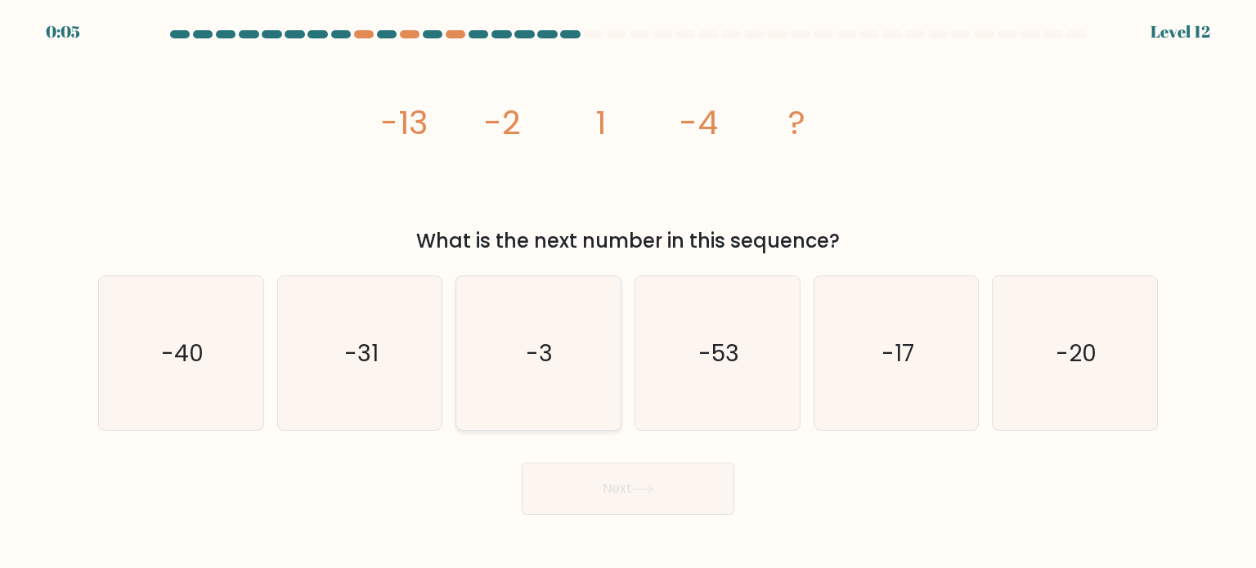
click at [578, 342] on icon "-3" at bounding box center [538, 353] width 154 height 154
click at [628, 293] on input "c. -3" at bounding box center [628, 288] width 1 height 8
radio input "true"
click at [649, 495] on button "Next" at bounding box center [628, 489] width 213 height 52
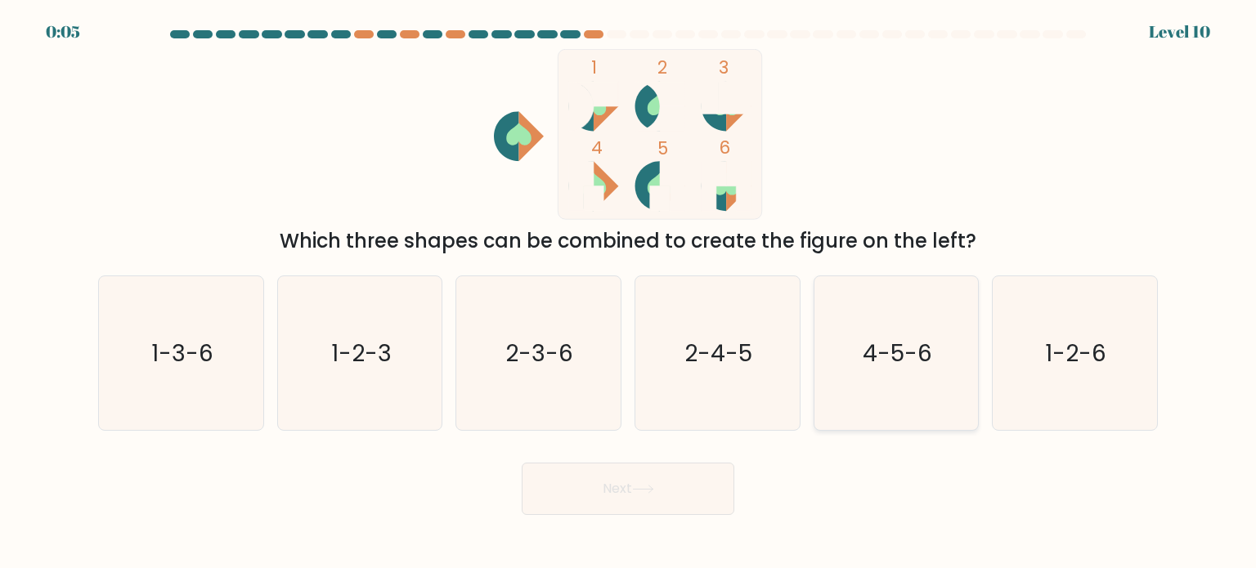
click at [889, 369] on icon "4-5-6" at bounding box center [896, 353] width 154 height 154
click at [629, 293] on input "e. 4-5-6" at bounding box center [628, 288] width 1 height 8
radio input "true"
click at [652, 480] on button "Next" at bounding box center [628, 489] width 213 height 52
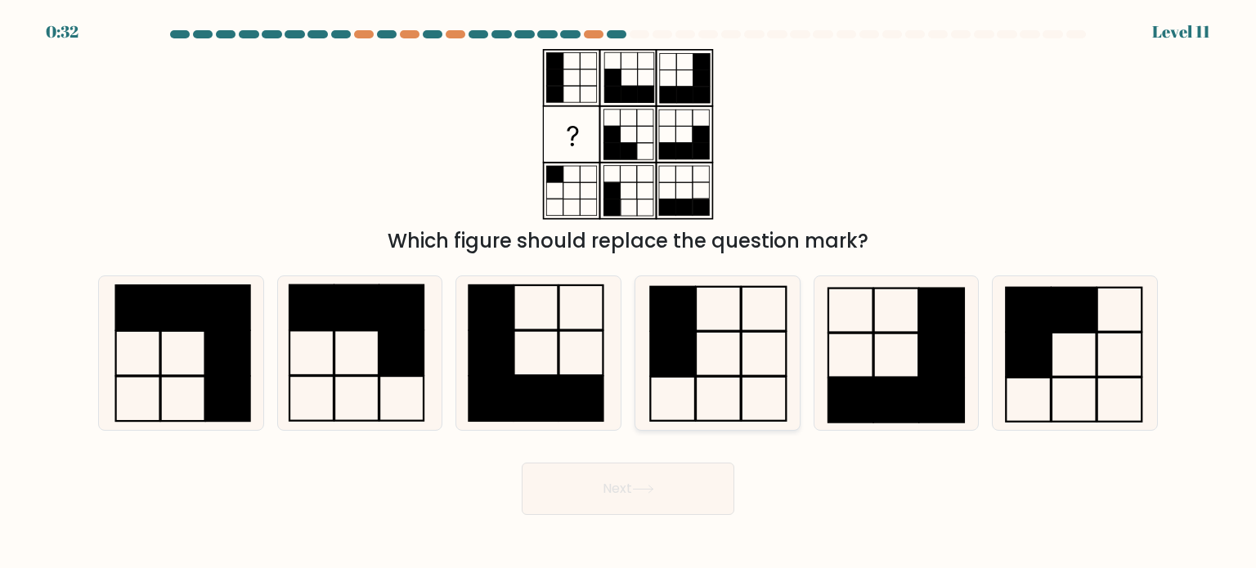
click at [724, 382] on icon at bounding box center [717, 353] width 154 height 154
click at [629, 293] on input "d." at bounding box center [628, 288] width 1 height 8
radio input "true"
click at [605, 488] on button "Next" at bounding box center [628, 489] width 213 height 52
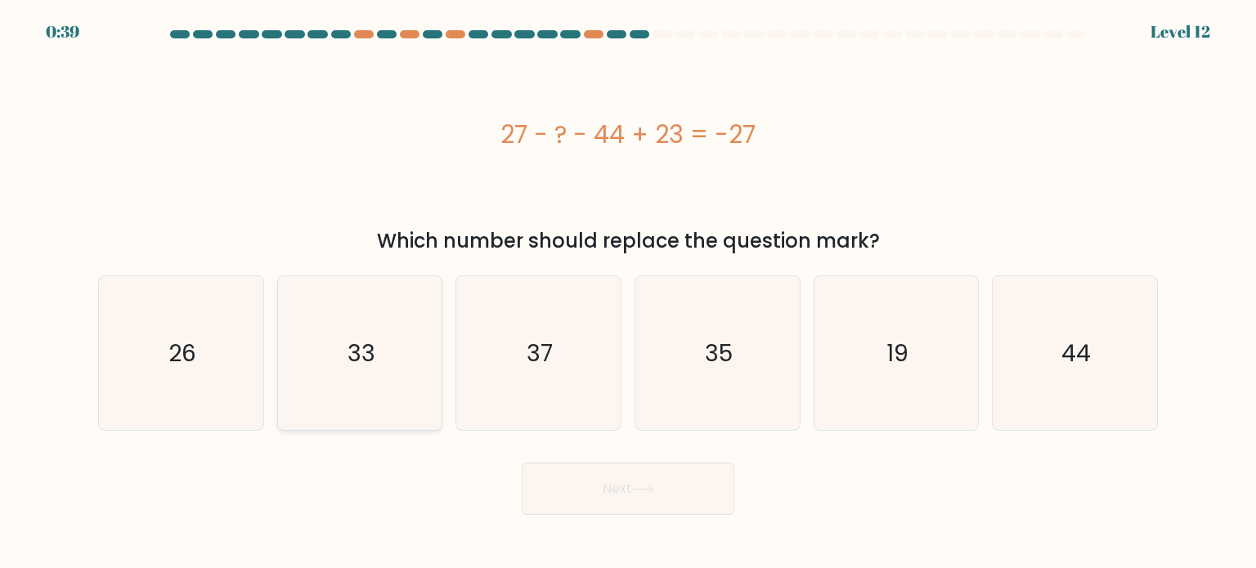
click at [347, 370] on icon "33" at bounding box center [360, 353] width 154 height 154
click at [628, 293] on input "b. 33" at bounding box center [628, 288] width 1 height 8
radio input "true"
click at [632, 494] on button "Next" at bounding box center [628, 489] width 213 height 52
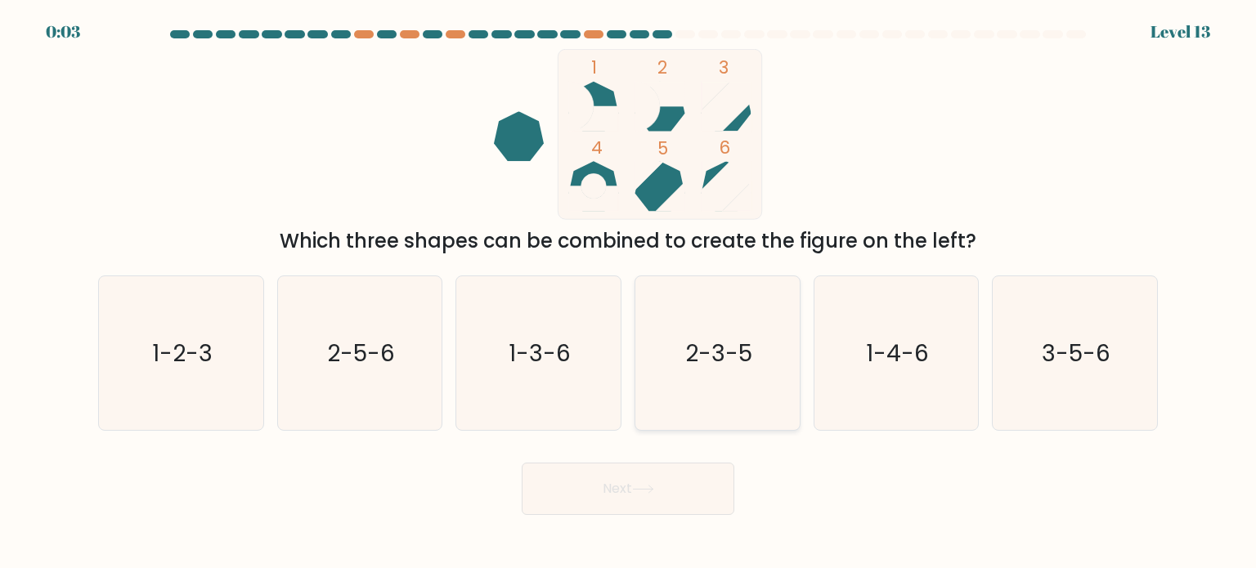
click at [700, 345] on text "2-3-5" at bounding box center [718, 352] width 67 height 33
click at [629, 293] on input "d. 2-3-5" at bounding box center [628, 288] width 1 height 8
radio input "true"
click at [599, 495] on button "Next" at bounding box center [628, 489] width 213 height 52
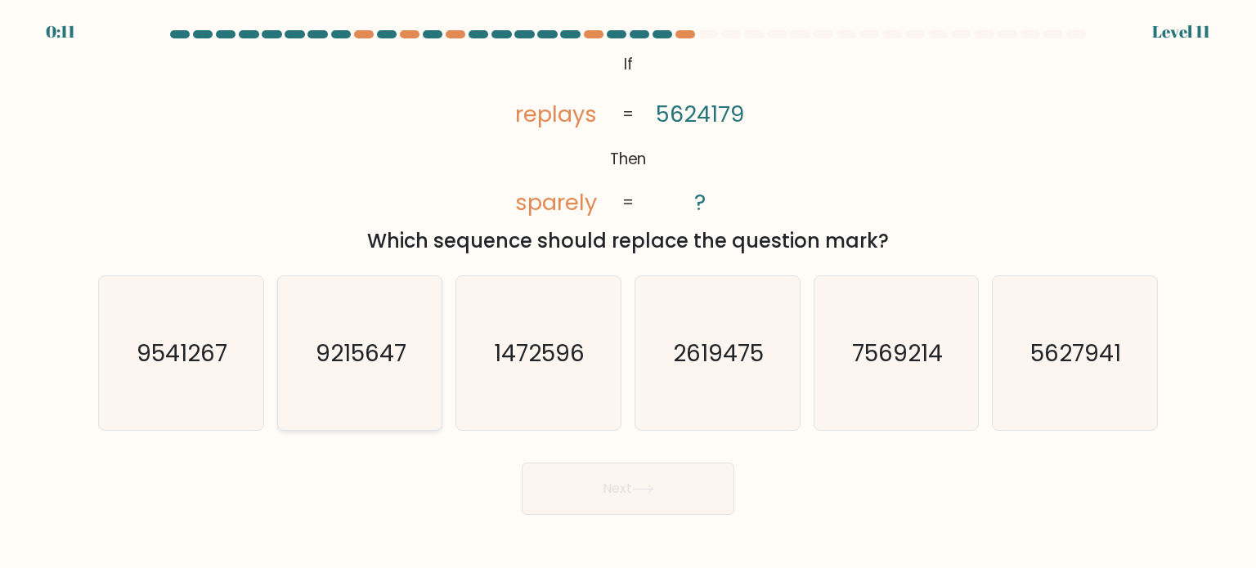
click at [343, 351] on text "9215647" at bounding box center [361, 352] width 91 height 33
click at [628, 293] on input "b. 9215647" at bounding box center [628, 288] width 1 height 8
radio input "true"
click at [633, 486] on button "Next" at bounding box center [628, 489] width 213 height 52
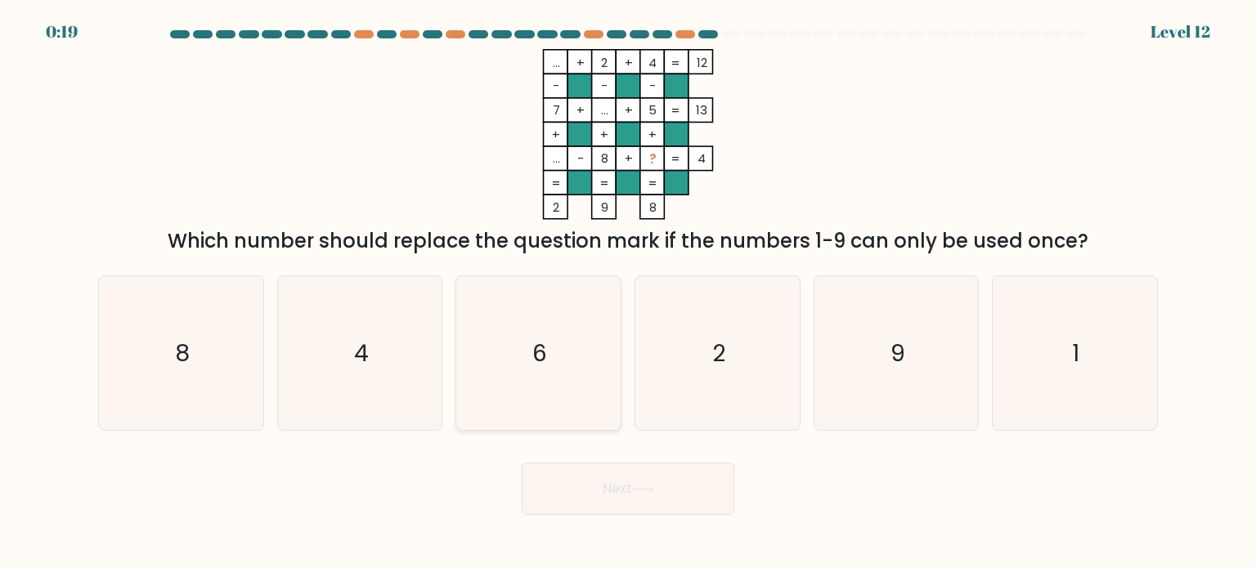
click at [566, 307] on icon "6" at bounding box center [538, 353] width 154 height 154
click at [628, 293] on input "c. 6" at bounding box center [628, 288] width 1 height 8
radio input "true"
click at [596, 492] on button "Next" at bounding box center [628, 489] width 213 height 52
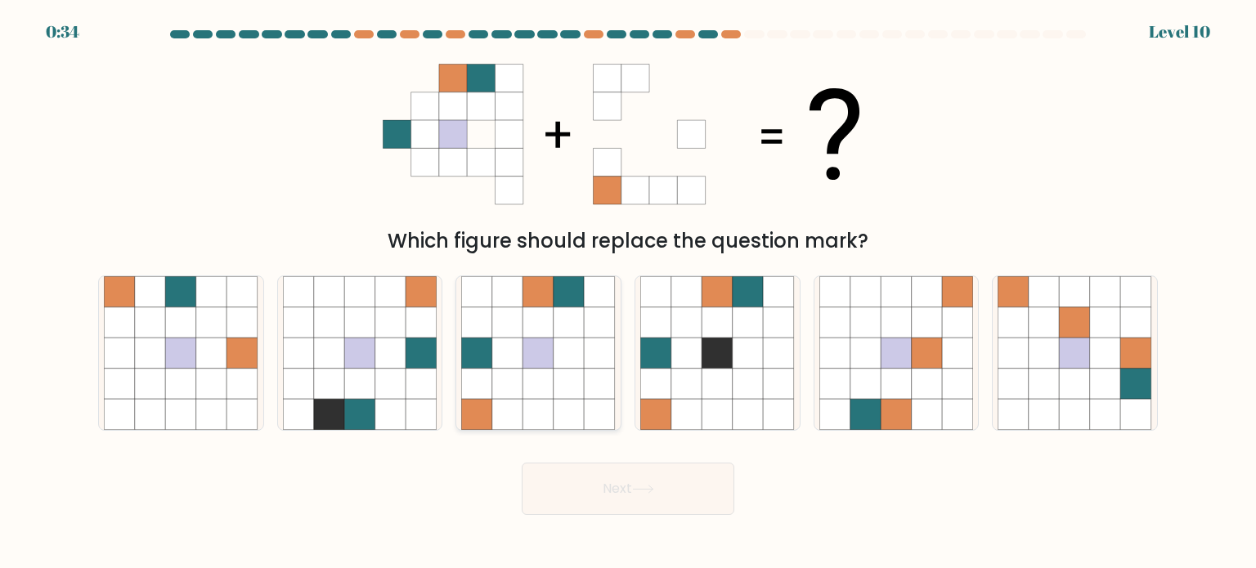
click at [535, 359] on icon at bounding box center [538, 353] width 31 height 31
click at [628, 293] on input "c." at bounding box center [628, 288] width 1 height 8
radio input "true"
click at [590, 489] on button "Next" at bounding box center [628, 489] width 213 height 52
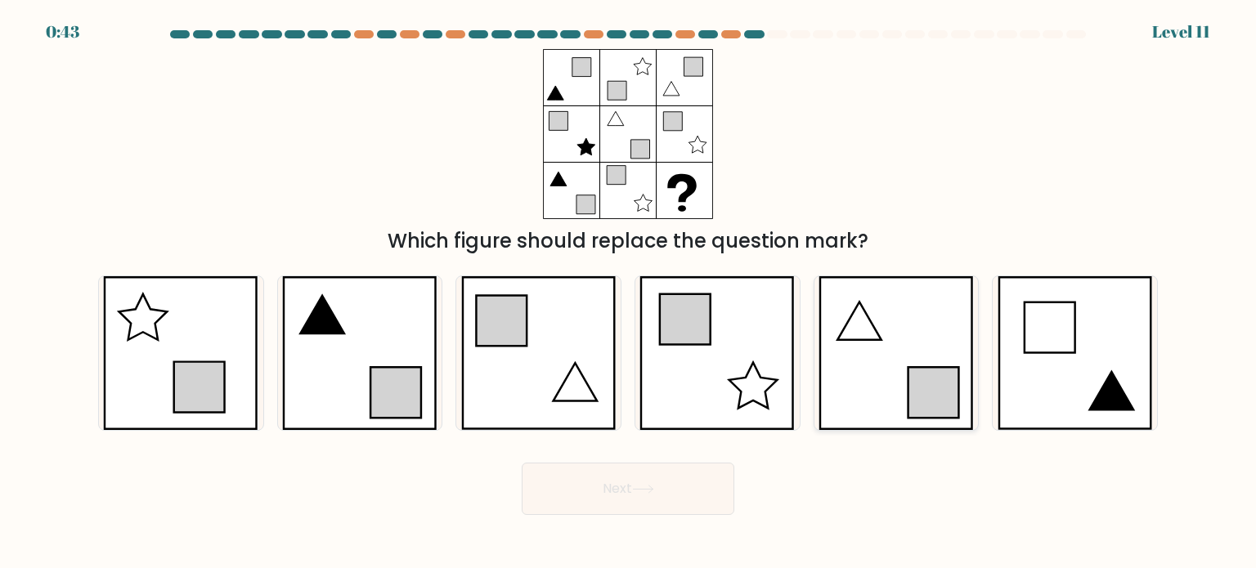
click at [880, 325] on icon at bounding box center [895, 353] width 155 height 154
click at [629, 293] on input "e." at bounding box center [628, 288] width 1 height 8
radio input "true"
click at [641, 490] on icon at bounding box center [643, 489] width 20 height 7
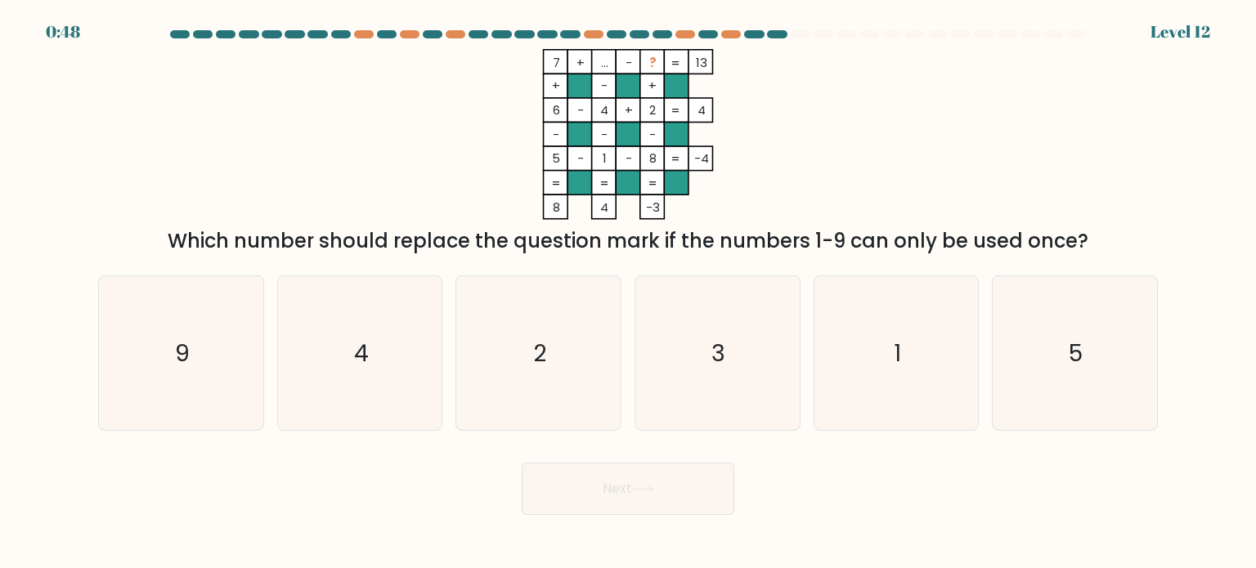
click at [605, 65] on tspan "..." at bounding box center [604, 62] width 7 height 17
click at [686, 356] on icon "3" at bounding box center [717, 353] width 154 height 154
click at [629, 293] on input "d. 3" at bounding box center [628, 288] width 1 height 8
radio input "true"
click at [594, 477] on button "Next" at bounding box center [628, 489] width 213 height 52
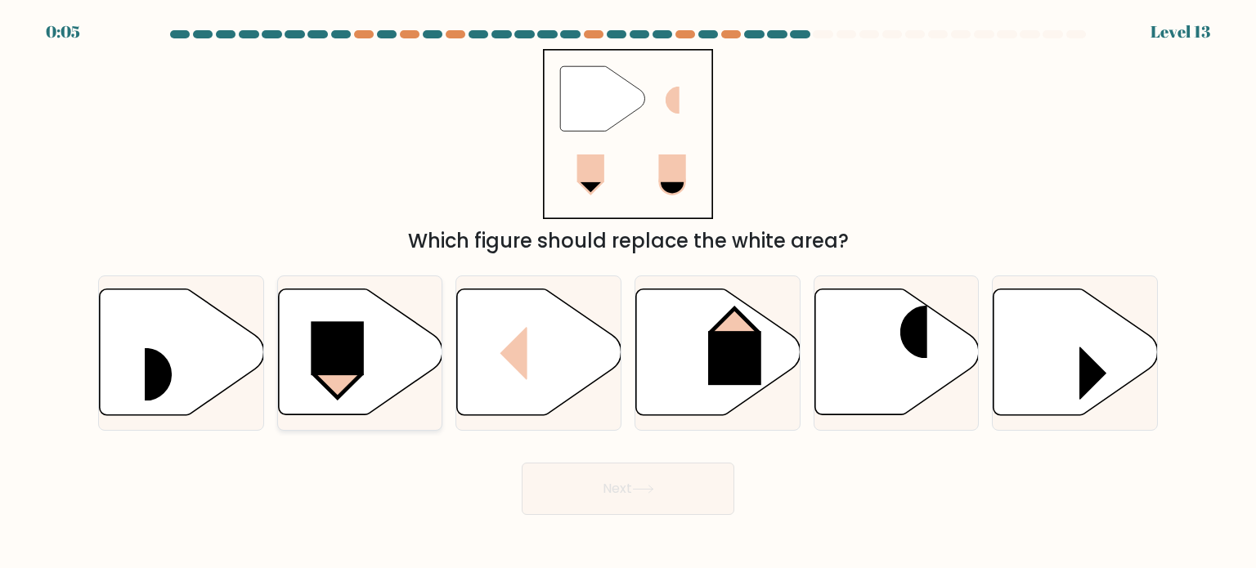
click at [328, 330] on rect at bounding box center [337, 349] width 53 height 54
click at [628, 293] on input "b." at bounding box center [628, 288] width 1 height 8
radio input "true"
click at [677, 493] on button "Next" at bounding box center [628, 489] width 213 height 52
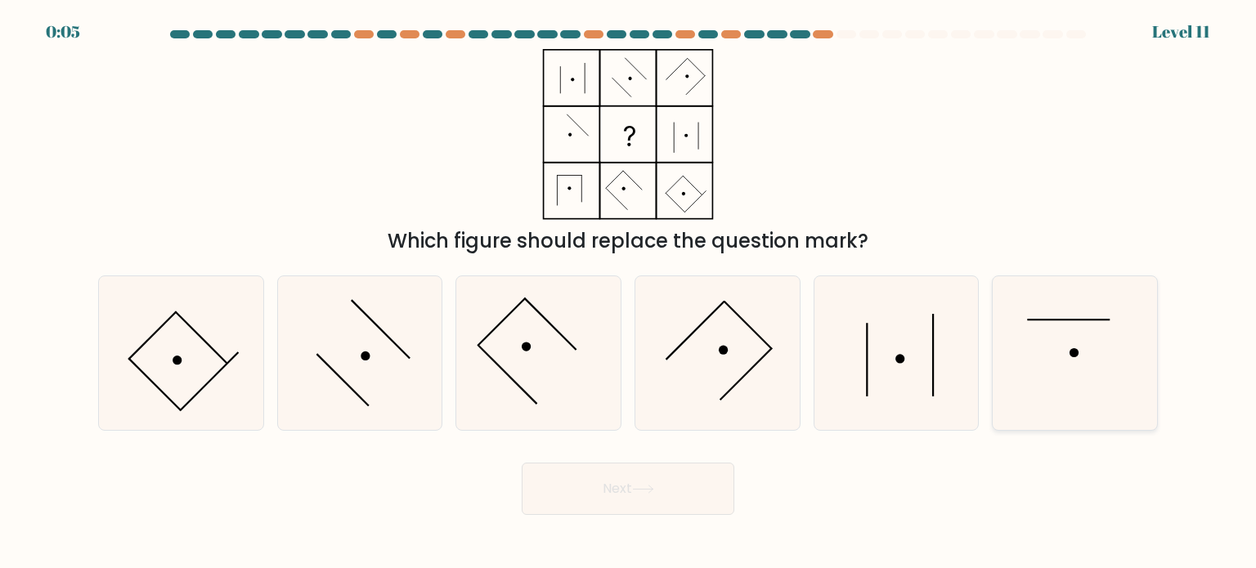
click at [1028, 377] on icon at bounding box center [1074, 353] width 154 height 154
click at [629, 293] on input "f." at bounding box center [628, 288] width 1 height 8
radio input "true"
click at [654, 493] on icon at bounding box center [643, 489] width 22 height 9
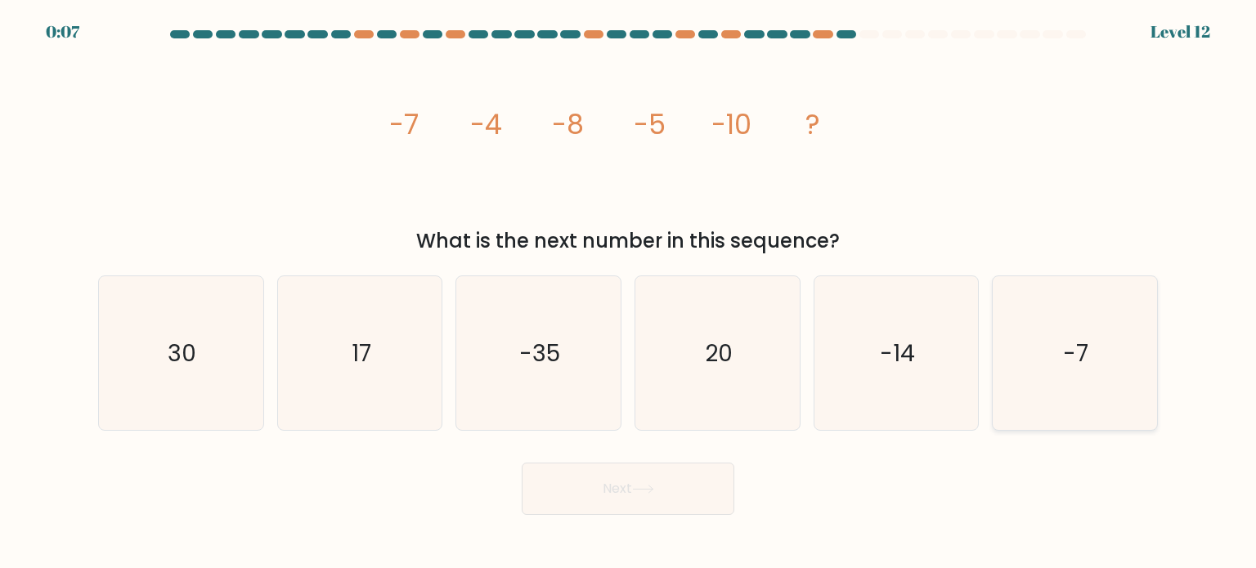
click at [1059, 330] on icon "-7" at bounding box center [1074, 353] width 154 height 154
click at [629, 293] on input "f. -7" at bounding box center [628, 288] width 1 height 8
radio input "true"
click at [611, 508] on button "Next" at bounding box center [628, 489] width 213 height 52
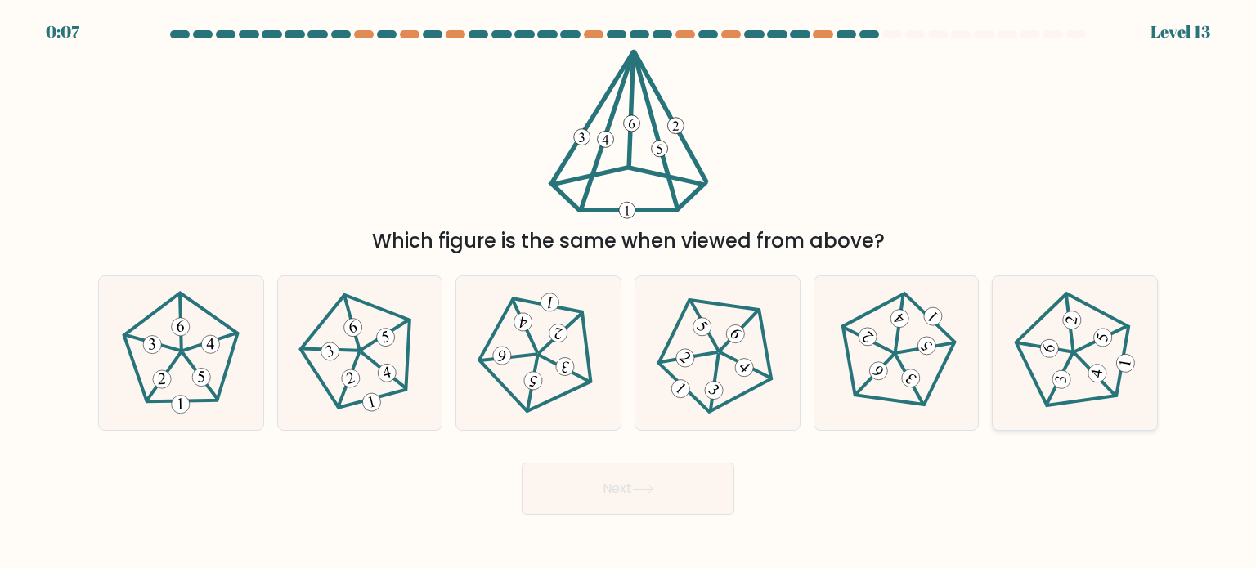
click at [1069, 339] on 239 at bounding box center [1069, 323] width 25 height 56
click at [629, 293] on input "f." at bounding box center [628, 288] width 1 height 8
radio input "true"
click at [630, 508] on button "Next" at bounding box center [628, 489] width 213 height 52
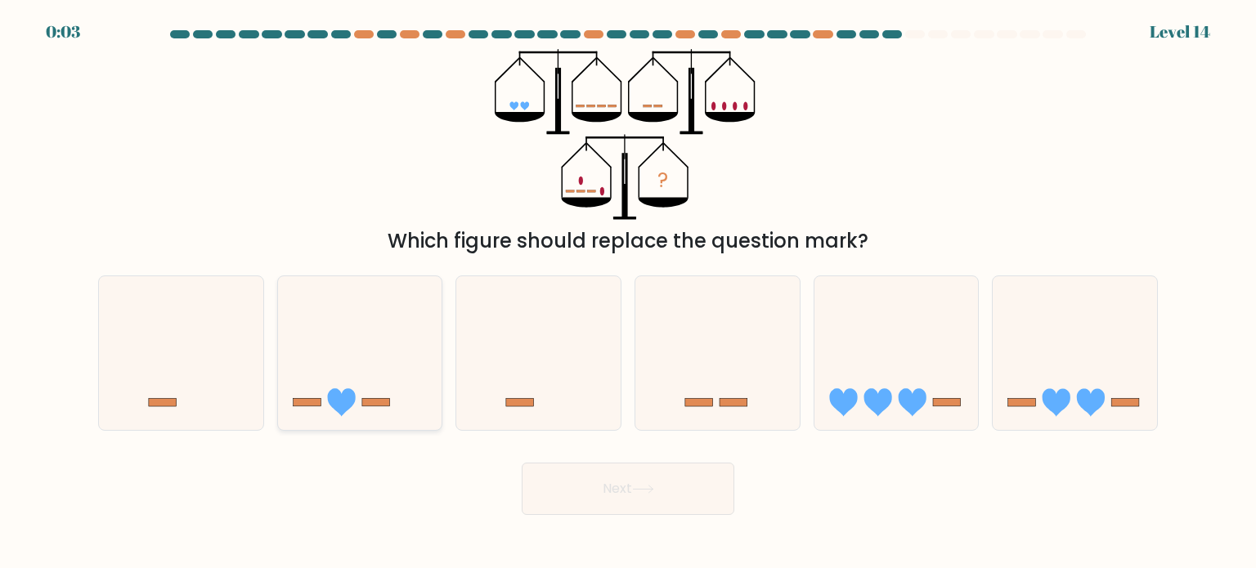
click at [329, 372] on icon at bounding box center [360, 353] width 164 height 136
click at [628, 293] on input "b." at bounding box center [628, 288] width 1 height 8
radio input "true"
click at [637, 493] on icon at bounding box center [643, 489] width 22 height 9
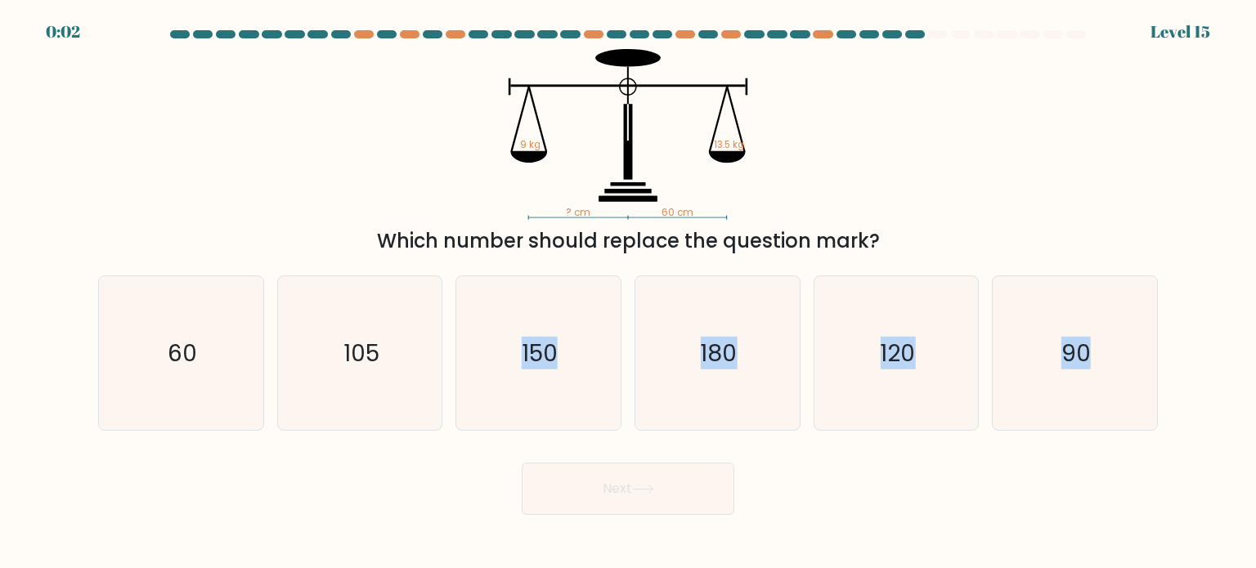
drag, startPoint x: 406, startPoint y: 401, endPoint x: 603, endPoint y: 479, distance: 211.8
click at [603, 479] on form at bounding box center [628, 272] width 1256 height 485
click at [603, 479] on button "Next" at bounding box center [628, 489] width 213 height 52
click at [356, 365] on text "105" at bounding box center [361, 352] width 36 height 33
click at [628, 293] on input "b. 105" at bounding box center [628, 288] width 1 height 8
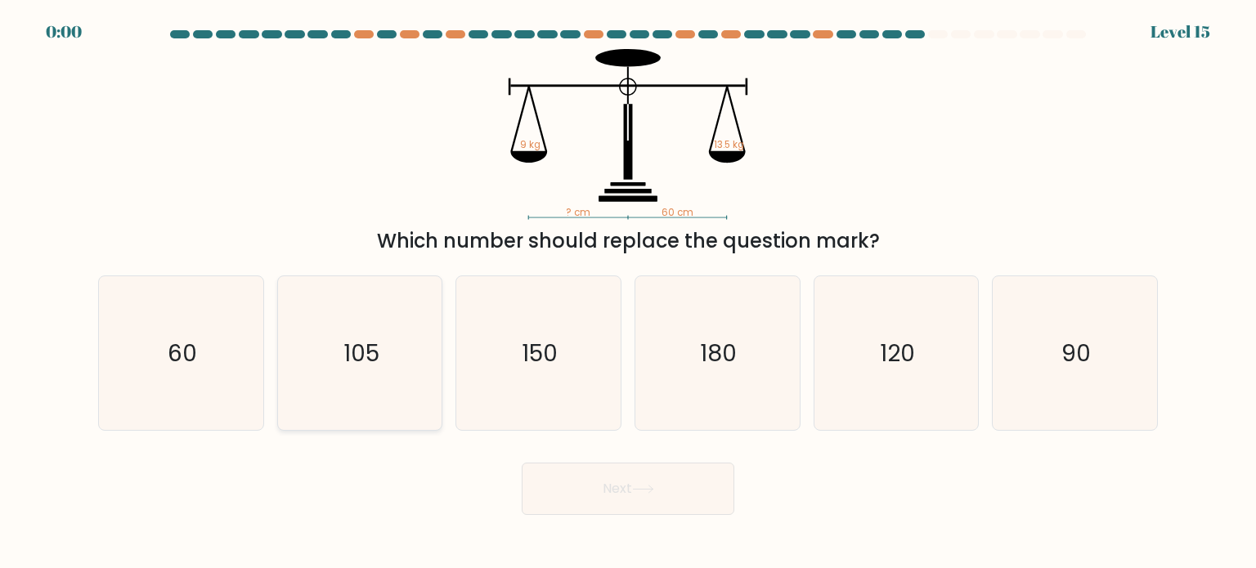
radio input "true"
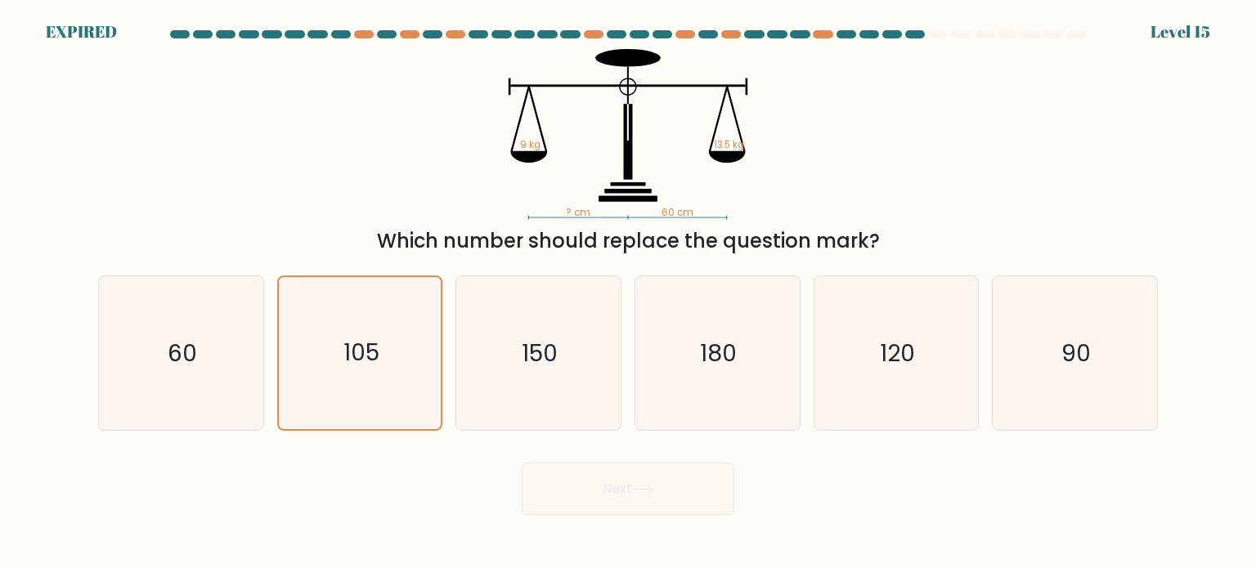
click at [605, 483] on div "Next" at bounding box center [627, 482] width 1079 height 65
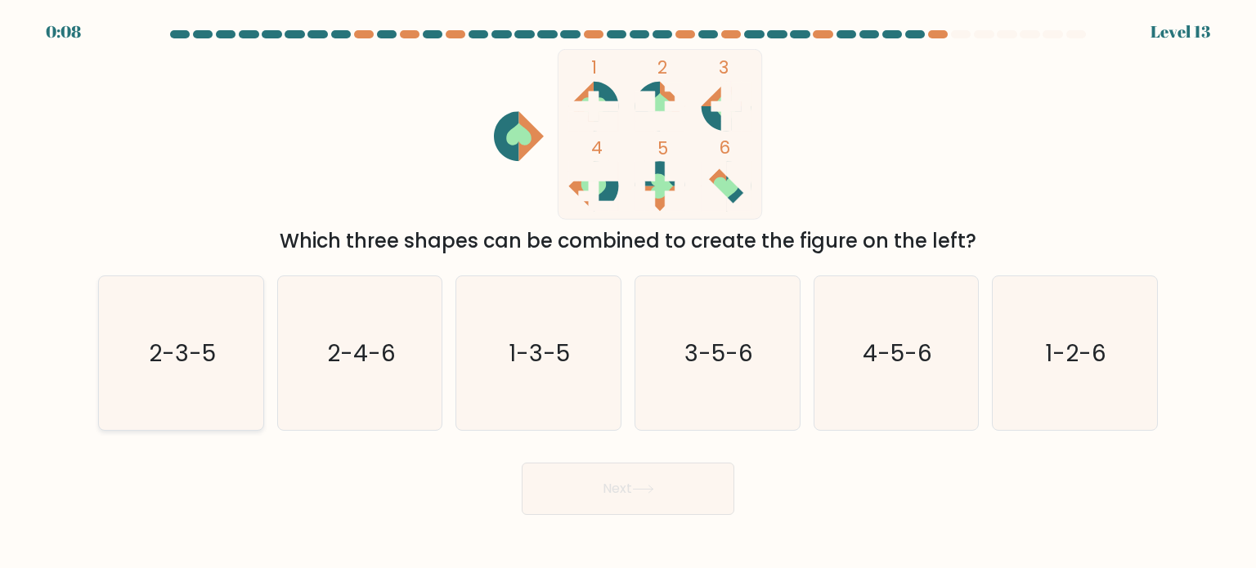
click at [157, 361] on text "2-3-5" at bounding box center [182, 352] width 67 height 33
click at [628, 293] on input "a. 2-3-5" at bounding box center [628, 288] width 1 height 8
radio input "true"
click at [634, 480] on button "Next" at bounding box center [628, 489] width 213 height 52
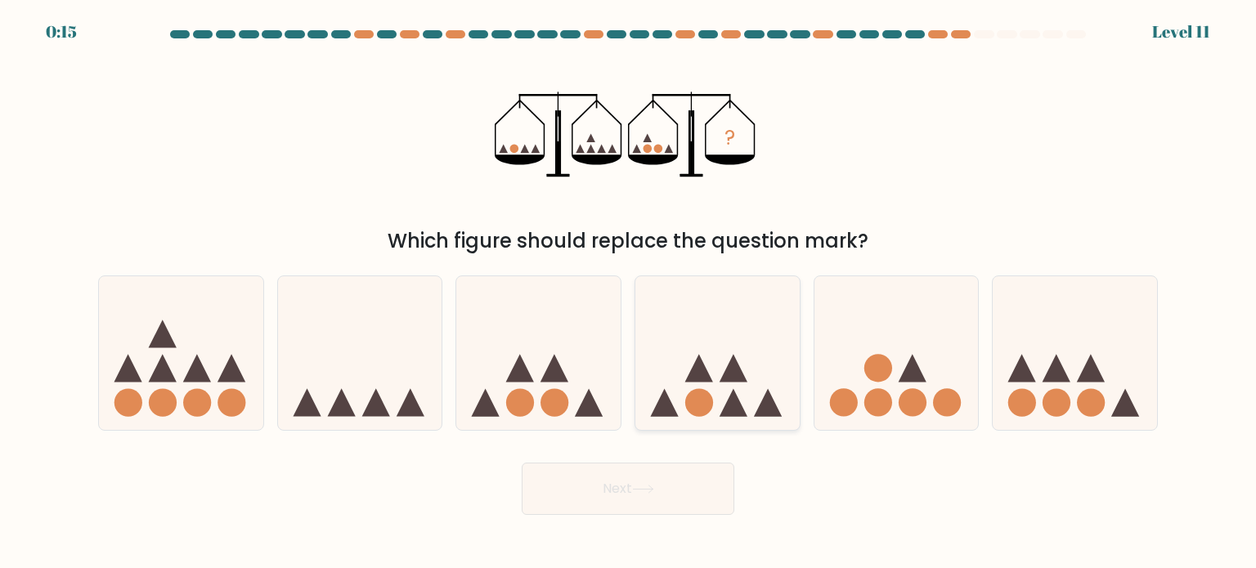
click at [723, 373] on icon at bounding box center [717, 353] width 164 height 136
click at [629, 293] on input "d." at bounding box center [628, 288] width 1 height 8
radio input "true"
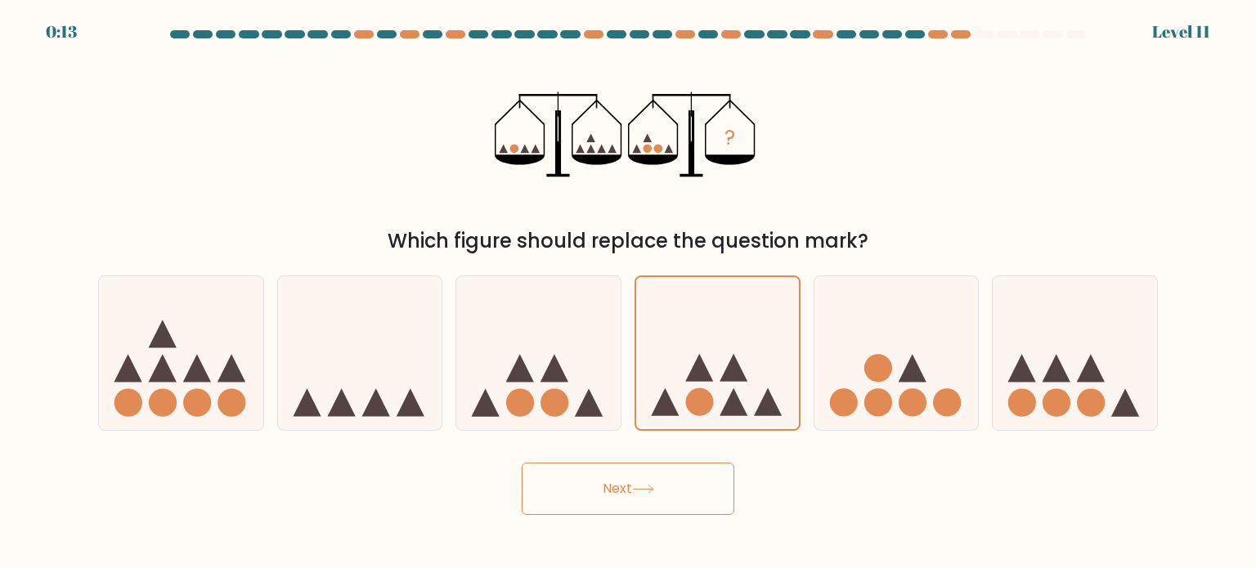
click at [582, 495] on button "Next" at bounding box center [628, 489] width 213 height 52
click at [607, 490] on button "Next" at bounding box center [628, 489] width 213 height 52
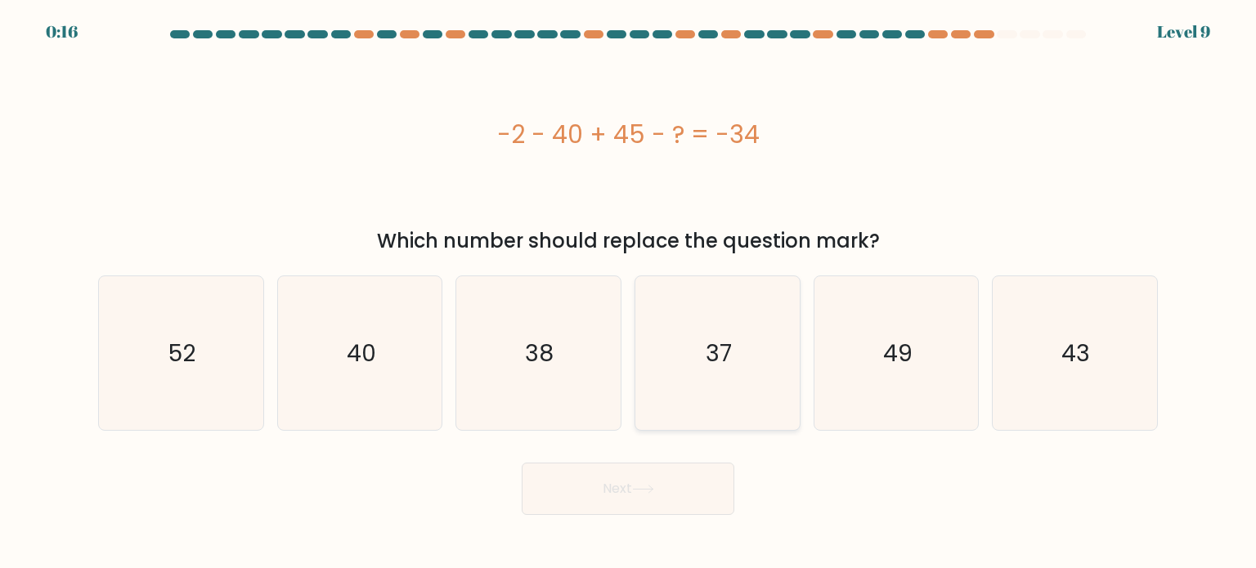
click at [721, 319] on icon "37" at bounding box center [717, 353] width 154 height 154
click at [629, 293] on input "d. 37" at bounding box center [628, 288] width 1 height 8
radio input "true"
click at [616, 477] on button "Next" at bounding box center [628, 489] width 213 height 52
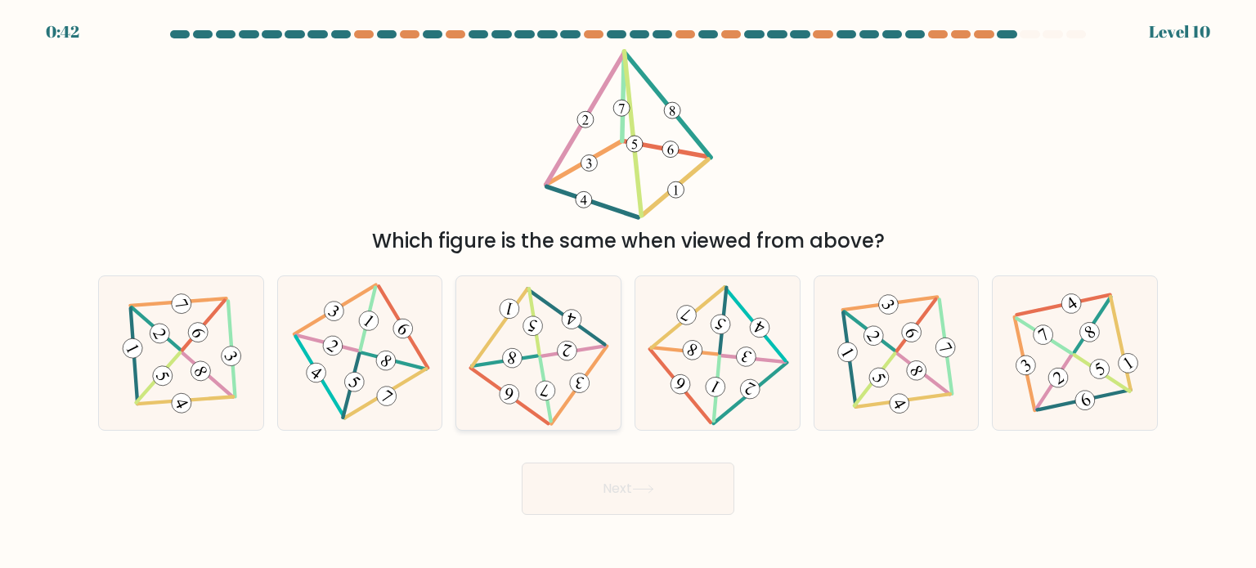
click at [543, 338] on icon at bounding box center [539, 352] width 126 height 123
click at [628, 293] on input "c." at bounding box center [628, 288] width 1 height 8
radio input "true"
click at [595, 498] on button "Next" at bounding box center [628, 489] width 213 height 52
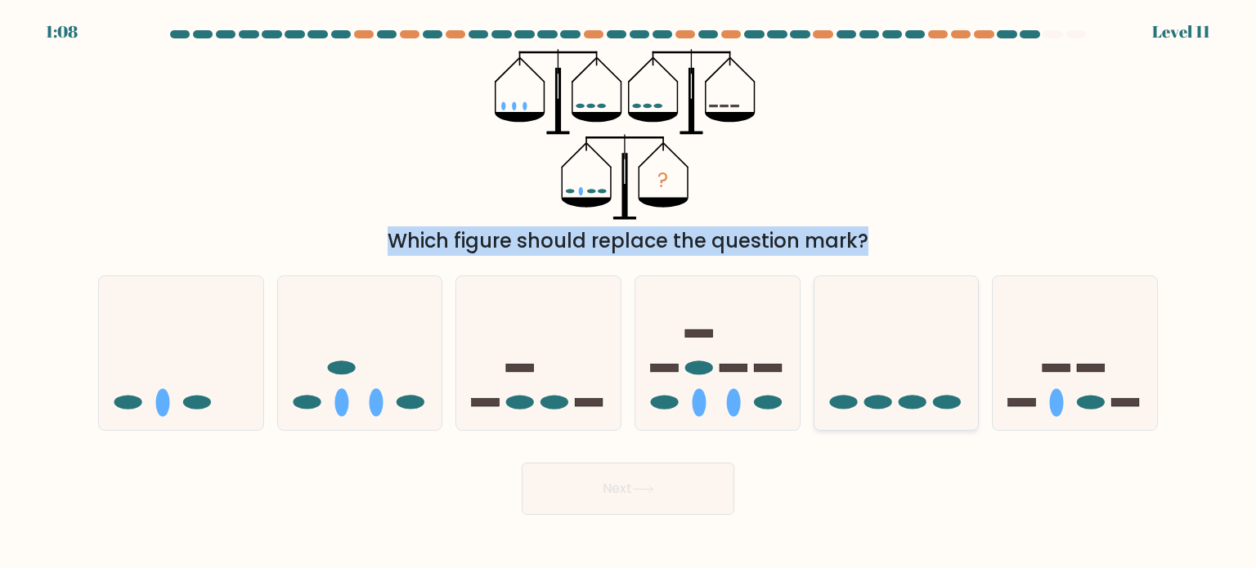
drag, startPoint x: 896, startPoint y: 131, endPoint x: 889, endPoint y: 370, distance: 239.6
click at [889, 370] on form at bounding box center [628, 272] width 1256 height 485
click at [889, 370] on icon at bounding box center [896, 353] width 164 height 136
click at [629, 293] on input "e." at bounding box center [628, 288] width 1 height 8
radio input "true"
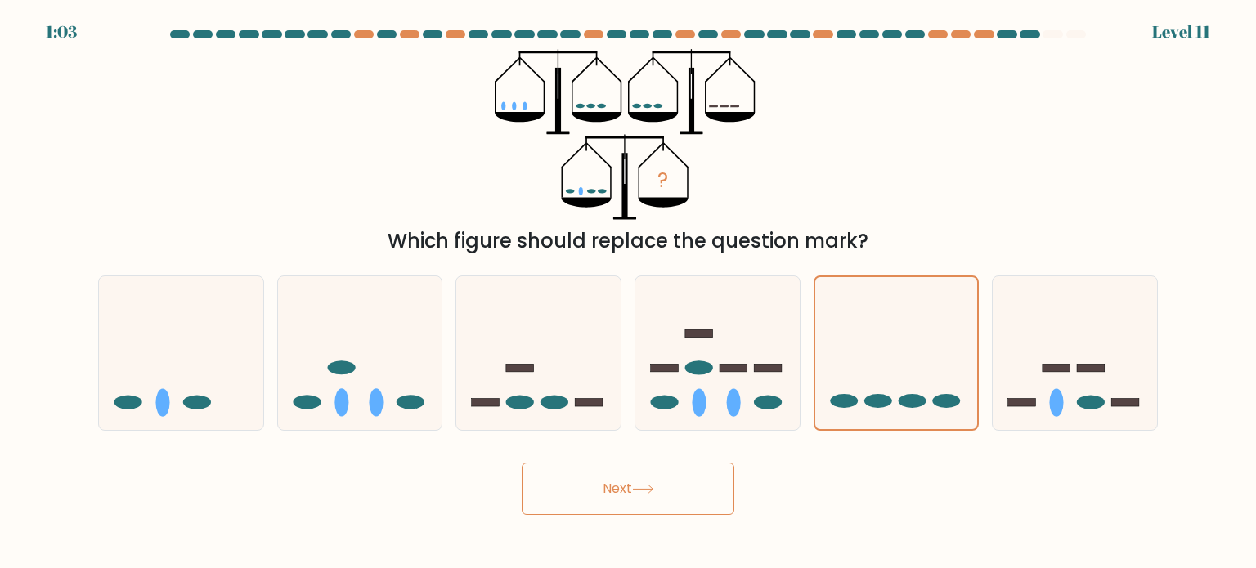
click at [602, 496] on button "Next" at bounding box center [628, 489] width 213 height 52
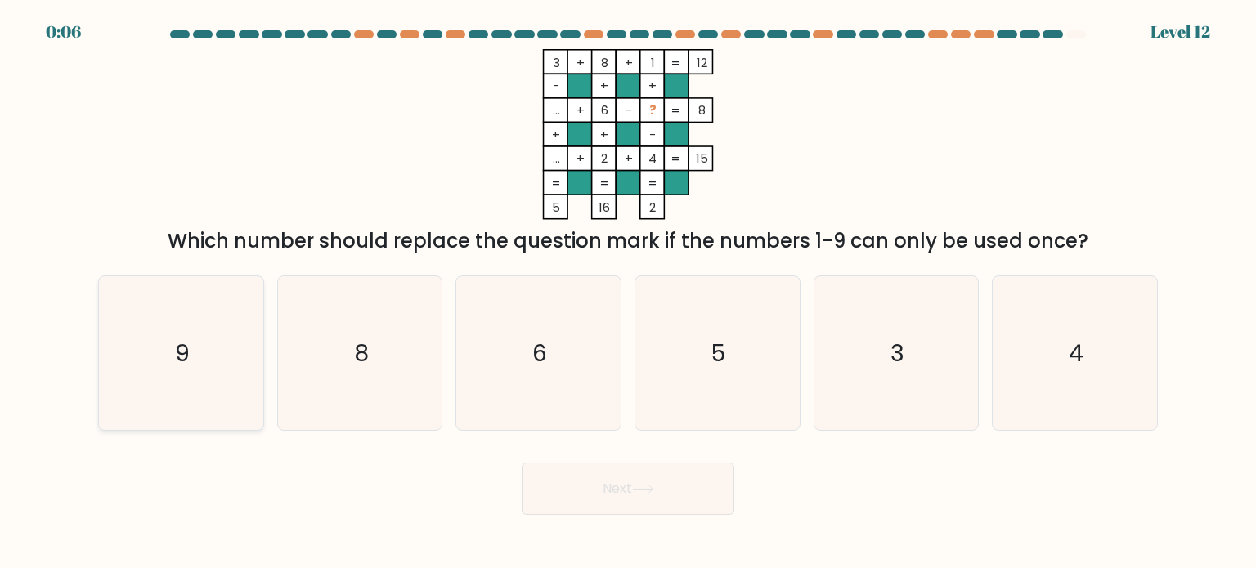
click at [232, 338] on icon "9" at bounding box center [181, 353] width 154 height 154
click at [628, 293] on input "a. 9" at bounding box center [628, 288] width 1 height 8
radio input "true"
click at [596, 481] on button "Next" at bounding box center [628, 489] width 213 height 52
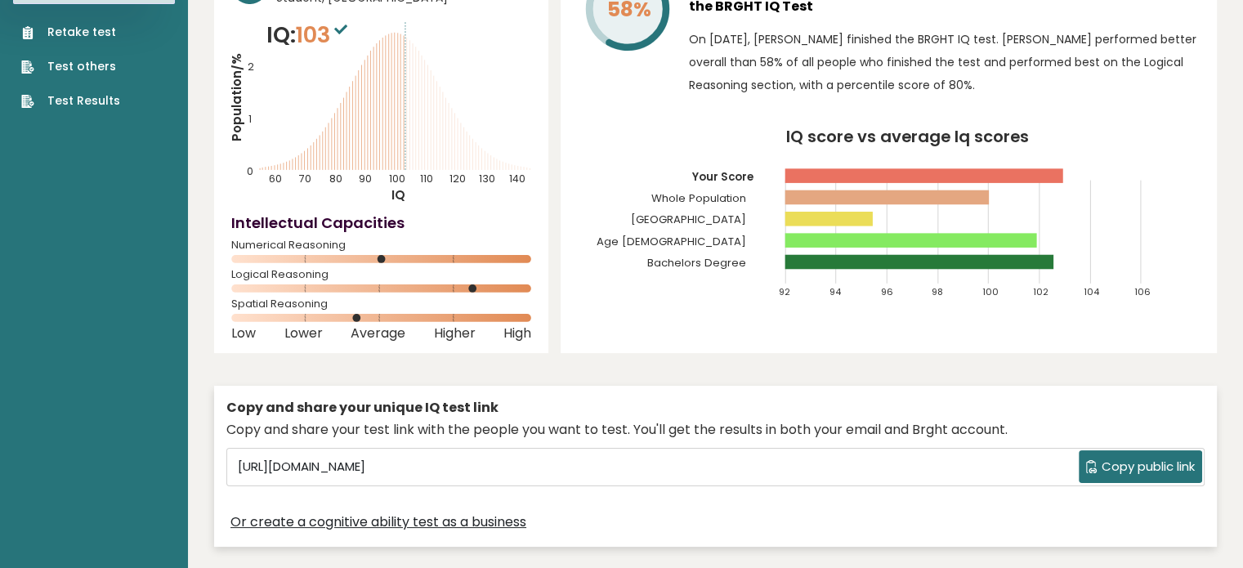
scroll to position [118, 0]
click at [1141, 460] on span "Copy public link" at bounding box center [1148, 466] width 93 height 19
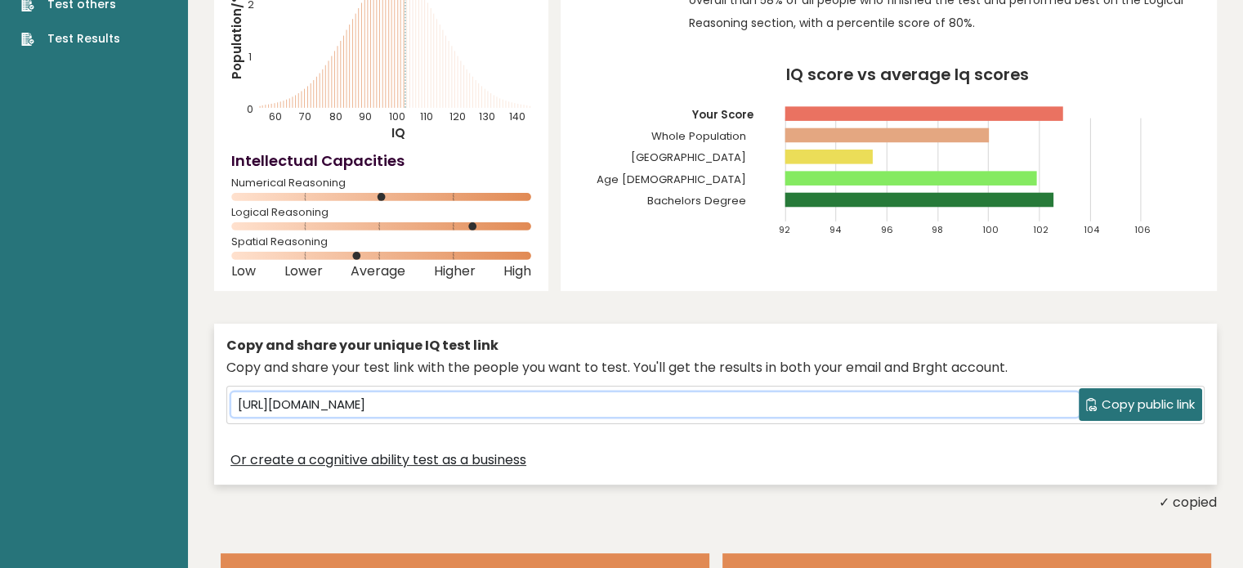
scroll to position [209, 0]
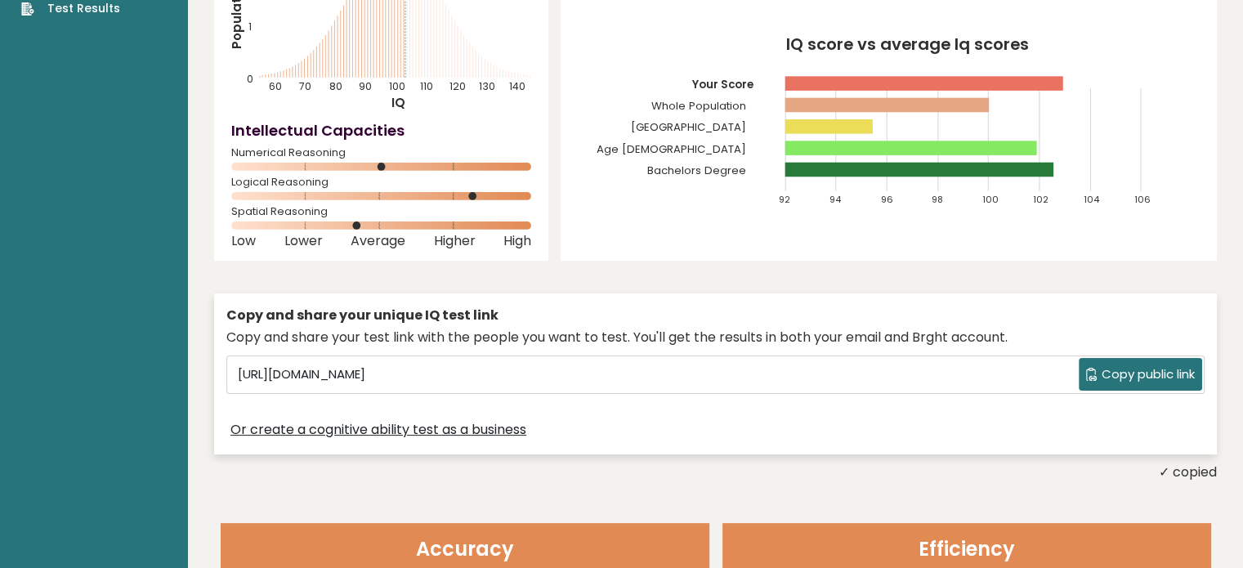
click at [1113, 378] on span "Copy public link" at bounding box center [1148, 374] width 93 height 19
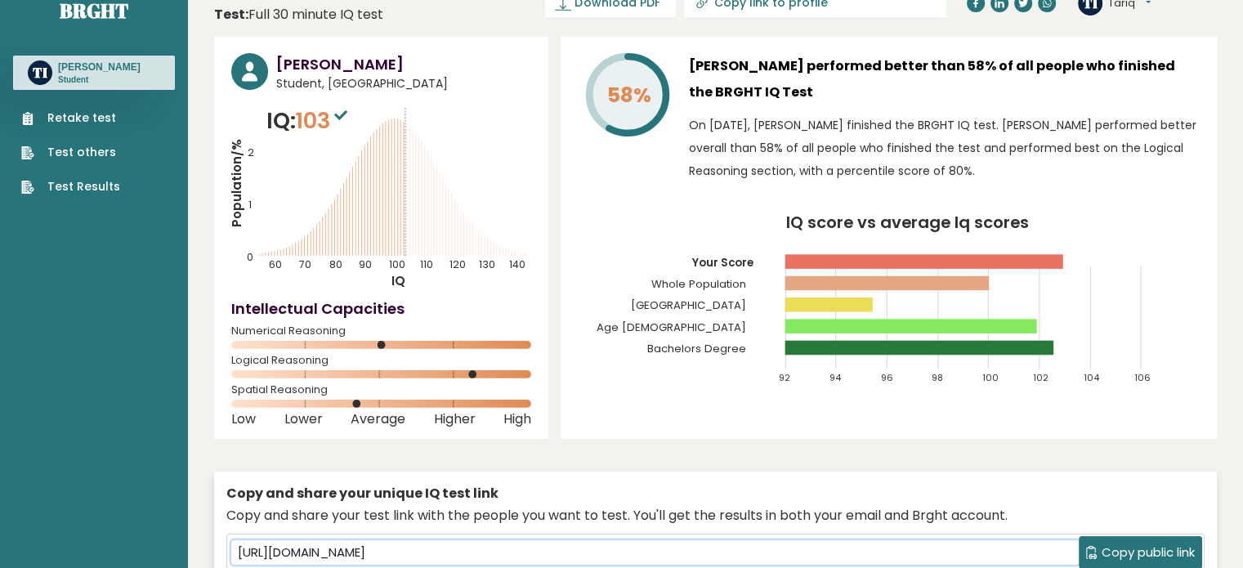
scroll to position [0, 0]
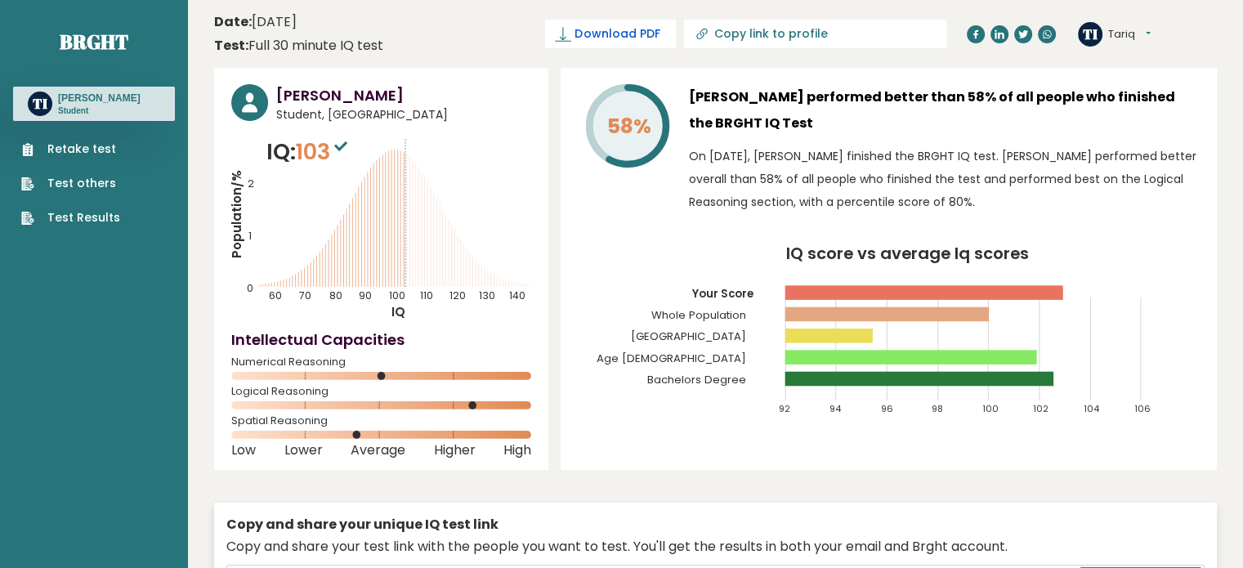
click at [660, 39] on span "Download PDF" at bounding box center [617, 33] width 85 height 17
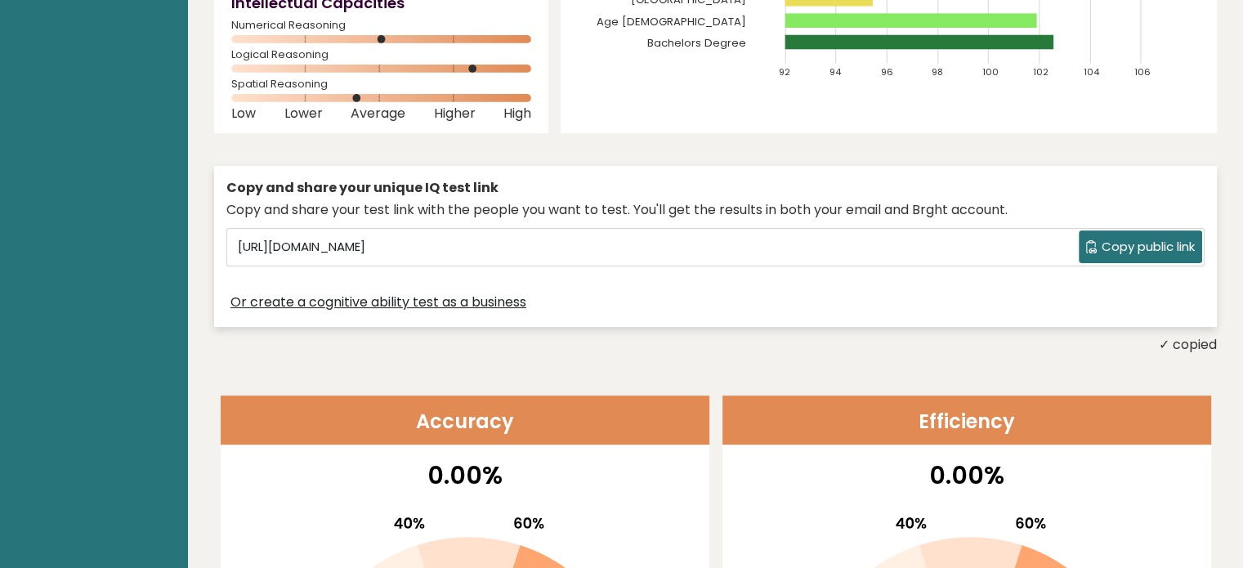
scroll to position [336, 0]
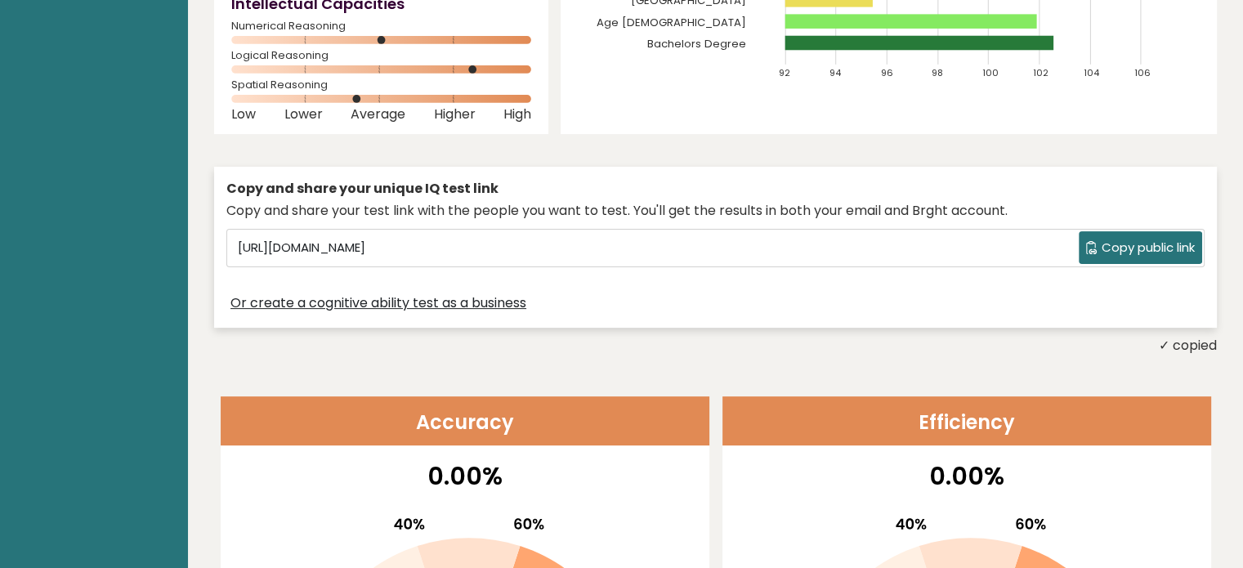
click at [862, 172] on div "Copy and share your unique IQ test link Copy and share your test link with the …" at bounding box center [715, 247] width 1003 height 161
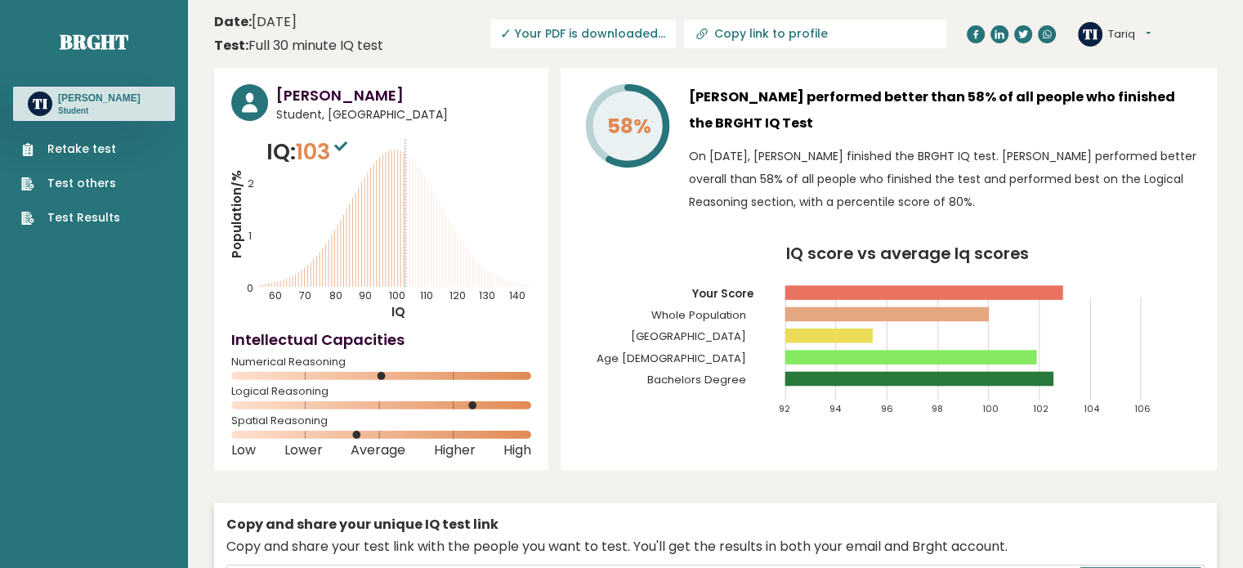
click at [873, 38] on input "Copy link to profile" at bounding box center [825, 33] width 222 height 13
type input "[URL][DOMAIN_NAME][PERSON_NAME]"
